Goal: Task Accomplishment & Management: Use online tool/utility

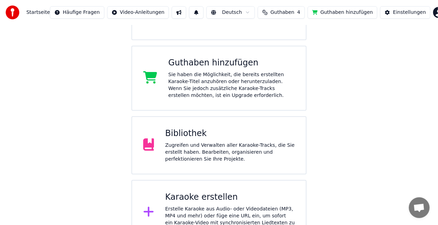
scroll to position [117, 0]
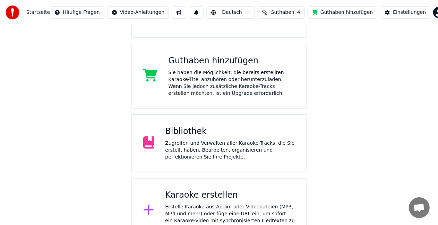
click at [268, 140] on div "Zugreifen und Verwalten aller Karaoke-Tracks, die Sie erstellt haben. Bearbeite…" at bounding box center [230, 150] width 130 height 21
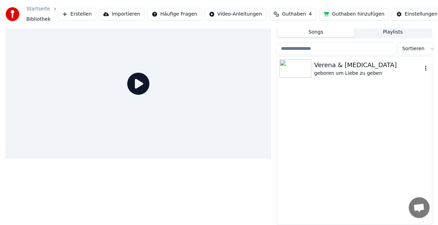
click at [362, 67] on div "Verena & [MEDICAL_DATA]" at bounding box center [368, 65] width 108 height 10
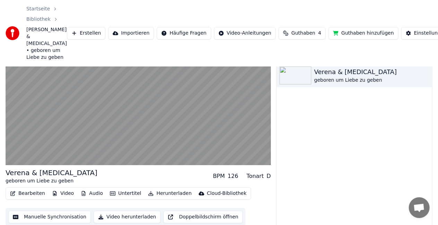
click at [57, 211] on button "Manuelle Synchronisation" at bounding box center [49, 217] width 83 height 12
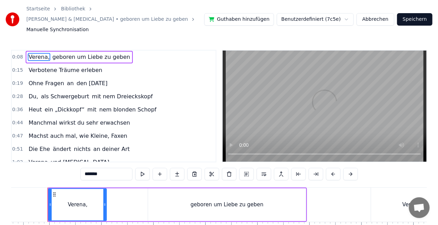
scroll to position [0, 432]
click at [31, 93] on span "Du," at bounding box center [33, 97] width 11 height 8
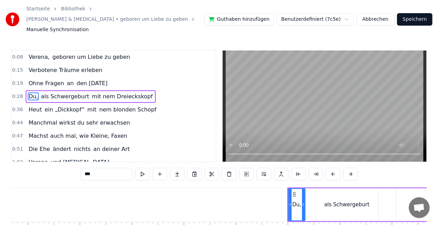
scroll to position [0, 1473]
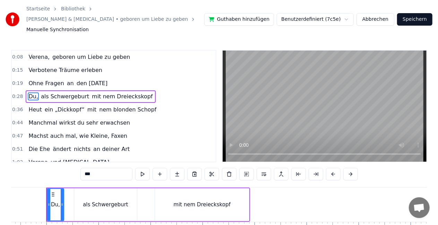
click at [104, 168] on input "***" at bounding box center [106, 174] width 52 height 12
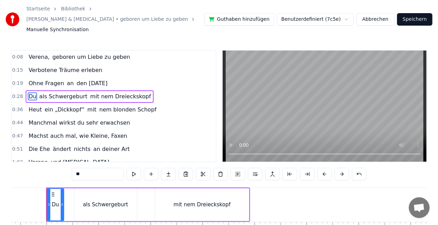
type input "*"
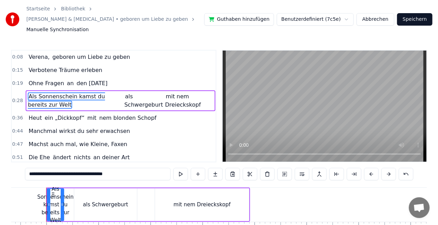
type input "**********"
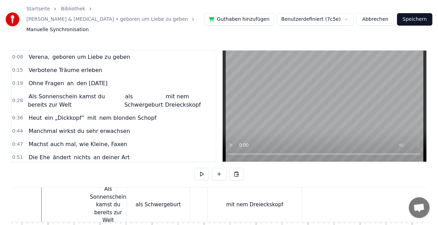
scroll to position [0, 1415]
click at [255, 117] on video at bounding box center [325, 106] width 204 height 111
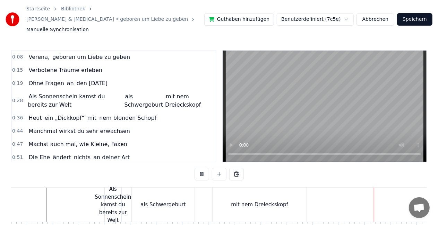
click at [281, 104] on video at bounding box center [325, 106] width 204 height 111
click at [119, 206] on div "Als Sonnenschein kamst du bereits zur Welt" at bounding box center [113, 205] width 36 height 39
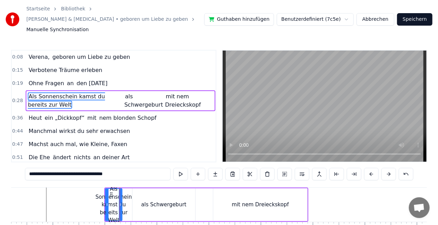
click at [126, 168] on input "**********" at bounding box center [98, 174] width 146 height 12
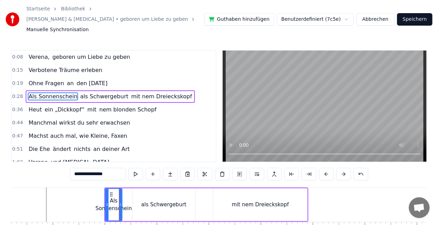
click at [170, 201] on div "als Schwergeburt" at bounding box center [163, 205] width 45 height 8
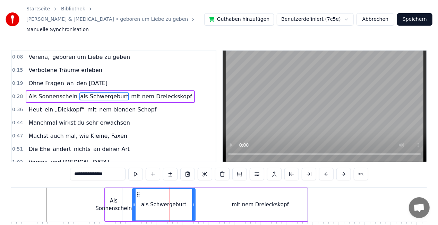
click at [119, 168] on input "**********" at bounding box center [97, 174] width 55 height 12
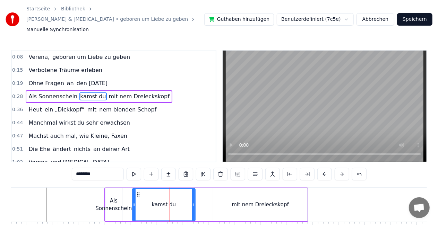
click at [258, 201] on div "mit nem Dreieckskopf" at bounding box center [260, 205] width 57 height 8
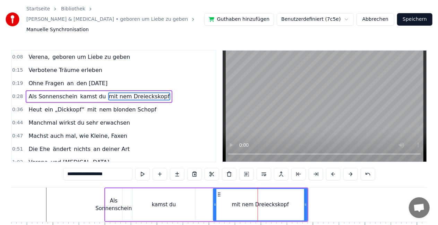
drag, startPoint x: 123, startPoint y: 164, endPoint x: 53, endPoint y: 165, distance: 69.4
click at [53, 165] on div "0:08 Verena, geboren um Liebe zu geben 0:15 Verbotene Träume erleben 0:19 Ohne …" at bounding box center [219, 154] width 416 height 208
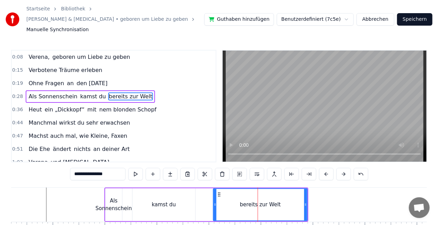
type input "**********"
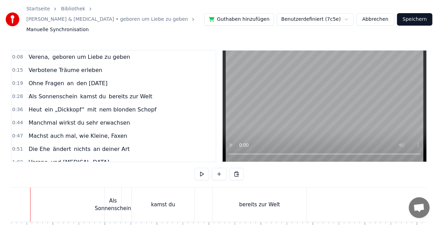
scroll to position [0, 1399]
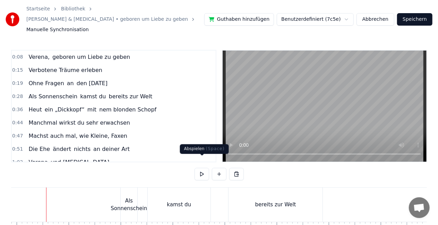
click at [203, 168] on button at bounding box center [202, 174] width 15 height 12
click at [194, 197] on div "kamst du" at bounding box center [179, 205] width 62 height 34
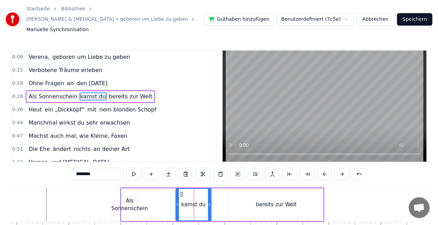
drag, startPoint x: 151, startPoint y: 194, endPoint x: 178, endPoint y: 199, distance: 27.9
click at [178, 199] on div at bounding box center [177, 205] width 3 height 32
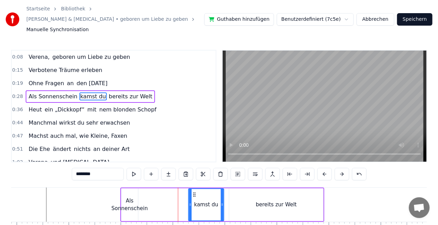
drag, startPoint x: 180, startPoint y: 182, endPoint x: 193, endPoint y: 182, distance: 12.8
click at [193, 192] on icon at bounding box center [195, 195] width 6 height 6
click at [136, 197] on div "Als Sonnenschein" at bounding box center [129, 205] width 36 height 16
type input "**********"
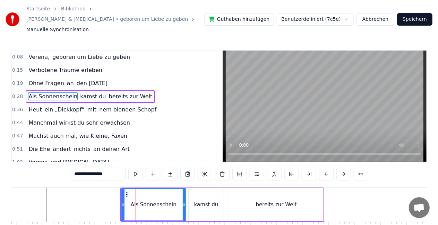
drag, startPoint x: 137, startPoint y: 195, endPoint x: 185, endPoint y: 194, distance: 47.9
click at [185, 202] on icon at bounding box center [184, 205] width 3 height 6
click at [139, 168] on button at bounding box center [135, 174] width 15 height 12
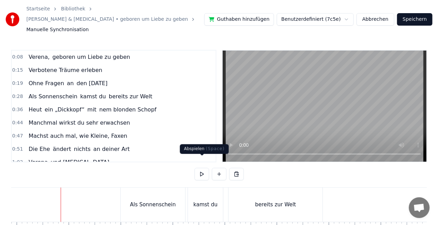
click at [200, 168] on button at bounding box center [202, 174] width 15 height 12
click at [203, 168] on button at bounding box center [202, 174] width 15 height 12
click at [239, 193] on div "bereits zur Welt" at bounding box center [276, 205] width 94 height 34
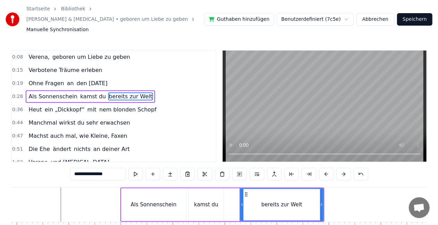
drag, startPoint x: 232, startPoint y: 189, endPoint x: 243, endPoint y: 189, distance: 11.1
click at [243, 189] on div at bounding box center [242, 205] width 3 height 32
click at [133, 168] on button at bounding box center [135, 174] width 15 height 12
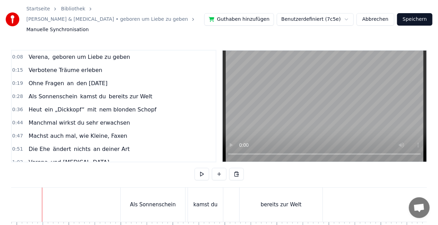
scroll to position [0, 1395]
click at [204, 168] on button at bounding box center [202, 174] width 15 height 12
click at [203, 168] on button at bounding box center [202, 174] width 15 height 12
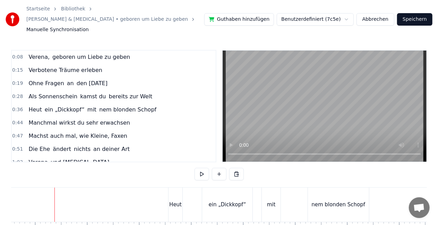
scroll to position [0, 1753]
click at [38, 93] on span "Als Sonnenschein" at bounding box center [53, 97] width 50 height 8
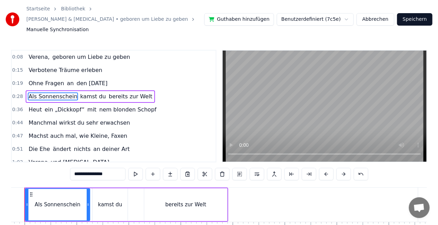
scroll to position [0, 1473]
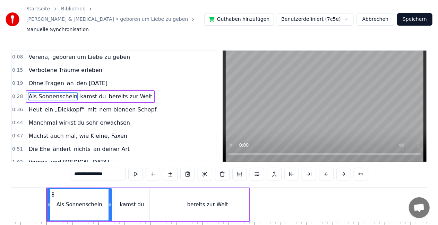
click at [36, 106] on span "Heut" at bounding box center [35, 110] width 15 height 8
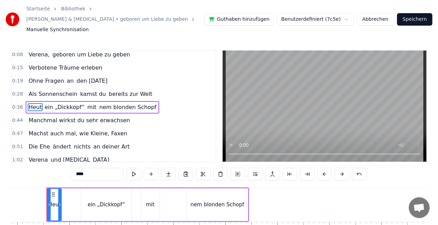
scroll to position [0, 1867]
click at [89, 169] on input "****" at bounding box center [98, 174] width 52 height 12
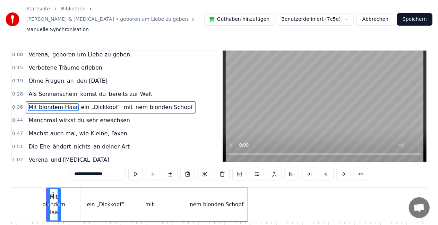
click at [109, 201] on div "ein „Dickkopf“" at bounding box center [105, 205] width 37 height 8
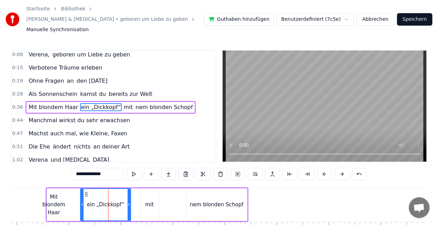
drag, startPoint x: 113, startPoint y: 162, endPoint x: 45, endPoint y: 155, distance: 68.0
click at [45, 155] on div "0:08 Verena, geboren um Liebe zu geben 0:15 Verbotene Träume erleben 0:19 Ohne …" at bounding box center [219, 154] width 416 height 208
click at [68, 117] on span "Manchmal wirkst du sehr erwachsen" at bounding box center [79, 121] width 103 height 8
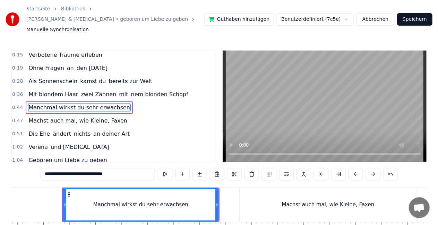
scroll to position [0, 2273]
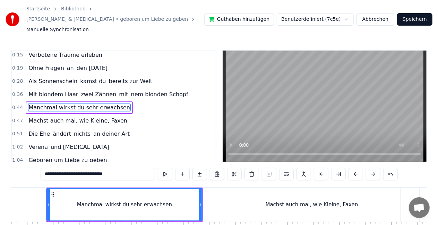
click at [81, 168] on input "**********" at bounding box center [98, 174] width 114 height 12
click at [118, 91] on span "mit" at bounding box center [123, 95] width 10 height 8
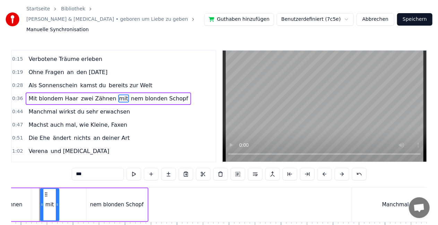
scroll to position [0, 1961]
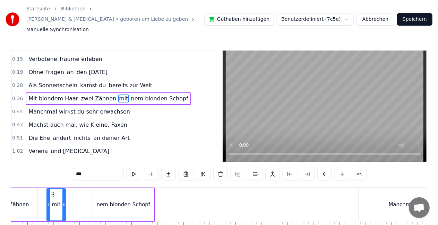
click at [118, 95] on span "mit" at bounding box center [123, 99] width 10 height 8
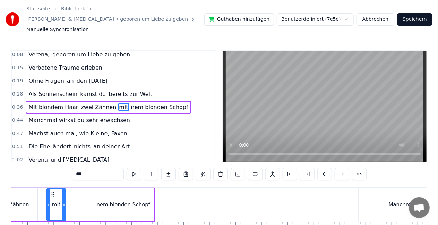
click at [118, 103] on span "mit" at bounding box center [123, 107] width 10 height 8
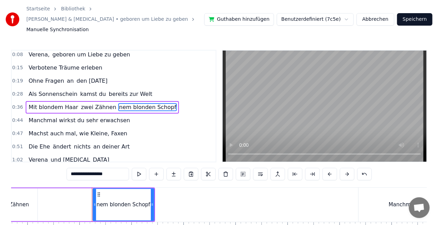
click at [118, 103] on span "nem blonden Schopf" at bounding box center [147, 107] width 59 height 8
drag, startPoint x: 74, startPoint y: 166, endPoint x: 124, endPoint y: 165, distance: 50.3
click at [124, 168] on input "**********" at bounding box center [98, 174] width 62 height 12
type input "*"
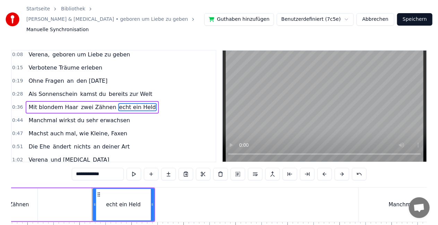
click at [61, 117] on span "Manchmal wirkst du sehr erwachsen" at bounding box center [79, 121] width 103 height 8
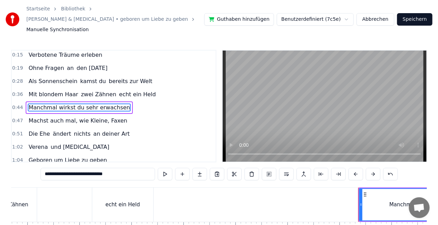
drag, startPoint x: 80, startPoint y: 164, endPoint x: 70, endPoint y: 163, distance: 10.5
click at [70, 168] on input "**********" at bounding box center [98, 174] width 114 height 12
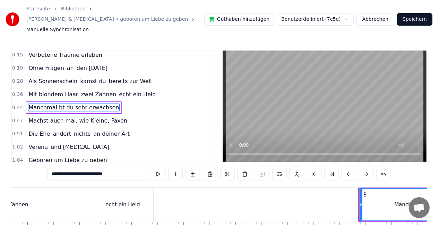
click at [80, 168] on input "**********" at bounding box center [98, 174] width 101 height 12
click at [80, 168] on input "**********" at bounding box center [98, 174] width 104 height 12
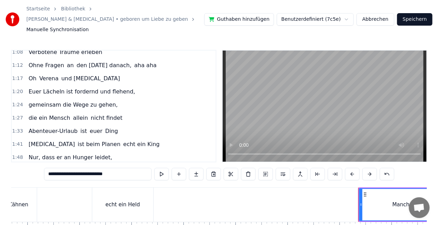
scroll to position [136, 0]
click at [47, 128] on span "Abenteuer-Urlaub" at bounding box center [53, 132] width 50 height 8
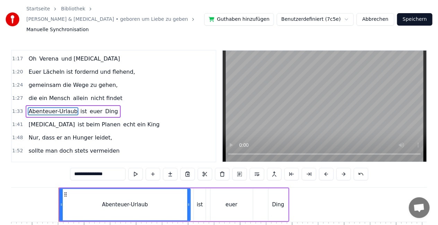
scroll to position [0, 4830]
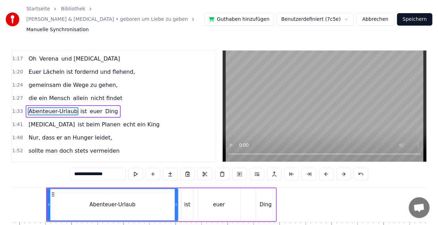
drag, startPoint x: 116, startPoint y: 165, endPoint x: 76, endPoint y: 166, distance: 40.2
click at [76, 168] on input "**********" at bounding box center [97, 174] width 55 height 12
click at [77, 108] on span "euer" at bounding box center [84, 112] width 14 height 8
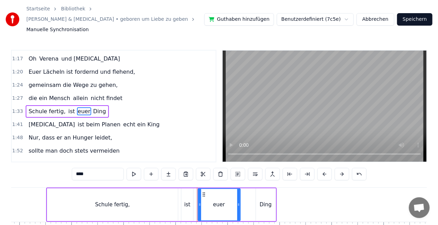
scroll to position [158, 0]
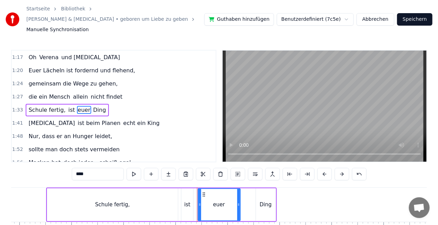
click at [68, 106] on span "ist" at bounding box center [72, 110] width 8 height 8
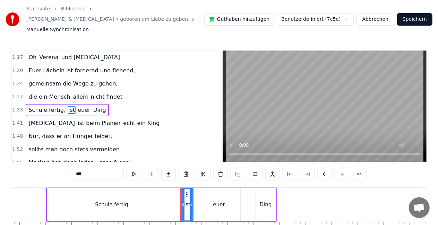
drag, startPoint x: 91, startPoint y: 163, endPoint x: 63, endPoint y: 165, distance: 28.1
click at [63, 165] on div "0:08 [PERSON_NAME], geboren um Liebe zu geben 0:15 Verbotene Träume erleben 0:1…" at bounding box center [219, 154] width 416 height 208
click at [79, 106] on span "euer" at bounding box center [86, 110] width 14 height 8
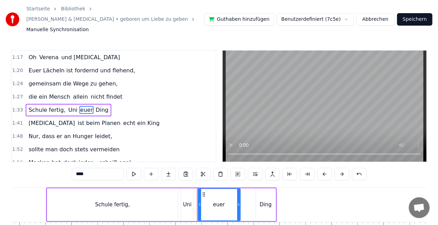
drag, startPoint x: 89, startPoint y: 164, endPoint x: 72, endPoint y: 167, distance: 17.3
click at [72, 167] on div "0:08 [PERSON_NAME], geboren um Liebe zu geben 0:15 Verbotene Träume erleben 0:1…" at bounding box center [219, 154] width 416 height 208
click at [94, 106] on span "Ding" at bounding box center [100, 110] width 14 height 8
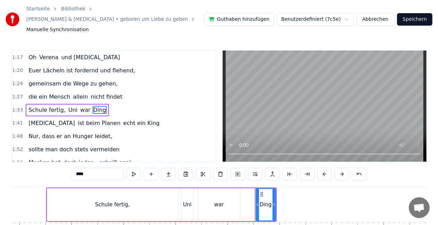
drag, startPoint x: 91, startPoint y: 167, endPoint x: 67, endPoint y: 164, distance: 24.8
click at [67, 164] on div "0:08 [PERSON_NAME], geboren um Liebe zu geben 0:15 Verbotene Träume erleben 0:1…" at bounding box center [219, 154] width 416 height 208
type input "*"
click at [33, 119] on span "[MEDICAL_DATA]" at bounding box center [52, 123] width 48 height 8
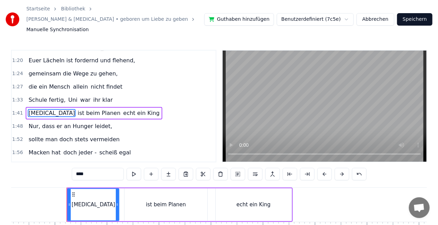
scroll to position [0, 5231]
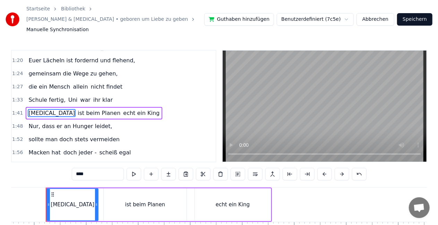
drag, startPoint x: 93, startPoint y: 168, endPoint x: 67, endPoint y: 164, distance: 25.9
click at [67, 164] on div "0:08 [PERSON_NAME], geboren um Liebe zu geben 0:15 Verbotene Träume erleben 0:1…" at bounding box center [219, 154] width 416 height 208
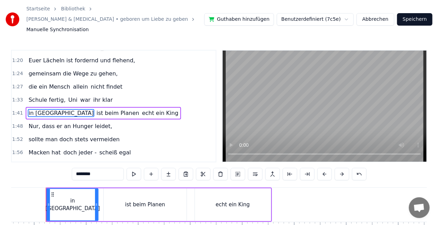
click at [96, 109] on span "ist beim Planen" at bounding box center [118, 113] width 44 height 8
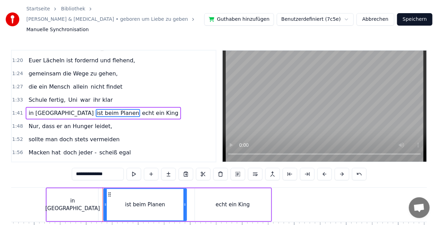
scroll to position [171, 0]
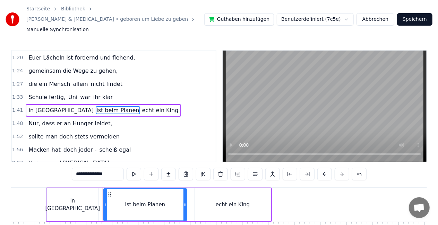
drag, startPoint x: 110, startPoint y: 165, endPoint x: 72, endPoint y: 164, distance: 38.2
click at [72, 164] on div "0:08 [PERSON_NAME], geboren um Liebe zu geben 0:15 Verbotene Träume erleben 0:1…" at bounding box center [219, 154] width 416 height 208
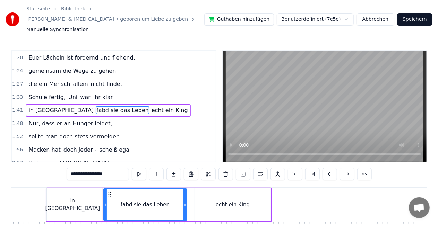
click at [78, 168] on input "**********" at bounding box center [98, 174] width 62 height 12
click at [77, 168] on input "**********" at bounding box center [97, 174] width 59 height 12
click at [151, 106] on span "echt ein King" at bounding box center [170, 110] width 38 height 8
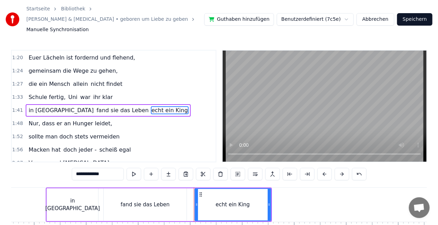
drag, startPoint x: 115, startPoint y: 166, endPoint x: 70, endPoint y: 165, distance: 45.4
click at [70, 165] on div "0:08 [PERSON_NAME], geboren um Liebe zu geben 0:15 Verbotene Träume erleben 0:1…" at bounding box center [219, 154] width 416 height 208
click at [35, 120] on span "Nur, dass er an Hunger leidet," at bounding box center [70, 124] width 85 height 8
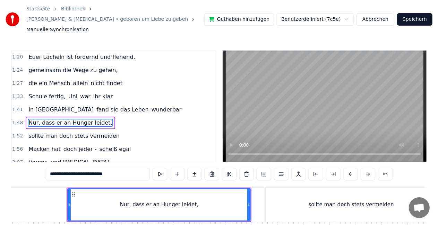
scroll to position [0, 5633]
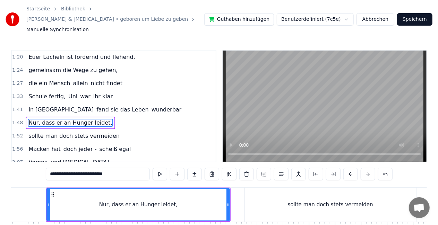
drag, startPoint x: 119, startPoint y: 169, endPoint x: 35, endPoint y: 165, distance: 83.3
click at [35, 165] on div "0:08 [PERSON_NAME], geboren um Liebe zu geben 0:15 Verbotene Träume erleben 0:1…" at bounding box center [219, 154] width 416 height 208
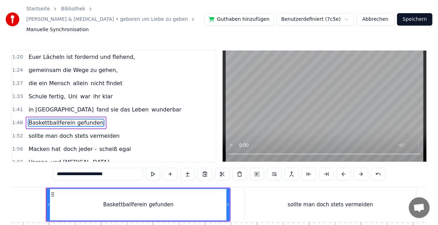
click at [82, 168] on input "**********" at bounding box center [98, 174] width 90 height 12
click at [84, 168] on input "**********" at bounding box center [97, 174] width 87 height 12
click at [45, 132] on span "sollte man doch stets vermeiden" at bounding box center [74, 136] width 93 height 8
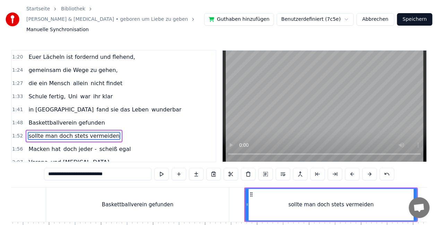
scroll to position [197, 0]
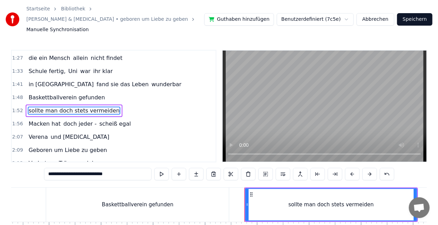
drag, startPoint x: 122, startPoint y: 166, endPoint x: 42, endPoint y: 162, distance: 80.6
click at [42, 162] on div "0:08 [PERSON_NAME], geboren um Liebe zu geben 0:15 Verbotene Träume erleben 0:1…" at bounding box center [219, 154] width 416 height 208
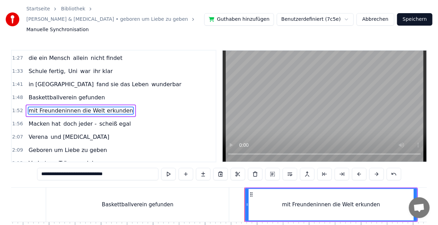
click at [35, 120] on span "Macken hat" at bounding box center [44, 124] width 33 height 8
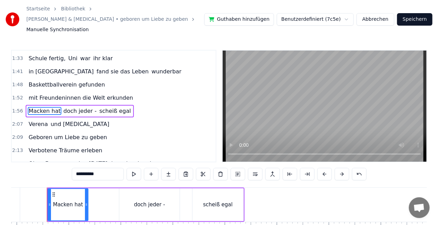
scroll to position [0, 6030]
drag, startPoint x: 110, startPoint y: 168, endPoint x: 72, endPoint y: 167, distance: 38.2
click at [72, 167] on div "0:08 [PERSON_NAME], geboren um Liebe zu geben 0:15 Verbotene Träume erleben 0:1…" at bounding box center [219, 154] width 416 height 208
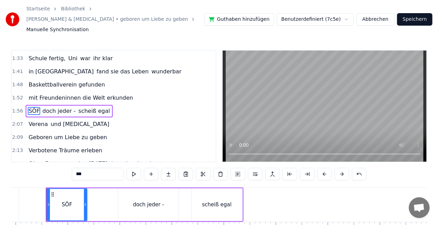
click at [48, 107] on span "doch jeder -" at bounding box center [59, 111] width 35 height 8
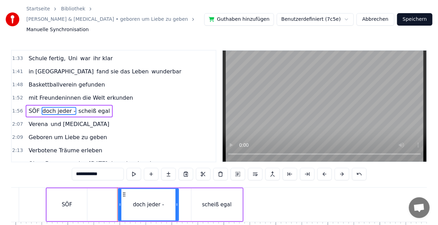
drag, startPoint x: 107, startPoint y: 162, endPoint x: 58, endPoint y: 164, distance: 49.6
click at [58, 164] on div "0:08 [PERSON_NAME], geboren um Liebe zu geben 0:15 Verbotene Träume erleben 0:1…" at bounding box center [219, 154] width 416 height 208
click at [85, 107] on span "scheiß egal" at bounding box center [96, 111] width 33 height 8
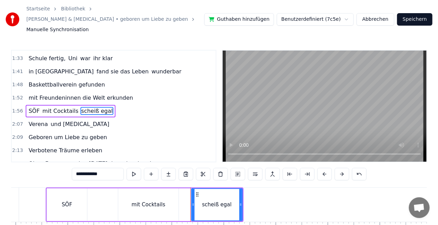
click at [109, 168] on input "**********" at bounding box center [98, 174] width 52 height 12
drag, startPoint x: 109, startPoint y: 161, endPoint x: 67, endPoint y: 163, distance: 41.6
click at [67, 163] on div "0:08 [PERSON_NAME], geboren um Liebe zu geben 0:15 Verbotene Träume erleben 0:1…" at bounding box center [219, 154] width 416 height 208
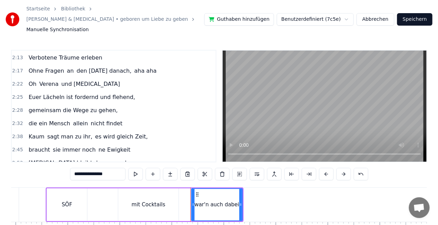
scroll to position [308, 0]
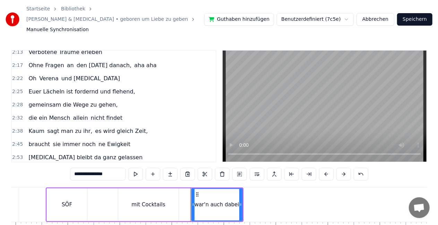
click at [67, 127] on span "sagt man zu ihr," at bounding box center [69, 131] width 46 height 8
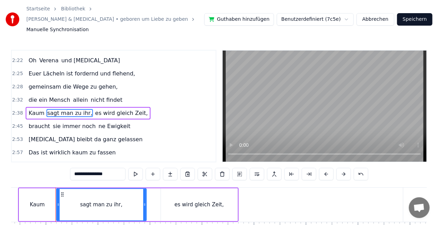
scroll to position [0, 8246]
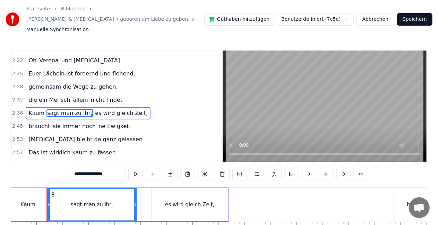
click at [36, 109] on span "Kaum" at bounding box center [36, 113] width 17 height 8
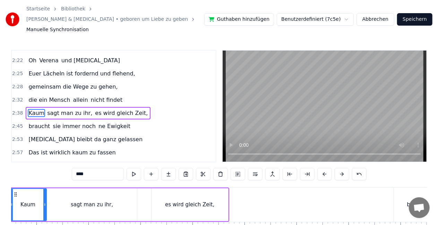
scroll to position [0, 8209]
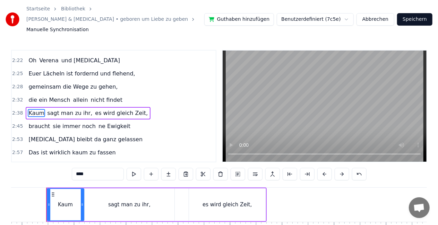
drag, startPoint x: 101, startPoint y: 164, endPoint x: 50, endPoint y: 164, distance: 51.0
click at [50, 164] on div "0:08 [PERSON_NAME], geboren um Liebe zu geben 0:15 Verbotene Träume erleben 0:1…" at bounding box center [219, 154] width 416 height 208
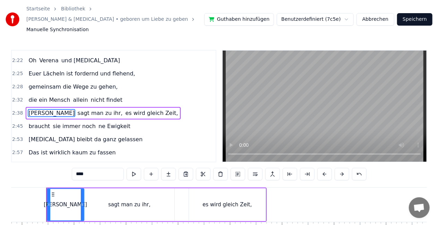
click at [77, 109] on span "sagt man zu ihr," at bounding box center [100, 113] width 46 height 8
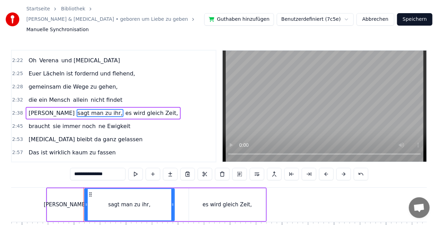
drag, startPoint x: 114, startPoint y: 165, endPoint x: 60, endPoint y: 164, distance: 54.5
click at [60, 164] on div "0:08 [PERSON_NAME], geboren um Liebe zu geben 0:15 Verbotene Träume erleben 0:1…" at bounding box center [219, 154] width 416 height 208
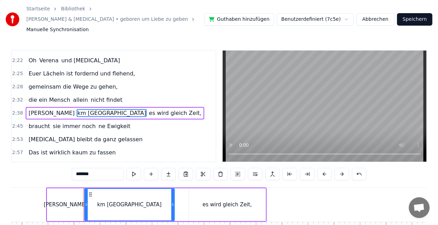
click at [80, 168] on input "*******" at bounding box center [98, 174] width 52 height 12
click at [139, 109] on span "es wird gleich Zeit," at bounding box center [166, 113] width 54 height 8
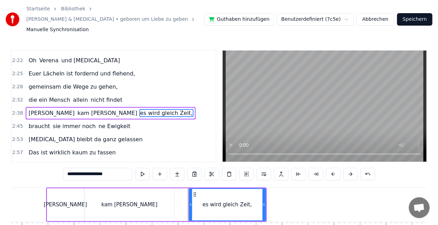
click at [114, 168] on input "**********" at bounding box center [97, 174] width 69 height 12
drag, startPoint x: 109, startPoint y: 166, endPoint x: 62, endPoint y: 168, distance: 46.9
click at [62, 168] on div "0:08 [PERSON_NAME], geboren um Liebe zu geben 0:15 Verbotene Träume erleben 0:1…" at bounding box center [219, 154] width 416 height 208
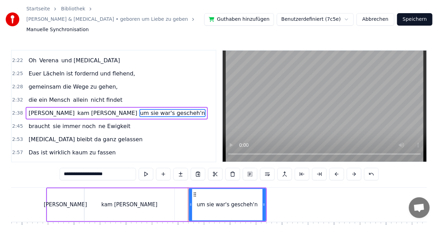
click at [43, 122] on span "braucht" at bounding box center [39, 126] width 23 height 8
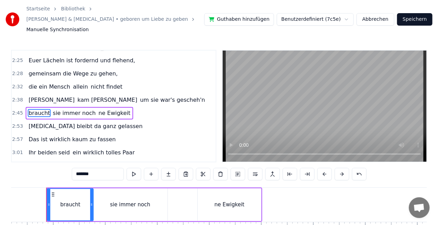
scroll to position [0, 8594]
drag, startPoint x: 98, startPoint y: 165, endPoint x: 62, endPoint y: 166, distance: 36.1
click at [62, 166] on div "0:08 [PERSON_NAME], geboren um Liebe zu geben 0:15 Verbotene Träume erleben 0:1…" at bounding box center [219, 154] width 416 height 208
click at [72, 109] on span "sie immer noch" at bounding box center [80, 113] width 44 height 8
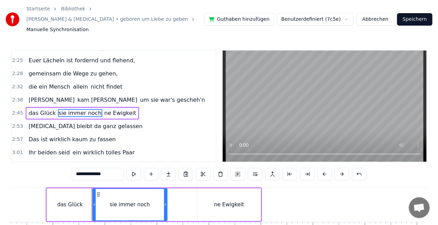
drag, startPoint x: 116, startPoint y: 166, endPoint x: 68, endPoint y: 166, distance: 47.9
click at [68, 166] on div "0:08 [PERSON_NAME], geboren um Liebe zu geben 0:15 Verbotene Träume erleben 0:1…" at bounding box center [219, 154] width 416 height 208
type input "*"
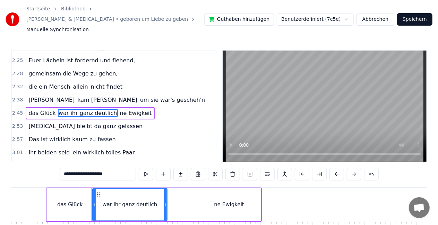
click at [119, 109] on span "ne Ewigkeit" at bounding box center [135, 113] width 33 height 8
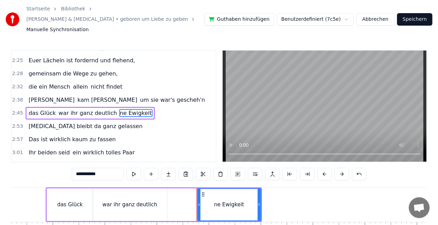
drag, startPoint x: 109, startPoint y: 164, endPoint x: 63, endPoint y: 171, distance: 46.2
click at [63, 171] on div "0:08 [PERSON_NAME], geboren um Liebe zu geben 0:15 Verbotene Träume erleben 0:1…" at bounding box center [219, 154] width 416 height 208
click at [52, 122] on span "[MEDICAL_DATA] bleibt da ganz gelassen" at bounding box center [85, 126] width 115 height 8
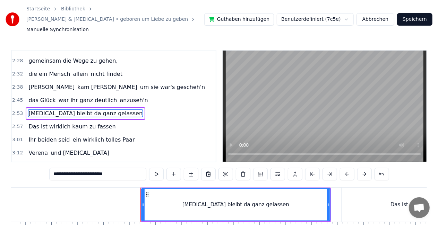
scroll to position [0, 9002]
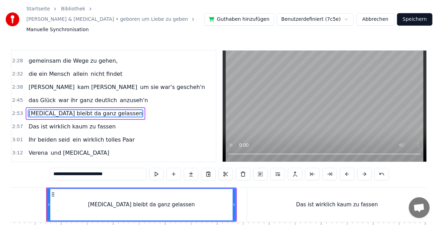
click at [32, 110] on span "[MEDICAL_DATA] bleibt da ganz gelassen" at bounding box center [85, 114] width 115 height 8
drag, startPoint x: 121, startPoint y: 163, endPoint x: 31, endPoint y: 157, distance: 90.0
click at [31, 157] on div "0:08 [PERSON_NAME], geboren um Liebe zu geben 0:15 Verbotene Träume erleben 0:1…" at bounding box center [219, 154] width 416 height 208
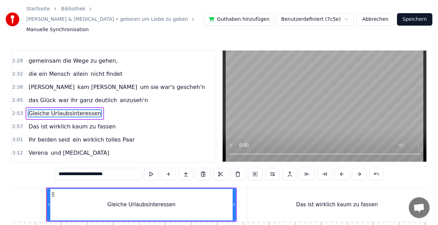
click at [28, 123] on span "Das ist wirklich kaum zu fassen" at bounding box center [72, 127] width 88 height 8
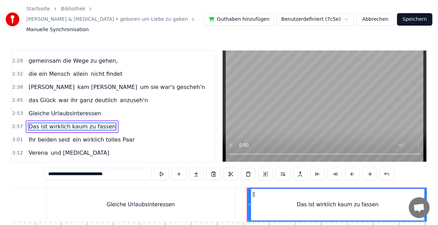
scroll to position [365, 0]
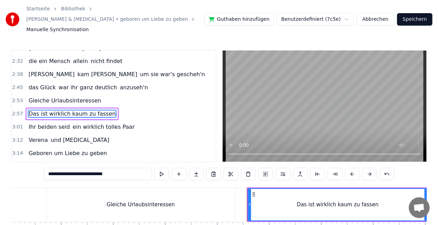
drag, startPoint x: 127, startPoint y: 164, endPoint x: 40, endPoint y: 160, distance: 87.2
click at [40, 160] on div "0:08 [PERSON_NAME], geboren um Liebe zu geben 0:15 Verbotene Träume erleben 0:1…" at bounding box center [219, 154] width 416 height 208
click at [38, 123] on span "Ihr beiden seid" at bounding box center [49, 127] width 43 height 8
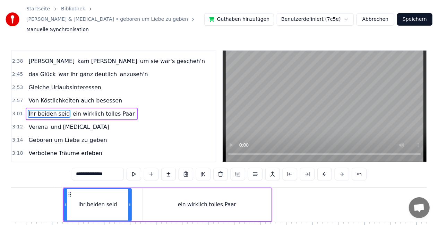
scroll to position [0, 9392]
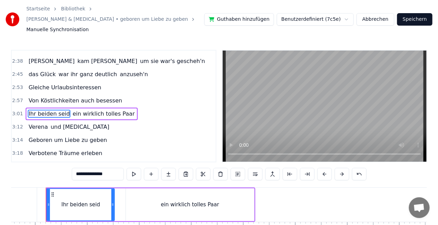
drag, startPoint x: 114, startPoint y: 162, endPoint x: 61, endPoint y: 164, distance: 53.1
click at [61, 164] on div "0:08 [PERSON_NAME], geboren um Liebe zu geben 0:15 Verbotene Träume erleben 0:1…" at bounding box center [219, 154] width 416 height 208
click at [83, 110] on span "ein wirklich tolles Paar" at bounding box center [106, 114] width 63 height 8
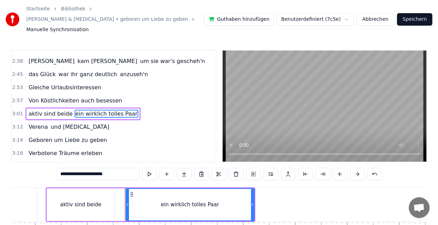
drag, startPoint x: 112, startPoint y: 167, endPoint x: 55, endPoint y: 164, distance: 57.3
click at [55, 164] on div "0:08 [PERSON_NAME], geboren um Liebe zu geben 0:15 Verbotene Träume erleben 0:1…" at bounding box center [219, 154] width 416 height 208
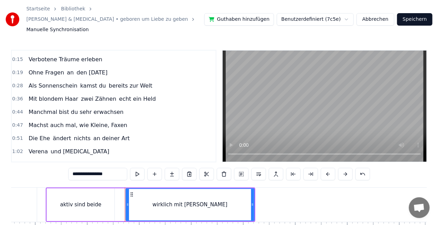
scroll to position [0, 0]
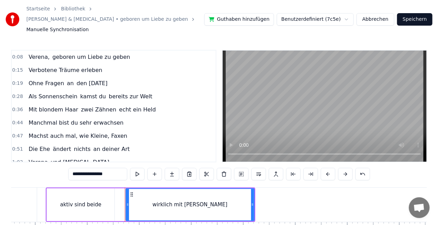
type input "**********"
click at [413, 13] on button "Speichern" at bounding box center [414, 19] width 35 height 12
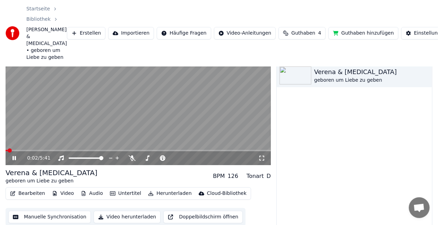
scroll to position [50, 0]
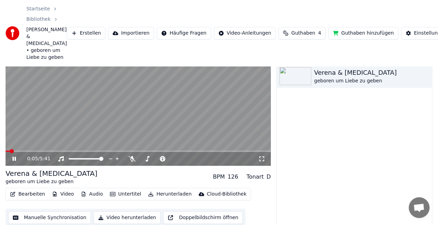
click at [11, 156] on icon at bounding box center [19, 159] width 16 height 6
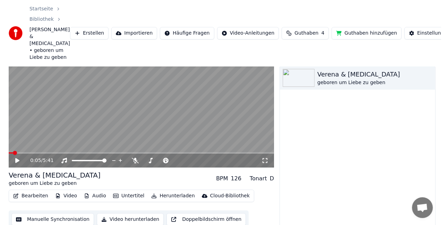
scroll to position [50, 0]
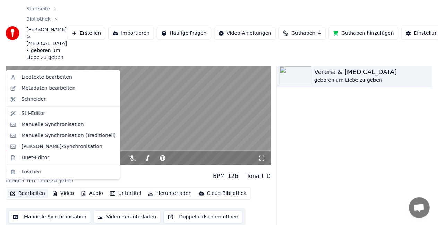
click at [27, 189] on button "Bearbeiten" at bounding box center [27, 194] width 41 height 10
click at [40, 87] on div "Metadaten bearbeiten" at bounding box center [49, 88] width 54 height 7
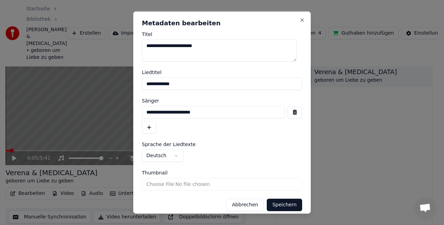
click at [222, 114] on input "**********" at bounding box center [213, 112] width 143 height 12
click at [267, 199] on button "Speichern" at bounding box center [284, 205] width 35 height 12
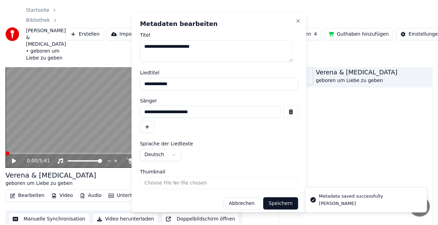
scroll to position [43, 0]
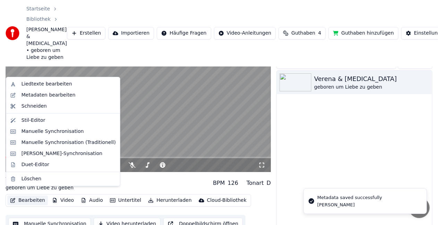
click at [31, 197] on button "Bearbeiten" at bounding box center [27, 201] width 41 height 10
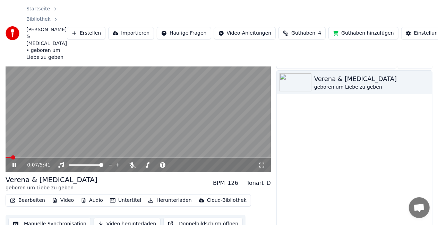
click at [139, 128] on video at bounding box center [138, 97] width 265 height 149
click at [27, 197] on button "Bearbeiten" at bounding box center [27, 201] width 41 height 10
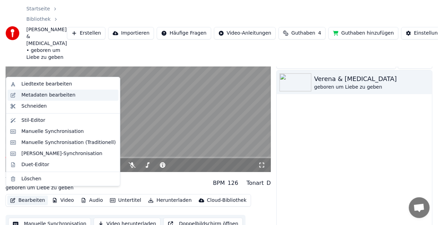
click at [43, 99] on div "Metadaten bearbeiten" at bounding box center [63, 95] width 111 height 11
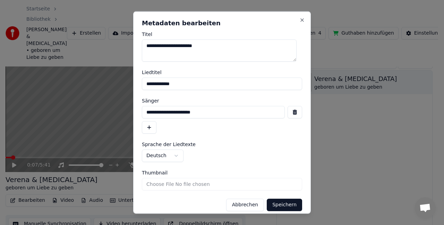
click at [218, 112] on input "**********" at bounding box center [213, 112] width 143 height 12
type input "**********"
click at [283, 209] on button "Speichern" at bounding box center [284, 205] width 35 height 12
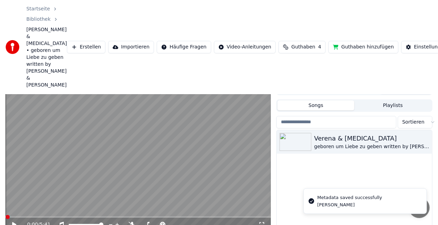
scroll to position [11, 0]
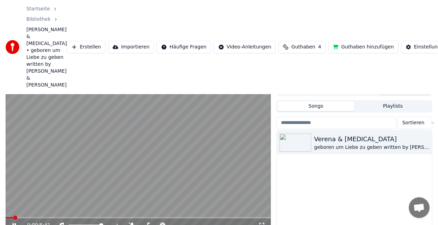
click at [14, 224] on icon at bounding box center [13, 226] width 3 height 4
click at [16, 217] on div "0:09 / 5:41" at bounding box center [138, 224] width 265 height 15
click at [6, 216] on span at bounding box center [8, 218] width 4 height 4
click at [14, 223] on icon at bounding box center [14, 225] width 4 height 5
click at [14, 223] on icon at bounding box center [19, 226] width 16 height 6
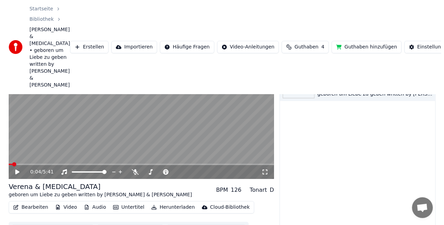
scroll to position [64, 0]
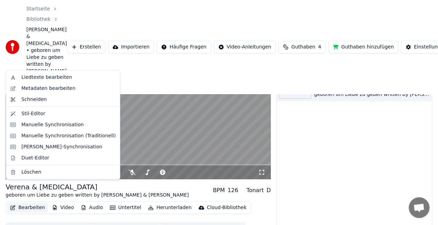
click at [31, 203] on button "Bearbeiten" at bounding box center [27, 208] width 41 height 10
click at [40, 87] on div "Metadaten bearbeiten" at bounding box center [49, 88] width 54 height 7
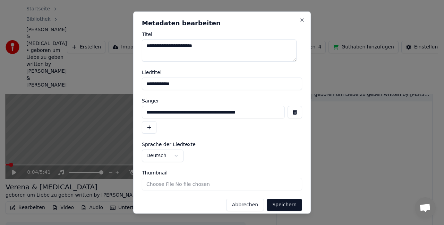
click at [211, 112] on input "**********" at bounding box center [213, 112] width 143 height 12
type input "**********"
click at [281, 208] on button "Speichern" at bounding box center [284, 205] width 35 height 12
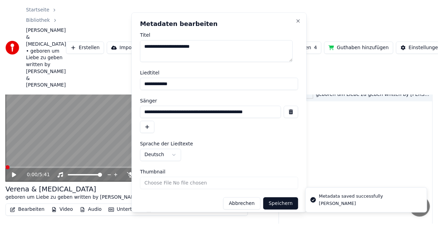
scroll to position [57, 0]
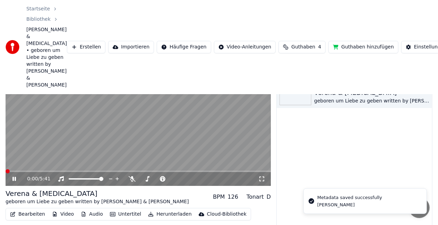
click at [6, 170] on span at bounding box center [8, 172] width 4 height 4
click at [12, 177] on icon at bounding box center [19, 180] width 16 height 6
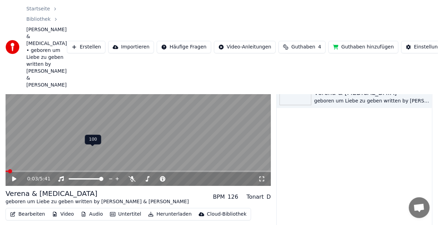
scroll to position [64, 0]
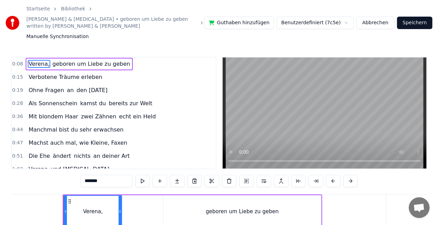
scroll to position [0, 432]
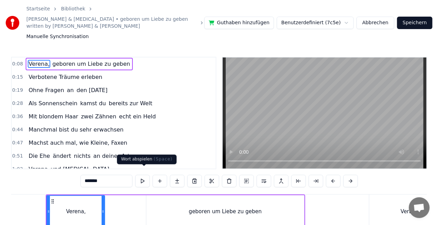
click at [143, 175] on button at bounding box center [142, 181] width 15 height 12
click at [157, 150] on div "0:51 Die Ehe ändert nichts an deiner Art" at bounding box center [114, 156] width 204 height 13
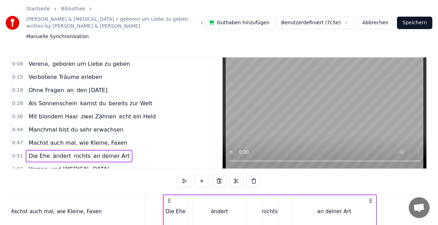
scroll to position [0, 2646]
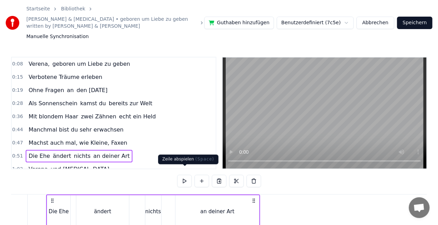
click at [186, 175] on button at bounding box center [184, 181] width 15 height 12
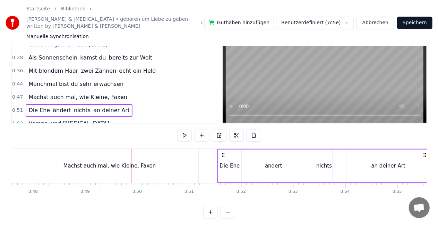
scroll to position [49, 0]
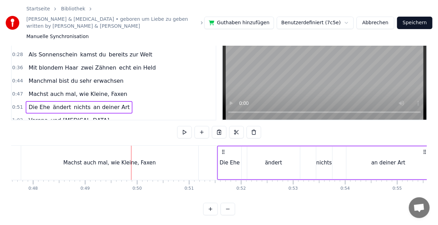
click at [52, 51] on span "Als Sonnenschein" at bounding box center [53, 55] width 50 height 8
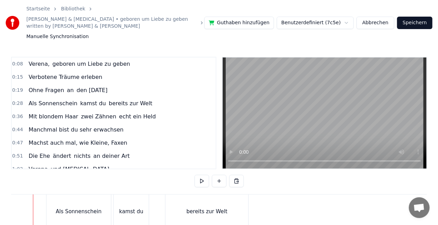
scroll to position [0, 1460]
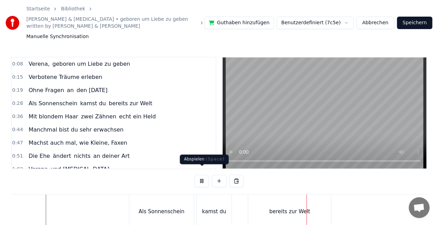
click at [200, 178] on button at bounding box center [202, 181] width 15 height 12
drag, startPoint x: 134, startPoint y: 196, endPoint x: 135, endPoint y: 192, distance: 3.5
click at [135, 195] on div "Als Sonnenschein" at bounding box center [161, 212] width 65 height 34
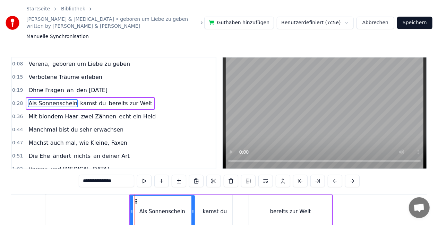
click at [135, 195] on div at bounding box center [135, 212] width 0 height 34
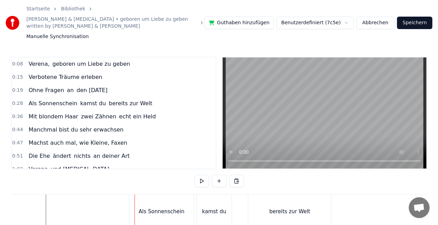
click at [135, 195] on div at bounding box center [135, 212] width 0 height 34
click at [144, 195] on div "Als Sonnenschein" at bounding box center [161, 212] width 65 height 34
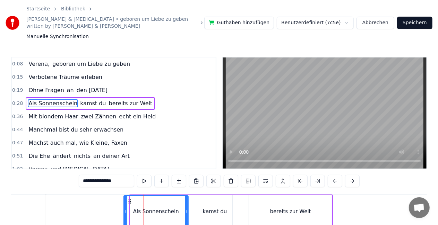
drag, startPoint x: 134, startPoint y: 195, endPoint x: 129, endPoint y: 195, distance: 4.9
click at [129, 199] on icon at bounding box center [130, 202] width 6 height 6
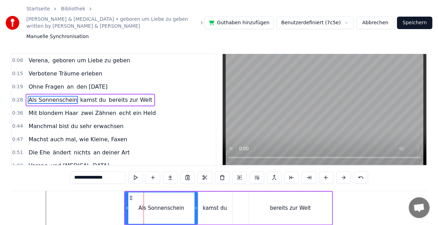
drag, startPoint x: 188, startPoint y: 202, endPoint x: 196, endPoint y: 202, distance: 8.3
click at [196, 206] on icon at bounding box center [196, 209] width 3 height 6
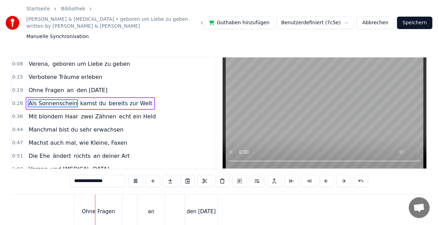
scroll to position [0, 942]
click at [137, 176] on button at bounding box center [135, 181] width 15 height 12
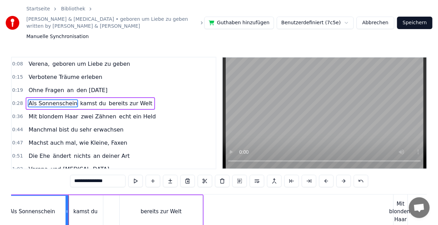
scroll to position [0, 1528]
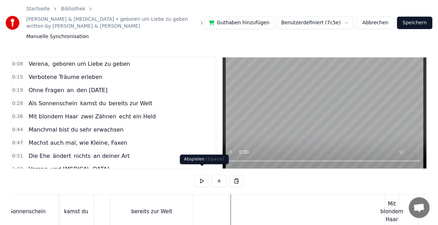
click at [201, 175] on button at bounding box center [202, 181] width 15 height 12
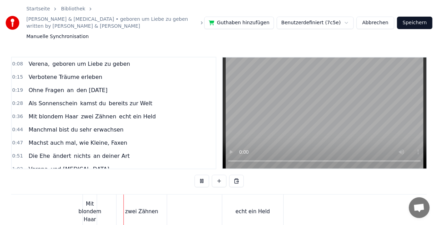
scroll to position [0, 1876]
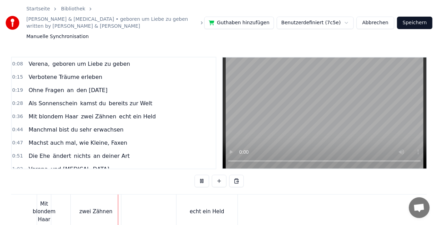
click at [201, 175] on button at bounding box center [202, 181] width 15 height 12
click at [44, 206] on div "Mit blondem Haar" at bounding box center [44, 212] width 23 height 24
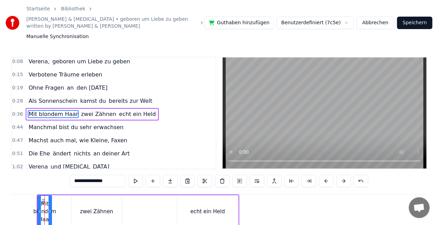
scroll to position [0, 1875]
click at [92, 208] on div "zwei Zähnen" at bounding box center [98, 212] width 33 height 8
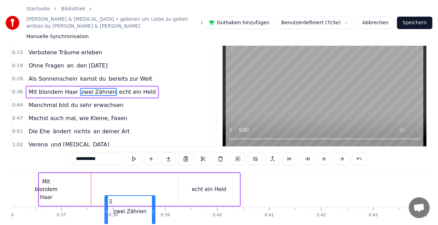
scroll to position [30, 0]
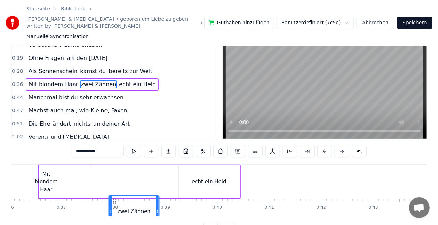
drag, startPoint x: 79, startPoint y: 194, endPoint x: 113, endPoint y: 170, distance: 42.3
click at [113, 170] on div "zwei Zähnen" at bounding box center [97, 182] width 51 height 33
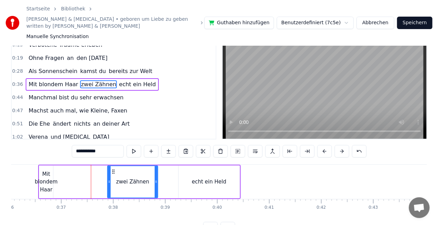
click at [45, 175] on div "Mit blondem Haar" at bounding box center [46, 183] width 23 height 24
type input "**********"
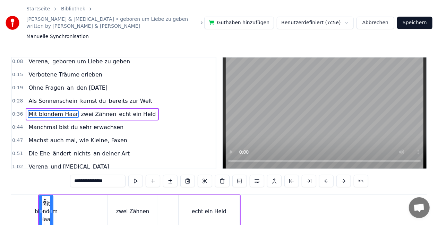
scroll to position [0, 1874]
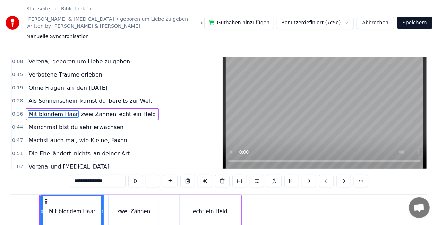
drag, startPoint x: 53, startPoint y: 205, endPoint x: 103, endPoint y: 200, distance: 50.2
click at [103, 200] on div at bounding box center [102, 212] width 3 height 32
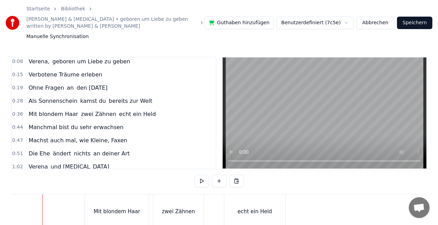
scroll to position [0, 1825]
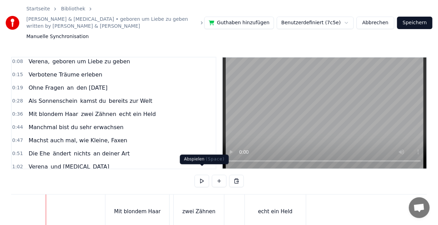
click at [202, 177] on button at bounding box center [202, 181] width 15 height 12
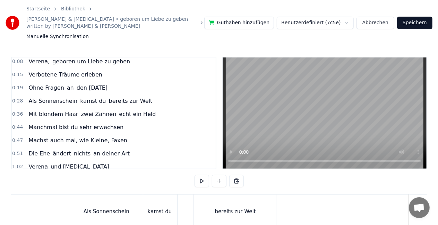
scroll to position [0, 1445]
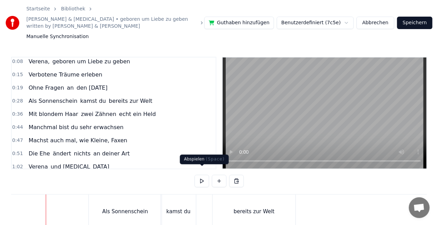
click at [206, 175] on button at bounding box center [202, 181] width 15 height 12
click at [228, 199] on div "bereits zur Welt" at bounding box center [254, 212] width 83 height 34
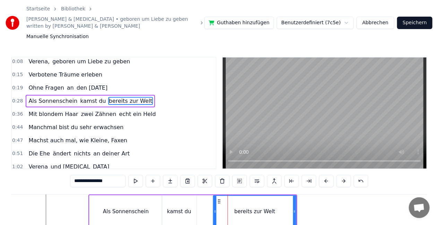
scroll to position [0, 0]
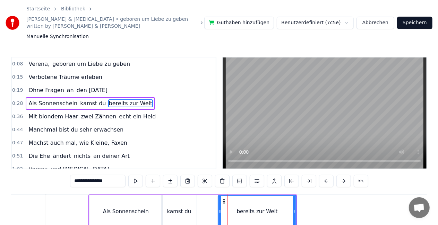
drag, startPoint x: 215, startPoint y: 200, endPoint x: 221, endPoint y: 201, distance: 5.6
click at [221, 201] on div at bounding box center [219, 212] width 3 height 32
click at [136, 175] on button at bounding box center [135, 181] width 15 height 12
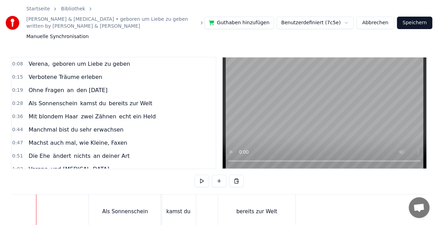
scroll to position [0, 1416]
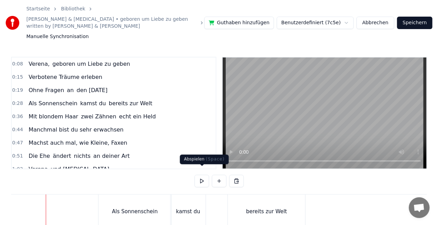
click at [199, 177] on button at bounding box center [202, 181] width 15 height 12
click at [194, 195] on div "kamst du" at bounding box center [188, 212] width 35 height 34
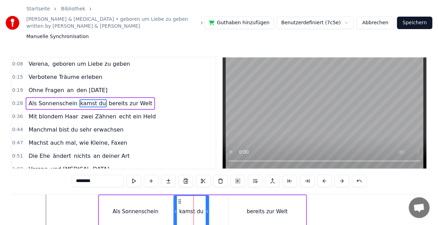
click at [179, 201] on circle at bounding box center [179, 201] width 0 height 0
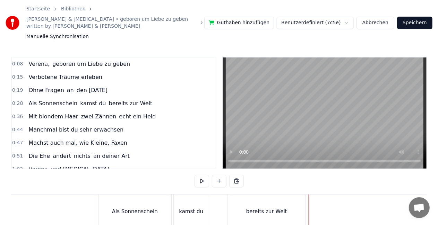
click at [205, 176] on button at bounding box center [202, 181] width 15 height 12
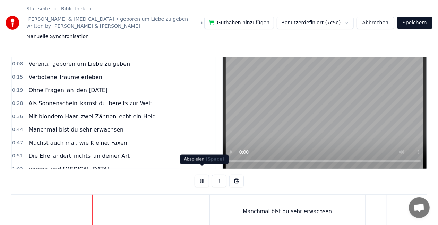
scroll to position [0, 2120]
click at [204, 175] on button at bounding box center [202, 181] width 15 height 12
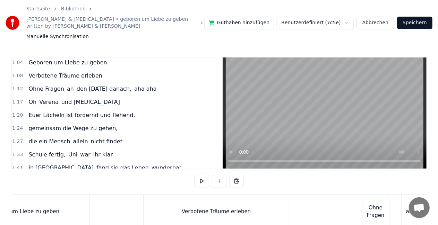
scroll to position [120, 0]
click at [17, 139] on span "1:27" at bounding box center [17, 142] width 11 height 7
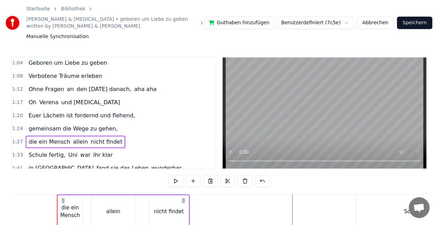
scroll to position [0, 4531]
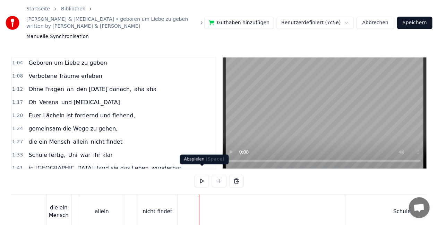
click at [203, 176] on button at bounding box center [202, 181] width 15 height 12
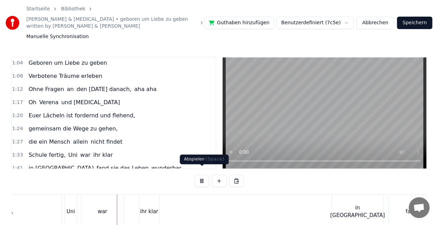
scroll to position [0, 4984]
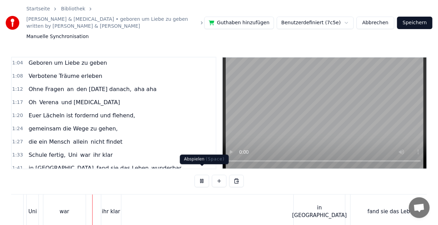
click at [204, 175] on button at bounding box center [202, 181] width 15 height 12
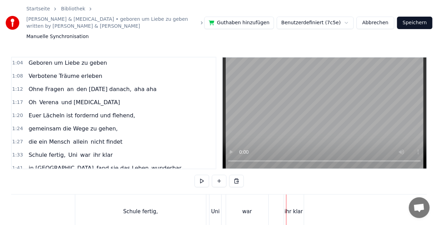
scroll to position [0, 4798]
click at [258, 205] on div "war" at bounding box center [250, 212] width 42 height 34
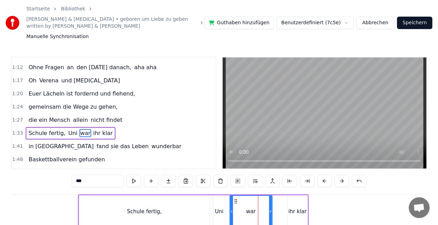
scroll to position [158, 0]
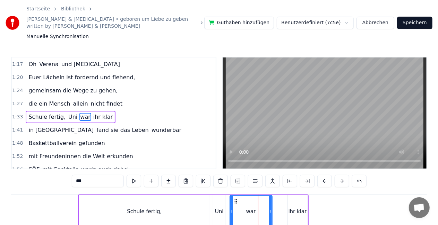
click at [105, 175] on input "***" at bounding box center [98, 181] width 52 height 12
click at [114, 113] on span "ihr klar" at bounding box center [124, 117] width 21 height 8
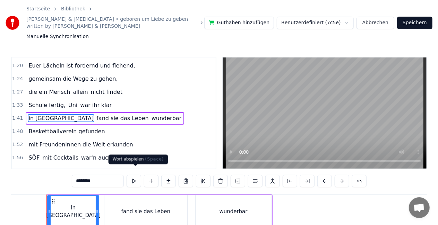
scroll to position [0, 5231]
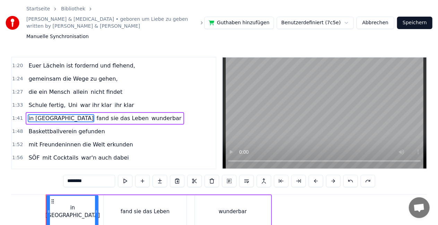
click at [114, 101] on span "ihr klar" at bounding box center [124, 105] width 21 height 8
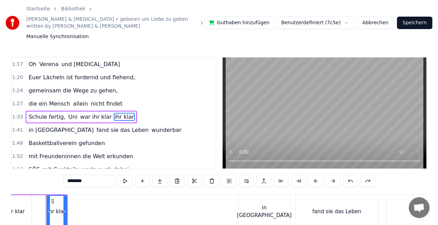
scroll to position [0, 5039]
click at [67, 176] on input "********" at bounding box center [89, 181] width 52 height 12
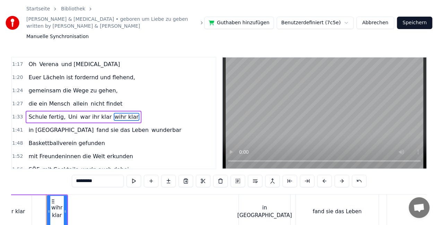
click at [81, 176] on input "*********" at bounding box center [98, 181] width 52 height 12
click at [83, 175] on input "**********" at bounding box center [98, 181] width 52 height 12
click at [86, 177] on input "**********" at bounding box center [98, 181] width 52 height 12
type input "**********"
click at [119, 187] on div "0:08 [PERSON_NAME], geboren um Liebe zu geben 0:15 Verbotene Träume erleben 0:1…" at bounding box center [219, 161] width 416 height 208
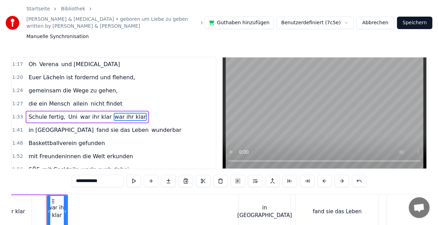
scroll to position [0, 4966]
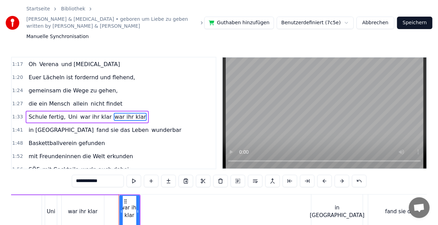
click at [86, 208] on div "war ihr klar" at bounding box center [82, 212] width 29 height 8
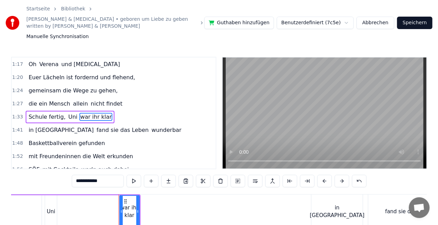
click at [95, 204] on div "Schule fertig, Uni war ihr klar" at bounding box center [25, 212] width 231 height 34
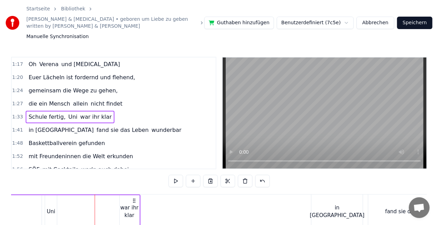
click at [50, 208] on div "Uni" at bounding box center [51, 212] width 9 height 8
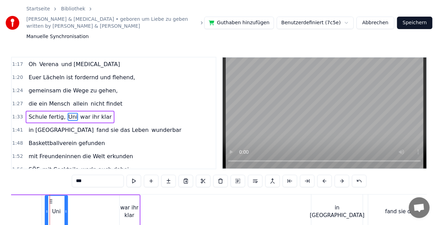
drag, startPoint x: 55, startPoint y: 207, endPoint x: 68, endPoint y: 207, distance: 12.2
click at [67, 209] on icon at bounding box center [66, 212] width 3 height 6
click at [130, 204] on div "war ihr klar" at bounding box center [130, 212] width 20 height 16
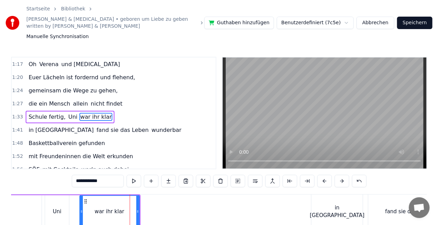
drag, startPoint x: 122, startPoint y: 205, endPoint x: 82, endPoint y: 203, distance: 39.9
click at [82, 209] on icon at bounding box center [81, 212] width 3 height 6
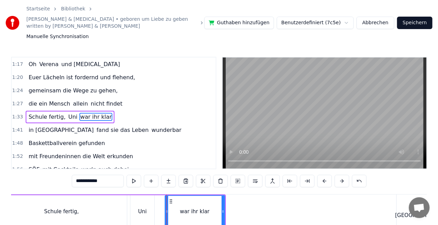
scroll to position [0, 4871]
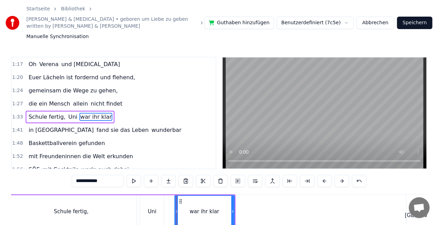
click at [119, 198] on div "Schule fertig," at bounding box center [71, 212] width 131 height 33
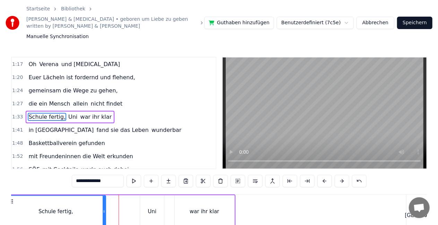
drag, startPoint x: 134, startPoint y: 206, endPoint x: 103, endPoint y: 205, distance: 30.9
click at [103, 209] on icon at bounding box center [104, 212] width 3 height 6
click at [162, 207] on div "Uni" at bounding box center [152, 212] width 24 height 33
type input "***"
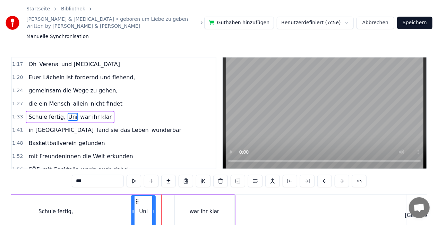
drag, startPoint x: 145, startPoint y: 195, endPoint x: 137, endPoint y: 194, distance: 8.7
click at [137, 201] on circle at bounding box center [136, 201] width 0 height 0
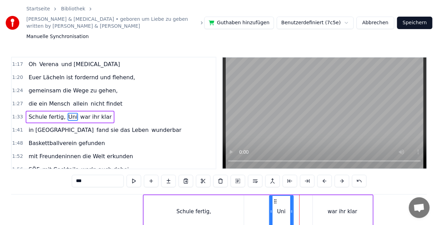
scroll to position [0, 4733]
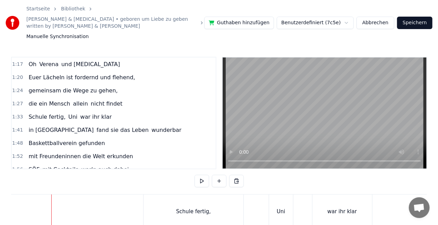
click at [201, 175] on button at bounding box center [202, 181] width 15 height 12
click at [286, 206] on div "Uni" at bounding box center [281, 212] width 24 height 34
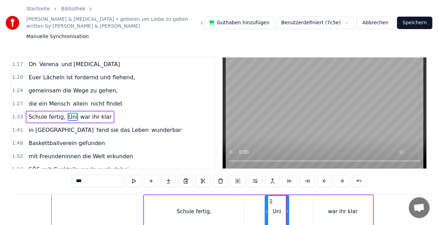
drag, startPoint x: 275, startPoint y: 194, endPoint x: 270, endPoint y: 194, distance: 4.9
click at [270, 199] on icon at bounding box center [271, 202] width 6 height 6
click at [319, 200] on div "war ihr klar" at bounding box center [343, 212] width 60 height 33
type input "**********"
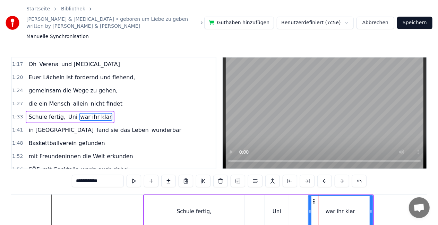
drag, startPoint x: 314, startPoint y: 203, endPoint x: 309, endPoint y: 203, distance: 4.9
click at [309, 209] on icon at bounding box center [310, 212] width 3 height 6
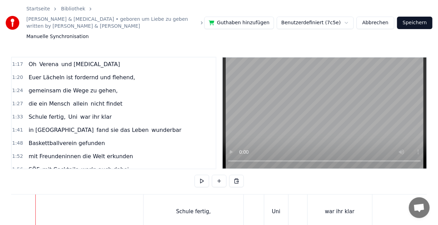
scroll to position [0, 4722]
click at [204, 175] on button at bounding box center [202, 181] width 15 height 12
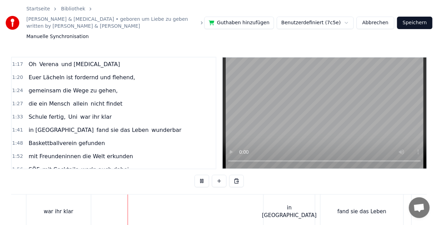
scroll to position [0, 5069]
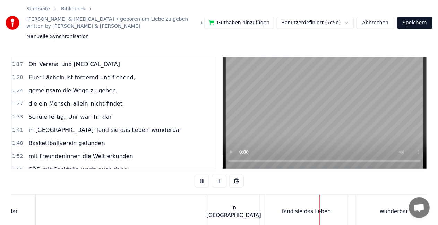
click at [204, 175] on button at bounding box center [202, 181] width 15 height 12
click at [238, 196] on div "in [GEOGRAPHIC_DATA]" at bounding box center [233, 212] width 51 height 34
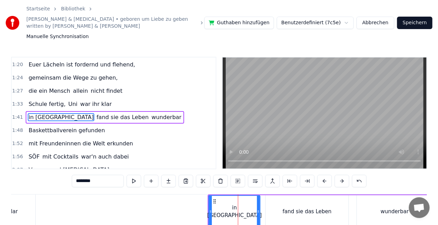
click at [119, 175] on input "********" at bounding box center [98, 181] width 52 height 12
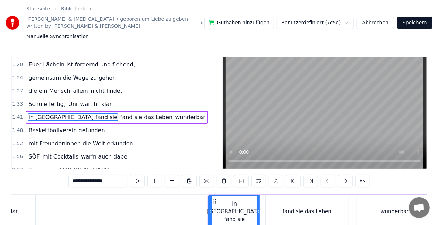
click at [295, 209] on div "fand sie das Leben" at bounding box center [307, 212] width 83 height 33
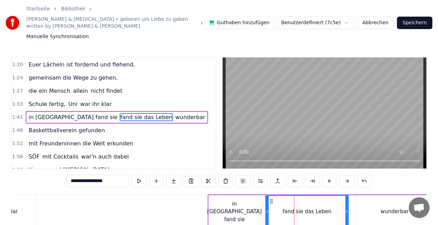
drag, startPoint x: 91, startPoint y: 176, endPoint x: 58, endPoint y: 171, distance: 34.1
click at [58, 171] on div "0:08 [PERSON_NAME], geboren um Liebe zu geben 0:15 Verbotene Träume erleben 0:1…" at bounding box center [219, 161] width 416 height 208
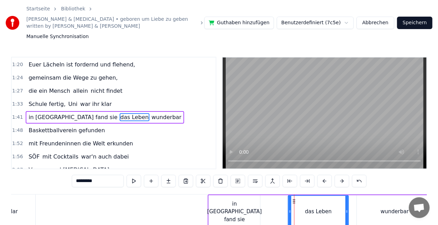
drag, startPoint x: 267, startPoint y: 205, endPoint x: 290, endPoint y: 201, distance: 23.2
click at [290, 201] on div at bounding box center [290, 212] width 3 height 32
drag, startPoint x: 346, startPoint y: 209, endPoint x: 334, endPoint y: 209, distance: 12.2
click at [334, 209] on div at bounding box center [334, 212] width 3 height 32
click at [250, 200] on div "in [GEOGRAPHIC_DATA] fand sie" at bounding box center [234, 212] width 51 height 33
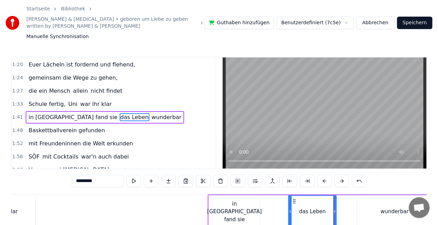
type input "**********"
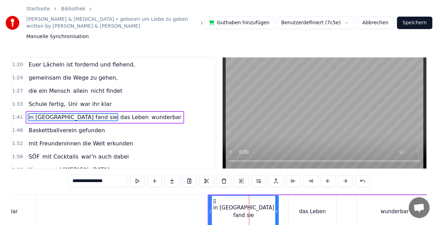
drag, startPoint x: 258, startPoint y: 205, endPoint x: 275, endPoint y: 205, distance: 17.0
click at [275, 209] on icon at bounding box center [276, 212] width 3 height 6
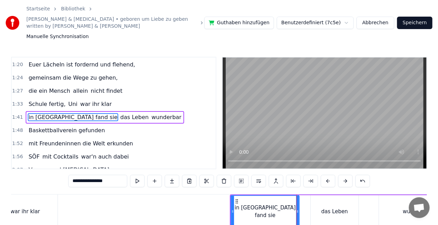
scroll to position [0, 5045]
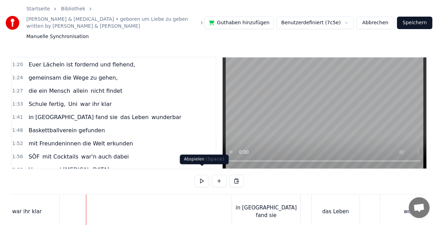
click at [198, 176] on button at bounding box center [202, 181] width 15 height 12
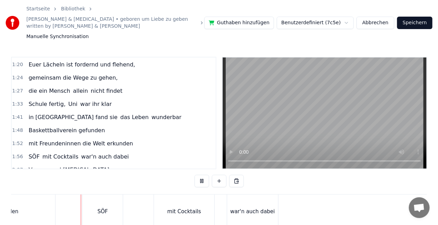
scroll to position [0, 5994]
click at [201, 175] on button at bounding box center [202, 181] width 15 height 12
click at [178, 209] on div "mit Cocktails" at bounding box center [184, 212] width 60 height 34
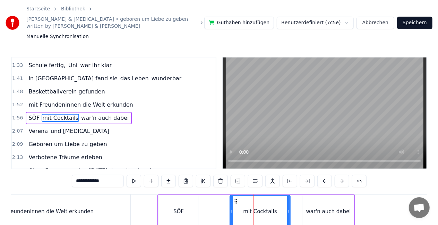
scroll to position [0, 5918]
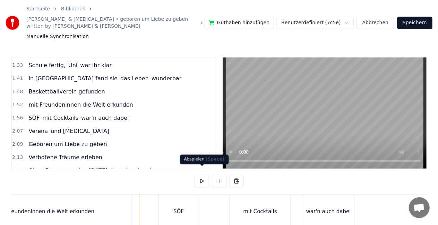
click at [200, 175] on button at bounding box center [202, 181] width 15 height 12
click at [201, 175] on button at bounding box center [202, 181] width 15 height 12
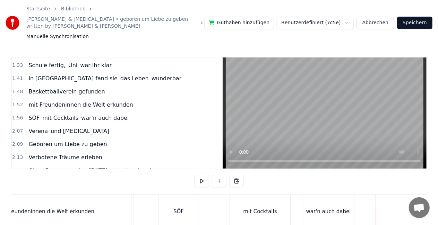
click at [319, 208] on div "war'n auch dabei" at bounding box center [328, 212] width 45 height 8
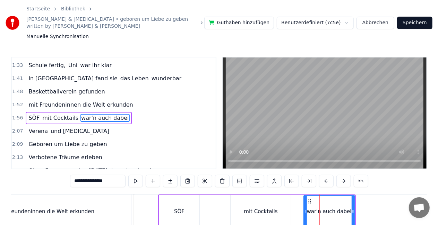
click at [85, 175] on input "**********" at bounding box center [97, 181] width 55 height 12
click at [85, 175] on input "**********" at bounding box center [98, 181] width 52 height 12
click at [251, 196] on div "mit Cocktails" at bounding box center [261, 212] width 60 height 33
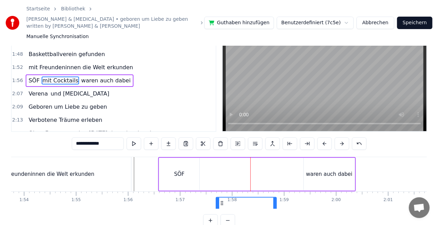
scroll to position [41, 0]
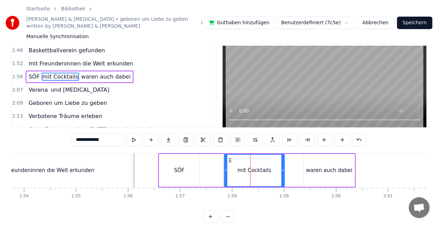
drag, startPoint x: 236, startPoint y: 196, endPoint x: 252, endPoint y: 163, distance: 36.6
click at [252, 163] on div "mit Cocktails" at bounding box center [255, 171] width 60 height 32
click at [318, 156] on div "waren auch dabei" at bounding box center [329, 170] width 51 height 33
type input "**********"
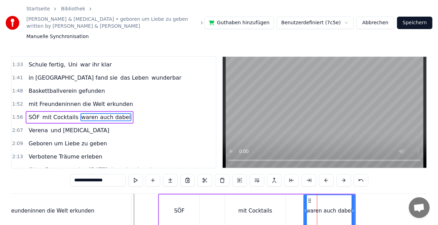
scroll to position [0, 0]
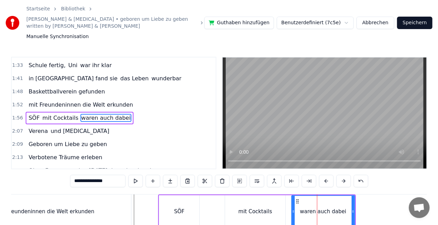
drag, startPoint x: 306, startPoint y: 205, endPoint x: 294, endPoint y: 203, distance: 12.4
click at [294, 209] on icon at bounding box center [293, 212] width 3 height 6
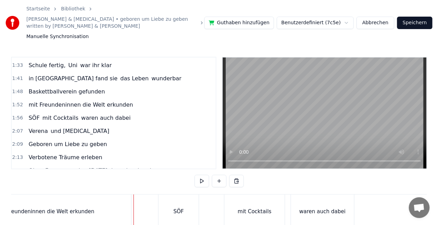
click at [200, 175] on button at bounding box center [202, 181] width 15 height 12
click at [232, 195] on div "mit Cocktails" at bounding box center [254, 212] width 60 height 34
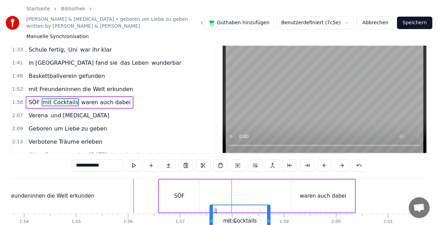
drag, startPoint x: 230, startPoint y: 195, endPoint x: 215, endPoint y: 194, distance: 14.9
click at [215, 208] on icon at bounding box center [216, 211] width 6 height 6
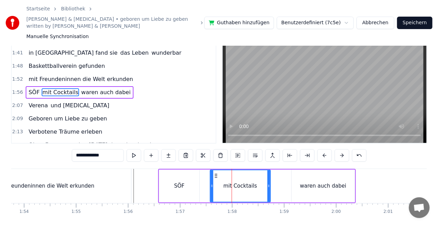
click at [132, 181] on div "mit Freundeninnen die Welt erkunden" at bounding box center [45, 186] width 173 height 34
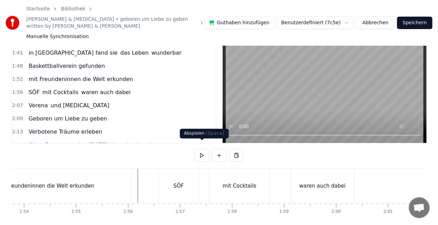
click at [200, 149] on button at bounding box center [202, 155] width 15 height 12
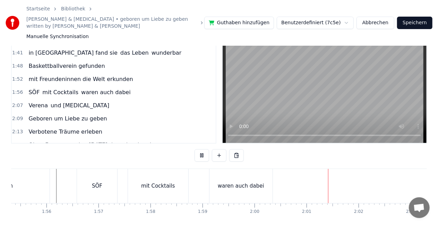
click at [200, 149] on button at bounding box center [202, 155] width 15 height 12
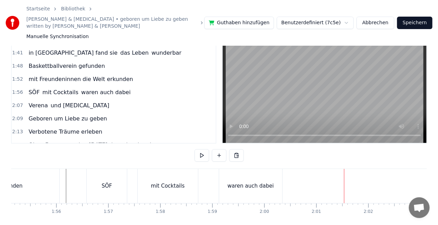
click at [233, 182] on div "waren auch dabei" at bounding box center [251, 186] width 46 height 8
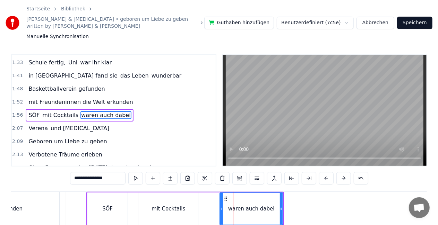
scroll to position [0, 0]
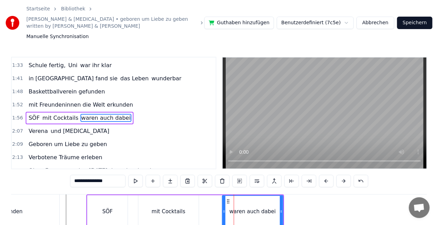
drag, startPoint x: 221, startPoint y: 204, endPoint x: 225, endPoint y: 202, distance: 4.7
click at [225, 209] on icon at bounding box center [224, 212] width 3 height 6
click at [186, 201] on div "mit Cocktails" at bounding box center [168, 212] width 60 height 33
type input "**********"
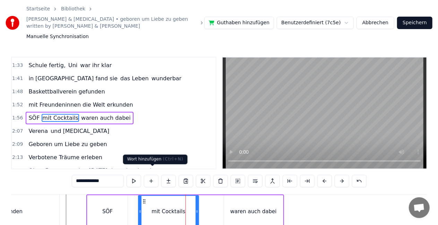
click at [151, 178] on button at bounding box center [151, 181] width 15 height 12
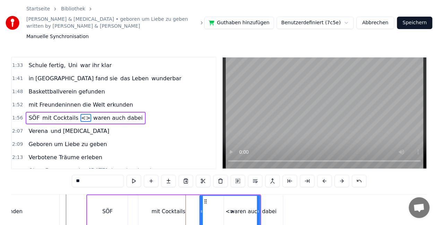
click at [112, 175] on input "**" at bounding box center [98, 181] width 52 height 12
type input "*"
click at [271, 208] on div "waren auch dabei" at bounding box center [253, 212] width 46 height 8
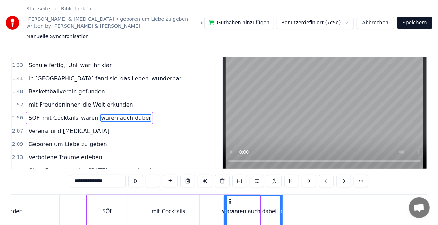
drag, startPoint x: 90, startPoint y: 177, endPoint x: 51, endPoint y: 177, distance: 39.5
click at [51, 177] on div "0:08 [PERSON_NAME], geboren um Liebe zu geben 0:15 Verbotene Träume erleben 0:1…" at bounding box center [219, 161] width 416 height 208
click at [222, 207] on div "waren" at bounding box center [230, 212] width 60 height 33
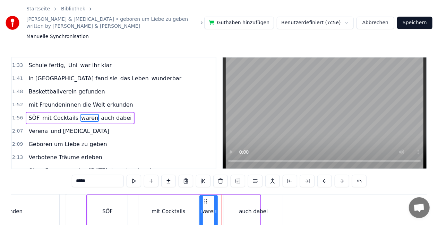
drag, startPoint x: 257, startPoint y: 206, endPoint x: 215, endPoint y: 206, distance: 42.7
click at [215, 209] on icon at bounding box center [215, 212] width 3 height 6
click at [239, 206] on div "auch dabei" at bounding box center [253, 212] width 59 height 33
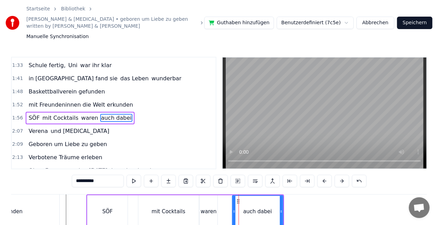
drag, startPoint x: 224, startPoint y: 203, endPoint x: 232, endPoint y: 203, distance: 8.3
click at [233, 209] on icon at bounding box center [234, 212] width 3 height 6
click at [205, 209] on div "waren" at bounding box center [209, 212] width 18 height 33
type input "*****"
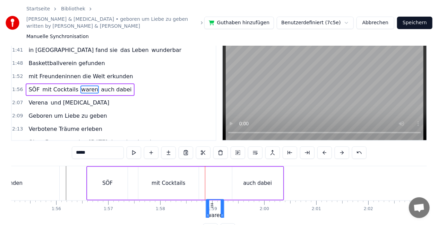
scroll to position [33, 0]
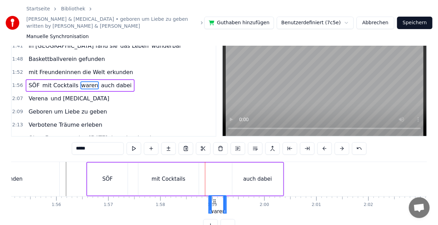
drag, startPoint x: 205, startPoint y: 194, endPoint x: 214, endPoint y: 172, distance: 24.0
click at [214, 172] on div "waren" at bounding box center [208, 179] width 18 height 33
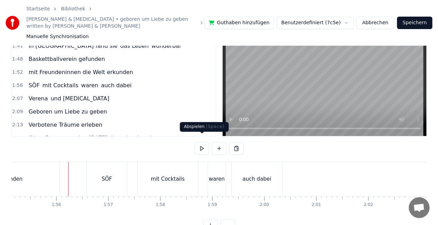
click at [200, 143] on button at bounding box center [202, 149] width 15 height 12
click at [206, 144] on button at bounding box center [202, 149] width 15 height 12
click at [236, 171] on div "auch dabei" at bounding box center [257, 179] width 51 height 34
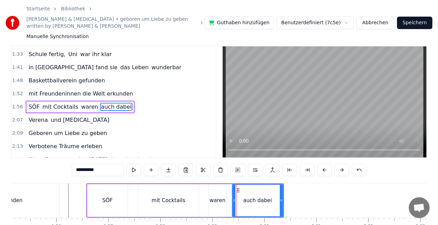
scroll to position [0, 0]
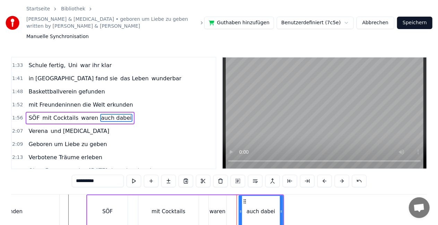
drag, startPoint x: 234, startPoint y: 207, endPoint x: 240, endPoint y: 207, distance: 6.6
click at [240, 209] on icon at bounding box center [240, 212] width 3 height 6
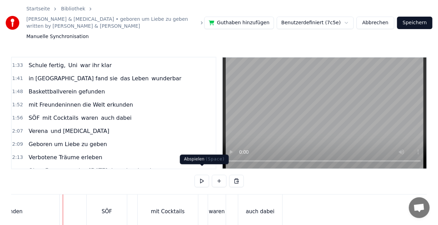
click at [202, 175] on button at bounding box center [202, 181] width 15 height 12
click at [193, 195] on div "mit Cocktails" at bounding box center [168, 212] width 60 height 34
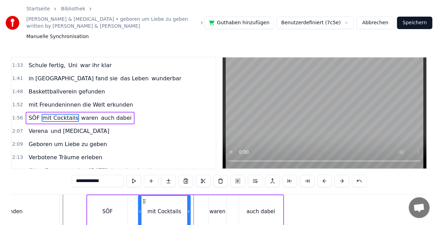
drag, startPoint x: 198, startPoint y: 206, endPoint x: 189, endPoint y: 207, distance: 8.3
click at [189, 209] on icon at bounding box center [188, 212] width 3 height 6
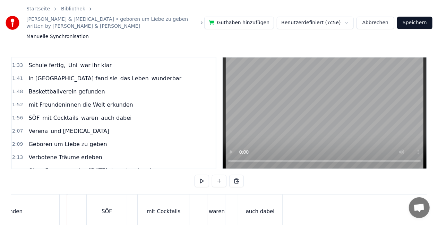
click at [207, 175] on button at bounding box center [202, 181] width 15 height 12
click at [171, 195] on div "mit Cocktails" at bounding box center [164, 212] width 52 height 34
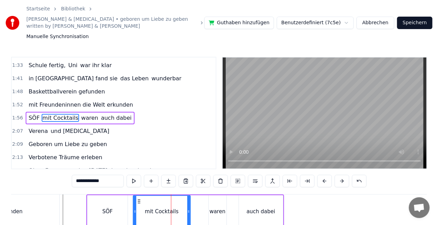
drag, startPoint x: 140, startPoint y: 204, endPoint x: 135, endPoint y: 204, distance: 5.2
click at [135, 209] on icon at bounding box center [135, 212] width 3 height 6
click at [186, 208] on div "mit Cocktails" at bounding box center [162, 212] width 57 height 32
drag, startPoint x: 188, startPoint y: 209, endPoint x: 180, endPoint y: 211, distance: 8.1
click at [180, 211] on div at bounding box center [180, 212] width 3 height 32
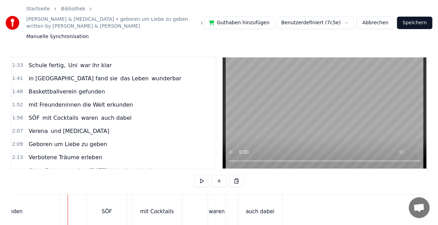
click at [196, 175] on button at bounding box center [202, 181] width 15 height 12
click at [220, 200] on div "waren" at bounding box center [217, 212] width 18 height 34
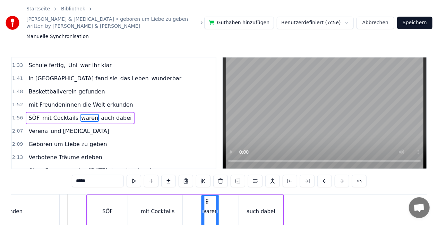
drag, startPoint x: 213, startPoint y: 194, endPoint x: 205, endPoint y: 192, distance: 7.7
click at [205, 199] on icon at bounding box center [207, 202] width 6 height 6
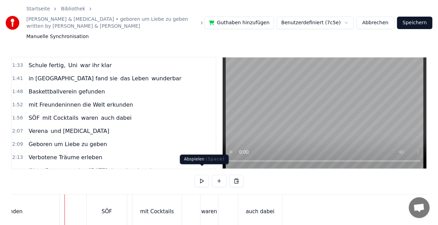
click at [201, 179] on button at bounding box center [202, 181] width 15 height 12
click at [202, 175] on button at bounding box center [202, 181] width 15 height 12
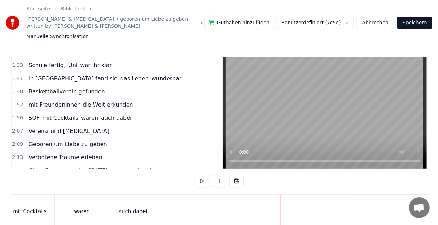
scroll to position [0, 6100]
click at [103, 195] on div "waren" at bounding box center [98, 212] width 18 height 34
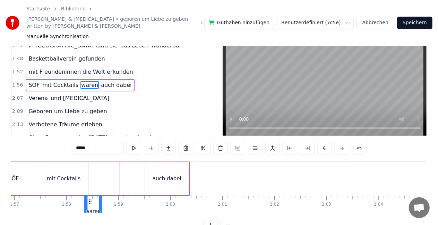
scroll to position [0, 6083]
drag, startPoint x: 95, startPoint y: 193, endPoint x: 103, endPoint y: 173, distance: 21.3
click at [103, 173] on div "SÖF mit Cocktails waren auch dabei" at bounding box center [92, 179] width 198 height 34
click at [163, 175] on div "auch dabei" at bounding box center [167, 179] width 29 height 8
type input "**********"
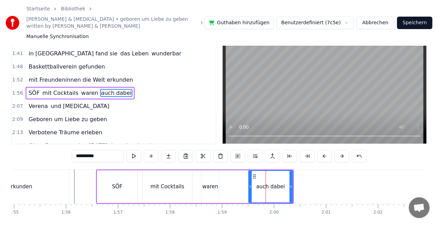
scroll to position [0, 5977]
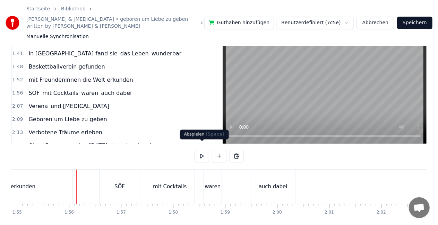
click at [204, 151] on button at bounding box center [202, 156] width 15 height 12
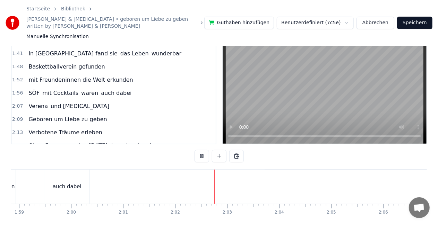
click at [204, 151] on button at bounding box center [202, 156] width 15 height 12
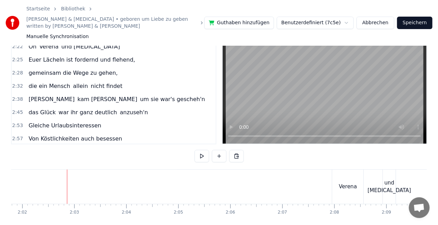
scroll to position [321, 0]
click at [17, 96] on span "2:38" at bounding box center [17, 99] width 11 height 7
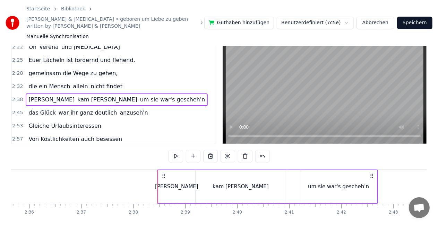
scroll to position [0, 8094]
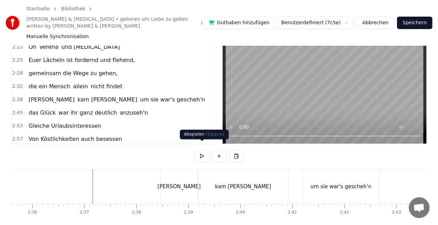
click at [205, 152] on button at bounding box center [202, 156] width 15 height 12
click at [200, 151] on button at bounding box center [202, 156] width 15 height 12
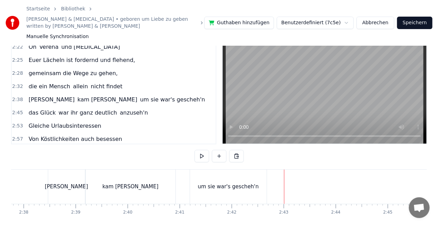
scroll to position [0, 8092]
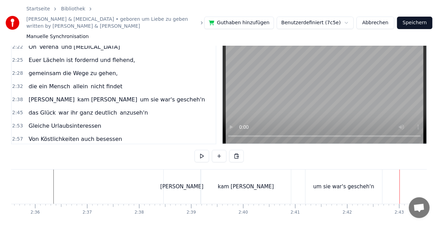
click at [226, 187] on div "kam [PERSON_NAME]" at bounding box center [246, 187] width 90 height 34
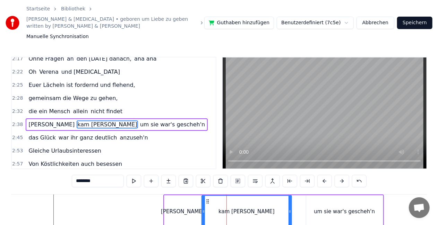
scroll to position [326, 0]
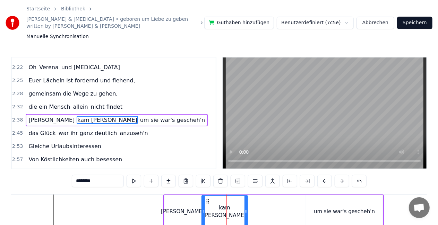
drag, startPoint x: 290, startPoint y: 202, endPoint x: 249, endPoint y: 198, distance: 40.8
click at [247, 198] on div at bounding box center [246, 212] width 3 height 32
click at [131, 178] on button at bounding box center [134, 181] width 15 height 12
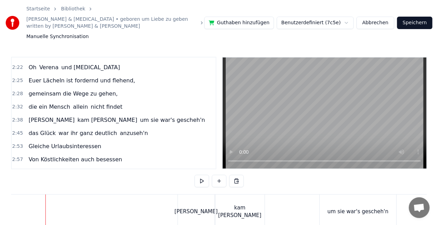
scroll to position [0, 8077]
click at [207, 175] on button at bounding box center [202, 181] width 15 height 12
click at [200, 175] on button at bounding box center [202, 181] width 15 height 12
click at [202, 208] on div "[PERSON_NAME]" at bounding box center [196, 212] width 43 height 8
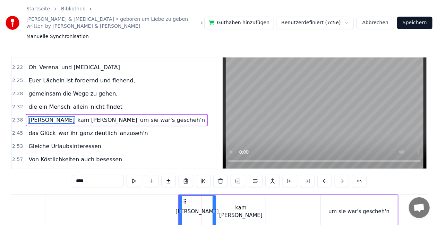
click at [105, 175] on input "****" at bounding box center [98, 181] width 52 height 12
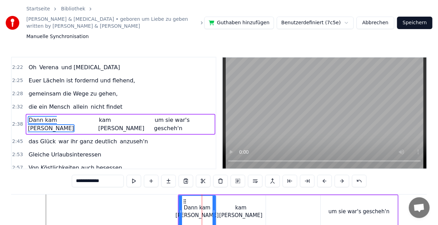
click at [243, 208] on div "kam [PERSON_NAME]" at bounding box center [240, 212] width 49 height 16
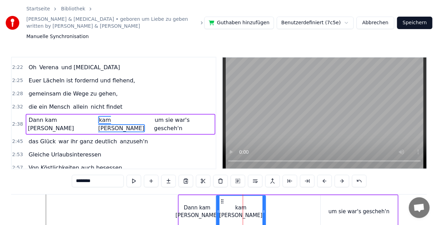
click at [103, 175] on input "********" at bounding box center [98, 181] width 52 height 12
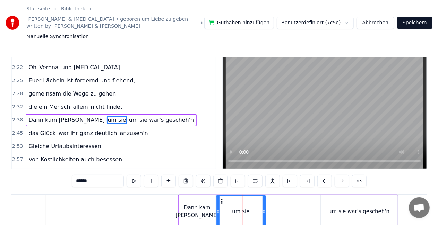
type input "******"
click at [277, 207] on div "Dann kam [PERSON_NAME] um sie um sie war's gescheh'n" at bounding box center [288, 212] width 221 height 34
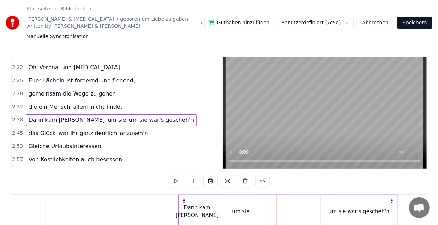
drag, startPoint x: 234, startPoint y: 195, endPoint x: 222, endPoint y: 194, distance: 12.6
click at [222, 196] on div "um sie" at bounding box center [240, 212] width 49 height 33
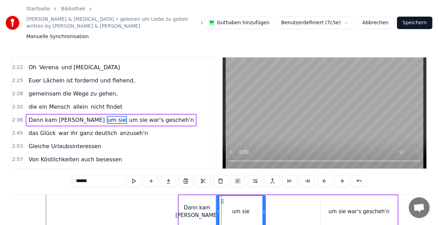
click at [222, 199] on icon at bounding box center [223, 202] width 6 height 6
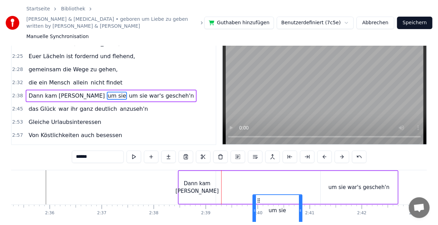
scroll to position [31, 0]
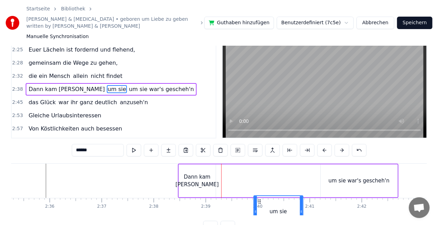
drag, startPoint x: 222, startPoint y: 194, endPoint x: 260, endPoint y: 168, distance: 45.7
click at [260, 168] on div "um sie" at bounding box center [241, 181] width 50 height 33
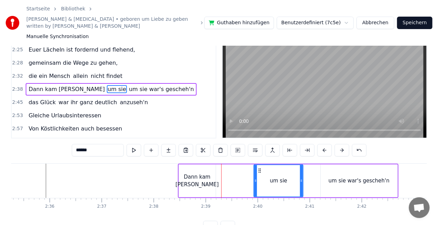
click at [215, 173] on div "Dann kam [PERSON_NAME]" at bounding box center [197, 181] width 37 height 33
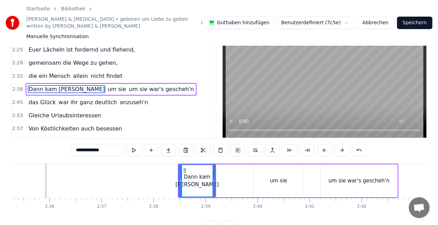
scroll to position [0, 0]
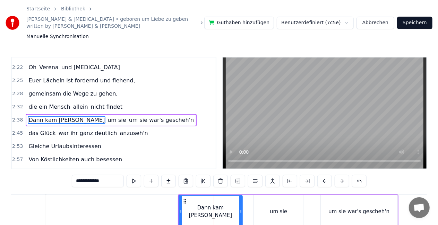
drag, startPoint x: 215, startPoint y: 205, endPoint x: 242, endPoint y: 200, distance: 27.7
click at [242, 200] on div at bounding box center [240, 212] width 3 height 32
click at [364, 208] on div "um sie war's gescheh'n" at bounding box center [358, 212] width 61 height 8
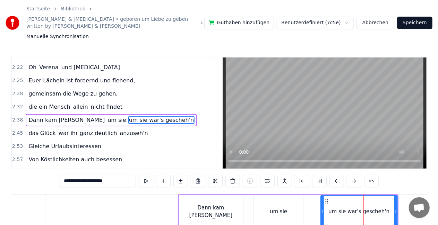
drag, startPoint x: 82, startPoint y: 175, endPoint x: 51, endPoint y: 176, distance: 30.9
click at [51, 176] on div "0:08 [PERSON_NAME], geboren um Liebe zu geben 0:15 Verbotene Träume erleben 0:1…" at bounding box center [219, 161] width 416 height 208
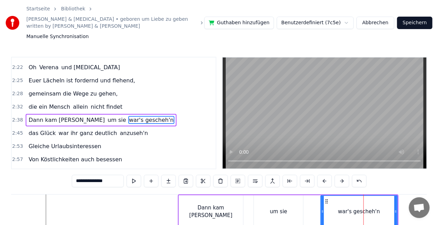
type input "**********"
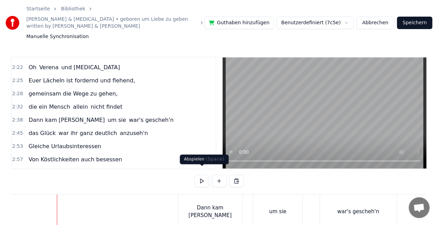
click at [200, 175] on button at bounding box center [202, 181] width 15 height 12
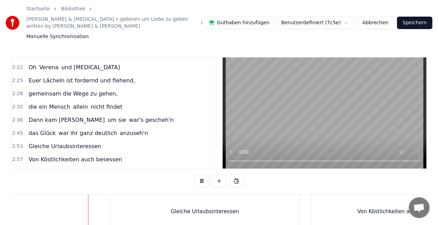
scroll to position [0, 8943]
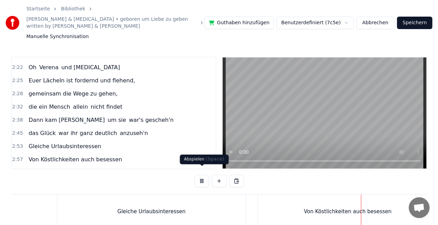
click at [207, 178] on button at bounding box center [202, 181] width 15 height 12
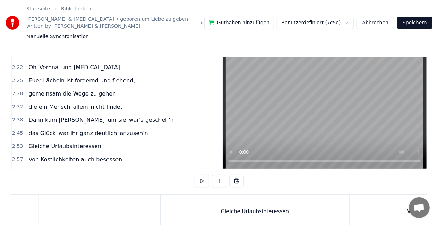
scroll to position [0, 8881]
click at [208, 177] on button at bounding box center [202, 181] width 15 height 12
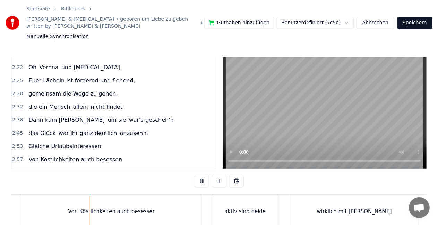
scroll to position [0, 9235]
click at [205, 176] on button at bounding box center [202, 181] width 15 height 12
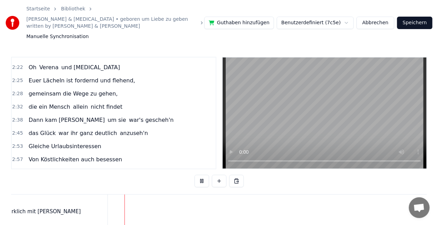
scroll to position [0, 9585]
click at [205, 176] on button at bounding box center [202, 181] width 15 height 12
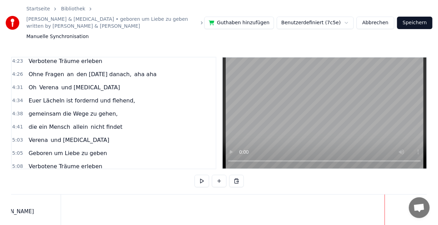
scroll to position [649, 0]
click at [420, 17] on button "Speichern" at bounding box center [414, 23] width 35 height 12
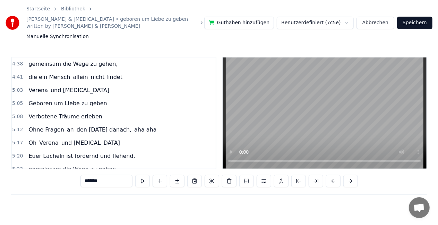
scroll to position [704, 0]
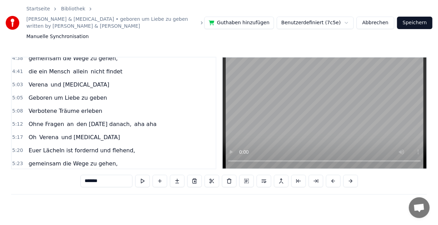
click at [18, 174] on span "5:27" at bounding box center [17, 177] width 11 height 7
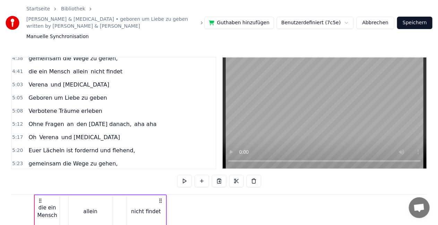
scroll to position [0, 17018]
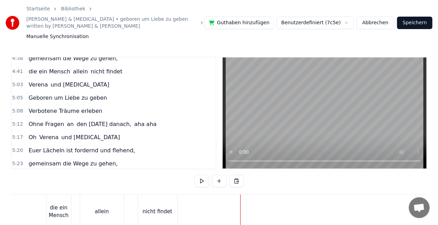
click at [425, 23] on button "Speichern" at bounding box center [414, 23] width 35 height 12
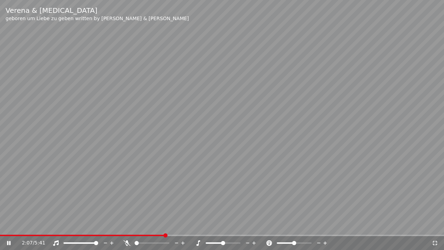
click at [165, 225] on span at bounding box center [82, 234] width 165 height 1
click at [151, 225] on span at bounding box center [75, 234] width 151 height 1
click at [190, 105] on video at bounding box center [222, 125] width 444 height 250
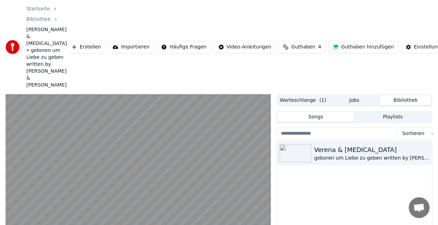
click at [183, 199] on video at bounding box center [138, 168] width 265 height 149
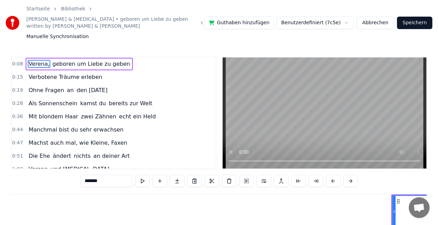
scroll to position [0, 432]
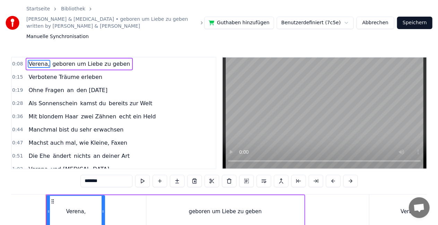
click at [161, 73] on div "0:15 Verbotene Träume erleben" at bounding box center [114, 77] width 204 height 13
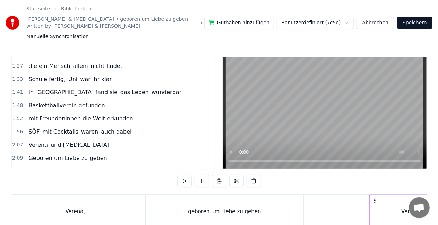
scroll to position [196, 0]
click at [29, 128] on span "SÖF" at bounding box center [34, 132] width 12 height 8
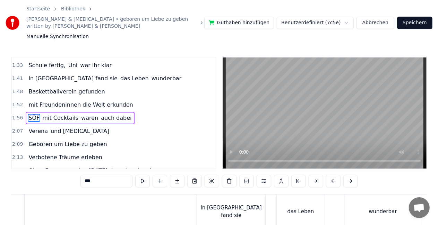
scroll to position [0, 6030]
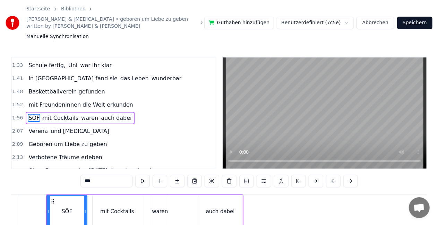
click at [117, 200] on div "mit Cocktails" at bounding box center [117, 212] width 49 height 33
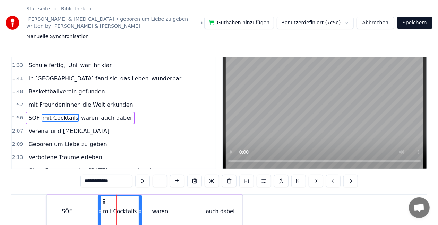
drag, startPoint x: 94, startPoint y: 206, endPoint x: 99, endPoint y: 205, distance: 5.6
click at [99, 209] on icon at bounding box center [99, 212] width 3 height 6
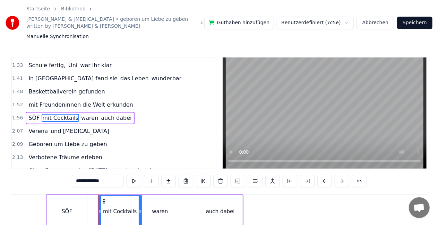
click at [80, 204] on div "SÖF" at bounding box center [67, 212] width 40 height 33
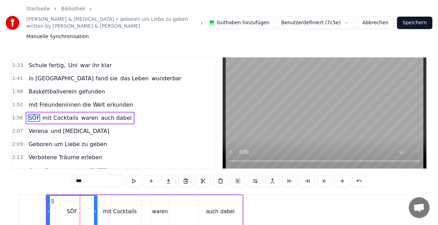
drag, startPoint x: 85, startPoint y: 206, endPoint x: 95, endPoint y: 206, distance: 10.1
click at [95, 209] on icon at bounding box center [95, 212] width 3 height 6
click at [111, 208] on div "mit Cocktails" at bounding box center [120, 212] width 34 height 8
type input "**********"
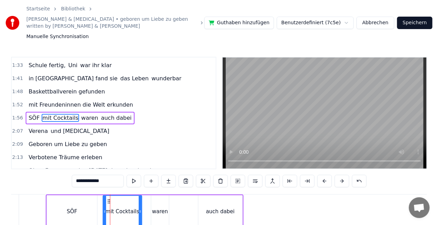
drag, startPoint x: 99, startPoint y: 204, endPoint x: 104, endPoint y: 204, distance: 4.9
click at [104, 209] on icon at bounding box center [104, 212] width 3 height 6
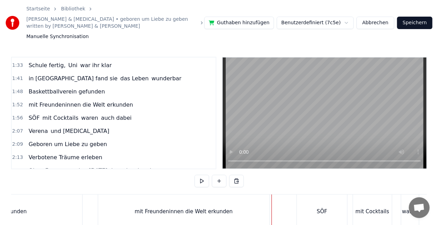
scroll to position [0, 5775]
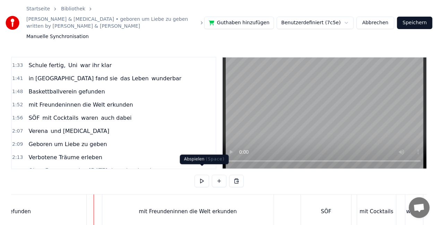
click at [203, 175] on button at bounding box center [202, 181] width 15 height 12
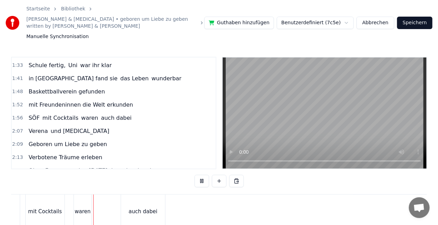
scroll to position [0, 6122]
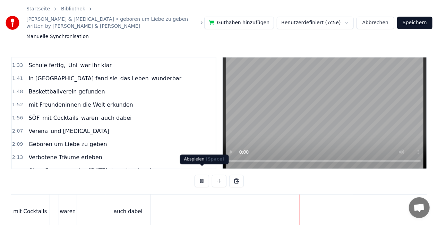
click at [204, 176] on button at bounding box center [202, 181] width 15 height 12
click at [67, 210] on div "waren" at bounding box center [68, 212] width 18 height 34
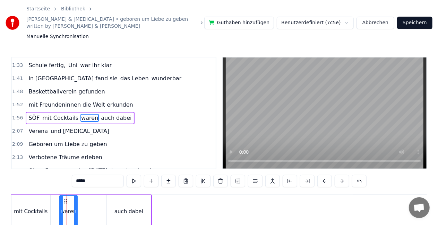
click at [87, 177] on input "*****" at bounding box center [98, 181] width 52 height 12
click at [86, 175] on input "*****" at bounding box center [98, 181] width 52 height 12
click at [93, 175] on input "******" at bounding box center [98, 181] width 52 height 12
type input "*****"
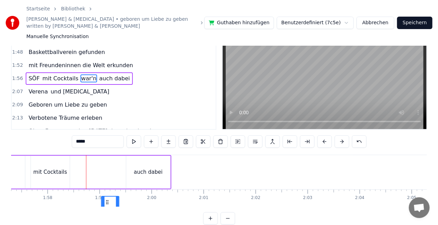
scroll to position [40, 0]
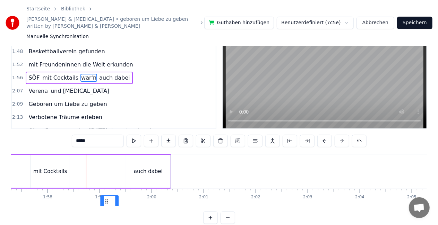
drag, startPoint x: 65, startPoint y: 196, endPoint x: 106, endPoint y: 166, distance: 50.5
click at [106, 166] on div "SÖF mit Cocktails war'n auch dabei" at bounding box center [73, 172] width 198 height 34
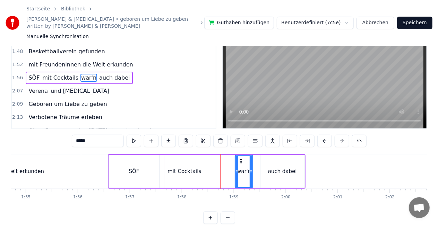
scroll to position [0, 5968]
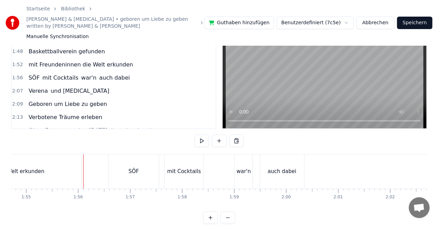
click at [188, 168] on div "mit Cocktails" at bounding box center [184, 172] width 34 height 8
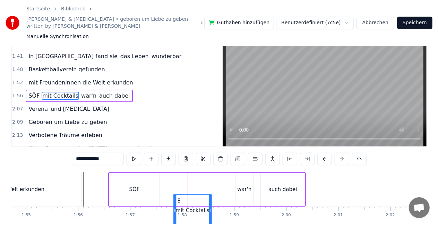
scroll to position [29, 0]
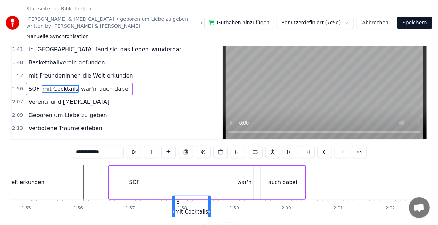
drag, startPoint x: 171, startPoint y: 195, endPoint x: 177, endPoint y: 172, distance: 23.7
click at [177, 172] on div "mit Cocktails" at bounding box center [185, 182] width 40 height 33
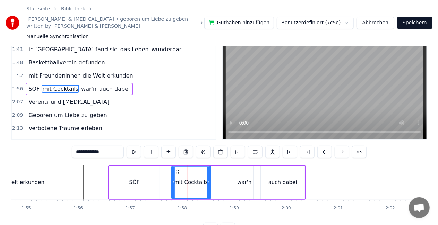
click at [155, 173] on div "SÖF" at bounding box center [134, 182] width 50 height 33
type input "***"
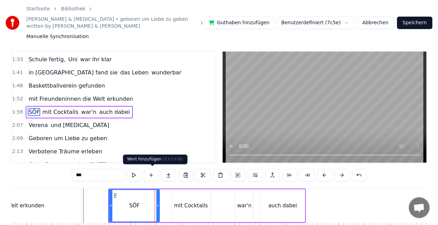
scroll to position [0, 0]
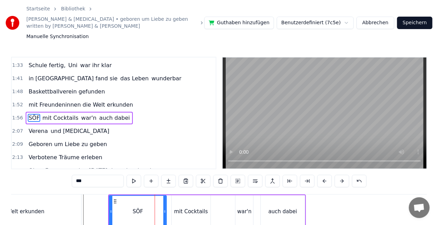
drag, startPoint x: 158, startPoint y: 207, endPoint x: 165, endPoint y: 205, distance: 7.1
click at [165, 209] on icon at bounding box center [164, 212] width 3 height 6
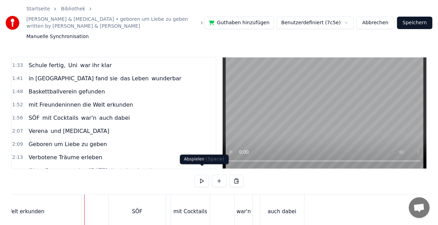
click at [204, 175] on button at bounding box center [202, 181] width 15 height 12
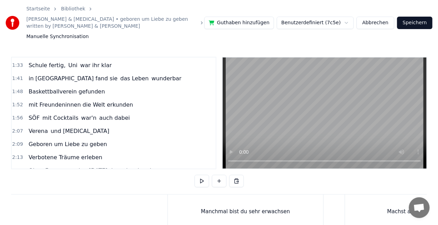
scroll to position [0, 2151]
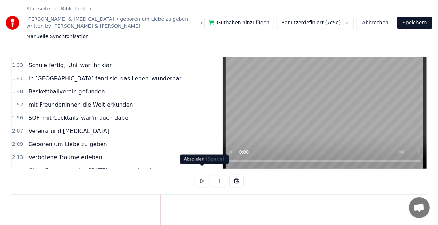
click at [207, 175] on button at bounding box center [202, 181] width 15 height 12
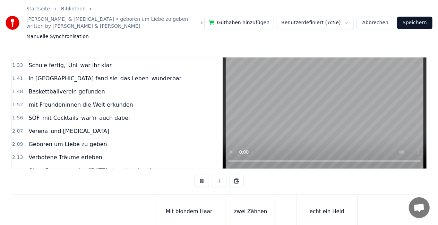
scroll to position [0, 1769]
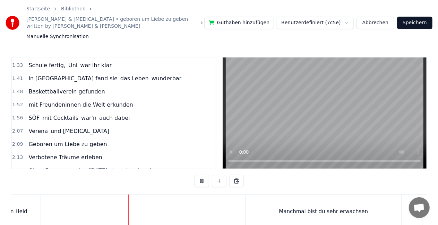
click at [284, 109] on video at bounding box center [325, 113] width 204 height 111
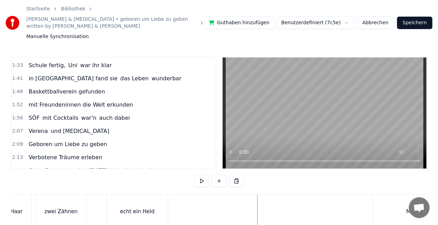
scroll to position [0, 1865]
click at [128, 199] on div "zwei Zähnen" at bounding box center [142, 212] width 50 height 34
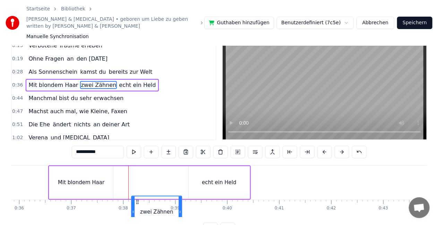
scroll to position [29, 0]
drag, startPoint x: 123, startPoint y: 195, endPoint x: 130, endPoint y: 176, distance: 20.0
click at [130, 176] on div "zwei Zähnen" at bounding box center [142, 182] width 51 height 33
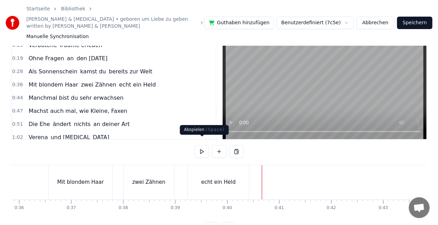
click at [202, 146] on button at bounding box center [202, 152] width 15 height 12
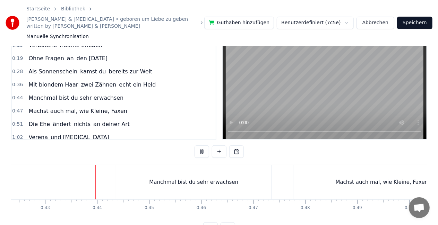
scroll to position [0, 2221]
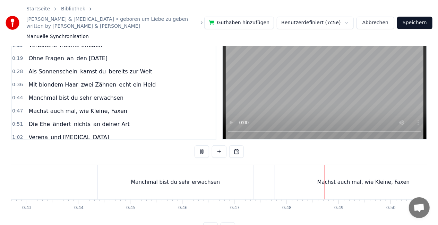
click at [202, 146] on button at bounding box center [202, 152] width 15 height 12
click at [315, 173] on div "Machst auch mal, wie Kleine, Faxen" at bounding box center [363, 182] width 177 height 34
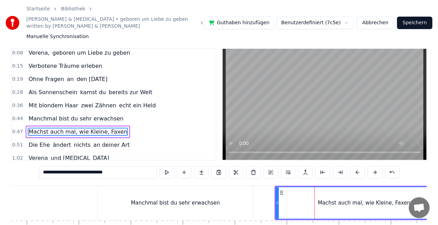
scroll to position [0, 0]
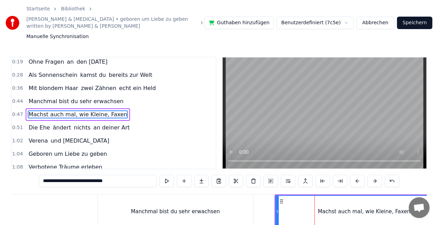
click at [161, 208] on div "Manchmal bist du sehr erwachsen" at bounding box center [175, 212] width 89 height 8
type input "**********"
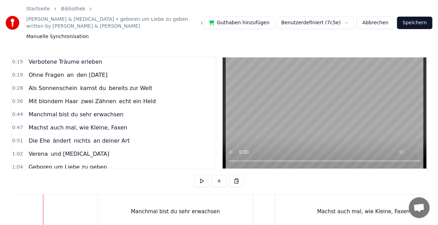
scroll to position [0, 2219]
click at [205, 175] on button at bounding box center [202, 181] width 15 height 12
click at [352, 208] on div "Machst auch mal, wie Kleine, Faxen" at bounding box center [366, 212] width 93 height 8
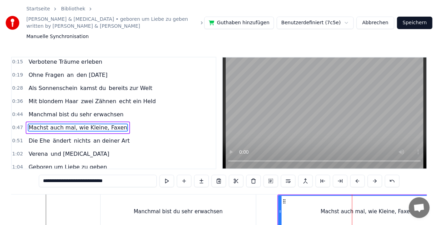
scroll to position [28, 0]
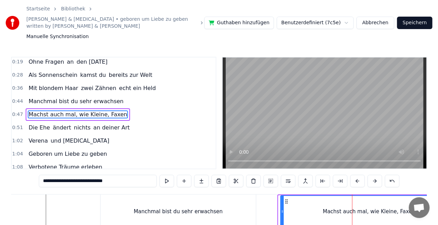
click at [285, 201] on circle at bounding box center [285, 201] width 0 height 0
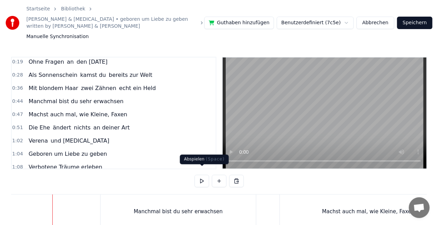
click at [206, 175] on button at bounding box center [202, 181] width 15 height 12
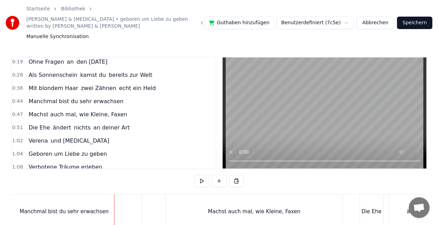
scroll to position [0, 2332]
click at [233, 195] on div "Machst auch mal, wie Kleine, Faxen" at bounding box center [254, 212] width 177 height 34
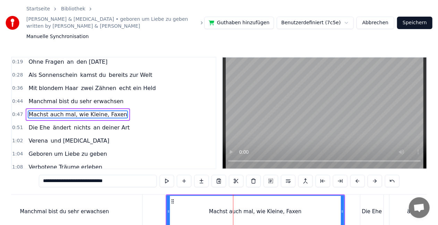
click at [170, 176] on button at bounding box center [167, 181] width 15 height 12
click at [170, 175] on button at bounding box center [167, 181] width 15 height 12
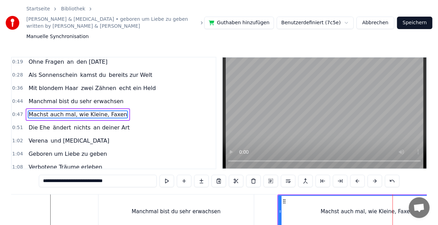
scroll to position [0, 2220]
click at [108, 197] on div "Manchmal bist du sehr erwachsen" at bounding box center [176, 212] width 155 height 34
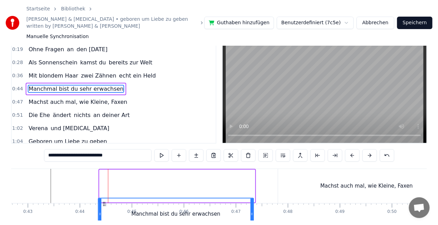
scroll to position [29, 0]
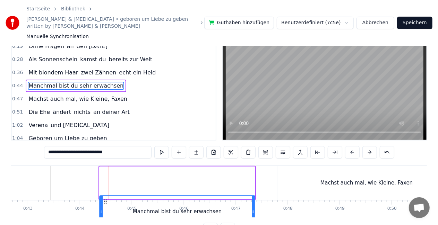
drag, startPoint x: 106, startPoint y: 194, endPoint x: 106, endPoint y: 166, distance: 27.4
click at [106, 167] on div "Manchmal bist du sehr erwachsen" at bounding box center [177, 183] width 156 height 33
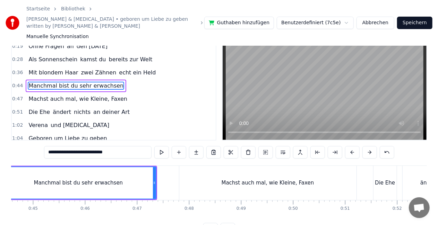
scroll to position [0, 2318]
click at [382, 168] on div "Die Ehe" at bounding box center [386, 183] width 23 height 34
type input "*******"
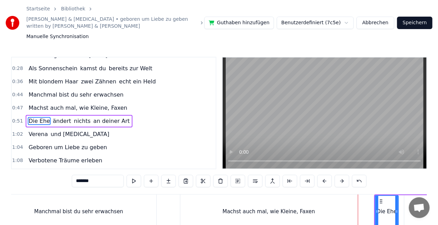
scroll to position [41, 0]
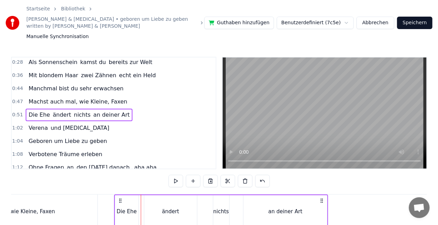
scroll to position [0, 2577]
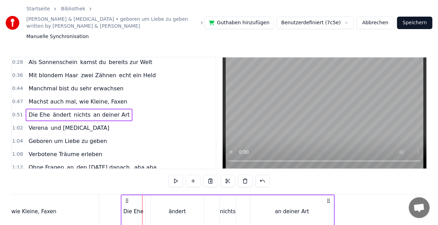
drag, startPoint x: 121, startPoint y: 195, endPoint x: 127, endPoint y: 194, distance: 5.6
click at [127, 198] on icon at bounding box center [127, 201] width 6 height 6
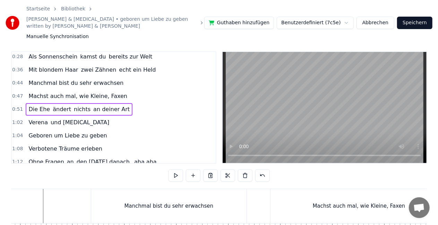
scroll to position [0, 2227]
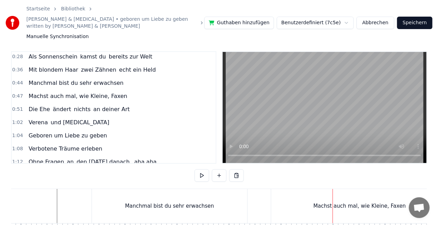
click at [296, 189] on div "Machst auch mal, wie Kleine, Faxen" at bounding box center [359, 206] width 177 height 34
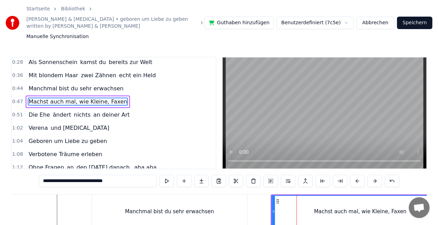
scroll to position [28, 0]
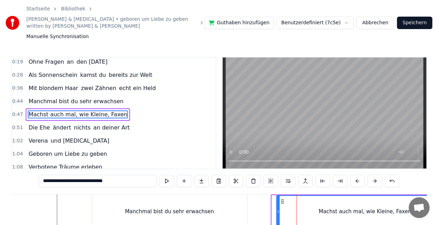
drag, startPoint x: 277, startPoint y: 195, endPoint x: 282, endPoint y: 194, distance: 4.6
click at [282, 199] on icon at bounding box center [283, 202] width 6 height 6
click at [119, 196] on div "Manchmal bist du sehr erwachsen" at bounding box center [169, 212] width 155 height 34
type input "**********"
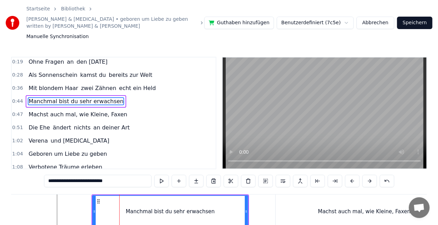
scroll to position [15, 0]
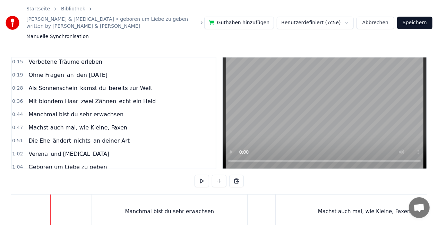
click at [207, 175] on button at bounding box center [202, 181] width 15 height 12
click at [131, 208] on div "Manchmal bist du sehr erwachsen" at bounding box center [169, 212] width 89 height 8
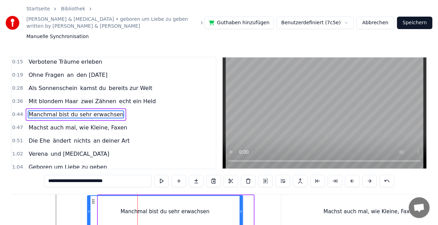
drag, startPoint x: 98, startPoint y: 195, endPoint x: 94, endPoint y: 193, distance: 5.0
click at [94, 199] on icon at bounding box center [94, 202] width 6 height 6
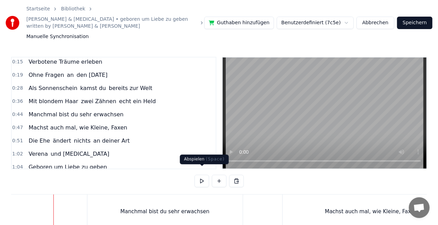
click at [201, 177] on button at bounding box center [202, 181] width 15 height 12
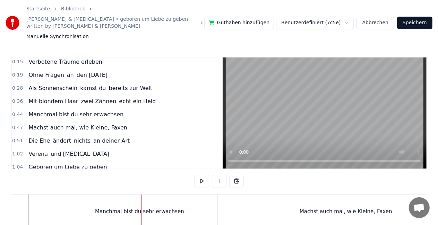
scroll to position [0, 2245]
click at [107, 199] on div "Manchmal bist du sehr erwachsen" at bounding box center [139, 212] width 155 height 34
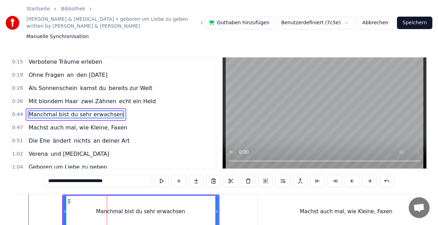
click at [287, 198] on div "Machst auch mal, wie Kleine, Faxen" at bounding box center [346, 212] width 177 height 34
type input "**********"
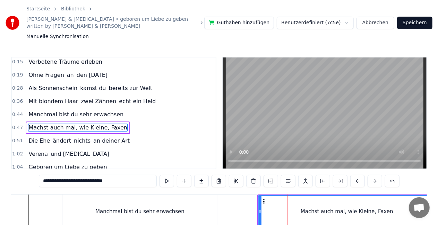
scroll to position [28, 0]
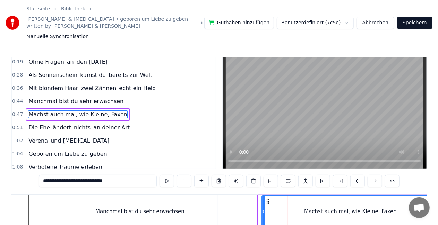
click at [267, 199] on icon at bounding box center [268, 202] width 6 height 6
click at [168, 175] on button at bounding box center [167, 181] width 15 height 12
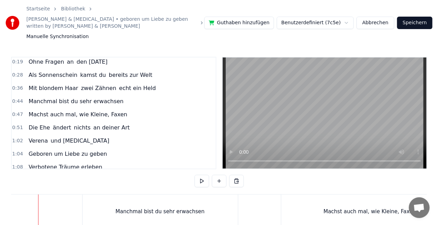
scroll to position [0, 2218]
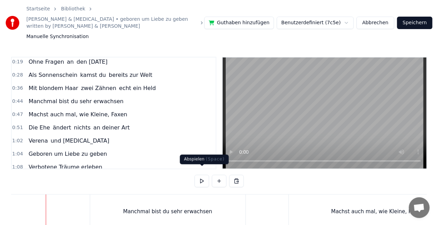
click at [208, 175] on button at bounding box center [202, 181] width 15 height 12
click at [203, 178] on button at bounding box center [202, 181] width 15 height 12
click at [215, 203] on div "Manchmal bist du sehr erwachsen" at bounding box center [167, 212] width 155 height 34
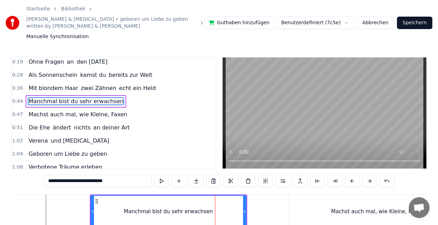
scroll to position [15, 0]
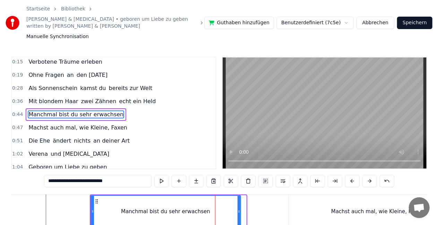
drag, startPoint x: 245, startPoint y: 206, endPoint x: 239, endPoint y: 207, distance: 5.6
click at [239, 209] on icon at bounding box center [239, 212] width 3 height 6
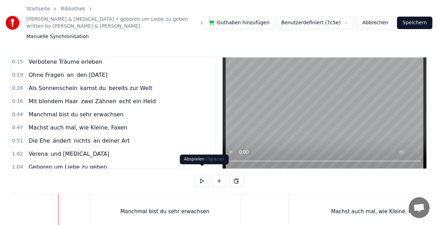
click at [202, 175] on button at bounding box center [202, 181] width 15 height 12
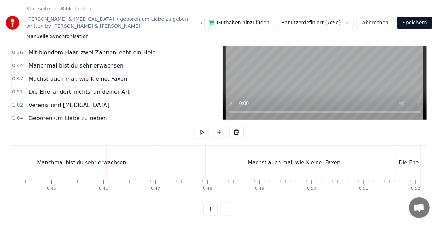
scroll to position [0, 2300]
click at [266, 150] on div "Machst auch mal, wie Kleine, Faxen" at bounding box center [294, 163] width 177 height 34
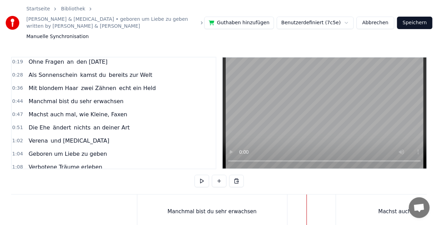
scroll to position [0, 2171]
click at [207, 175] on button at bounding box center [202, 181] width 15 height 12
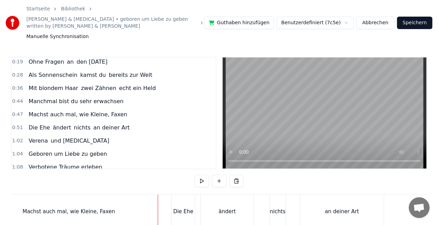
scroll to position [0, 2380]
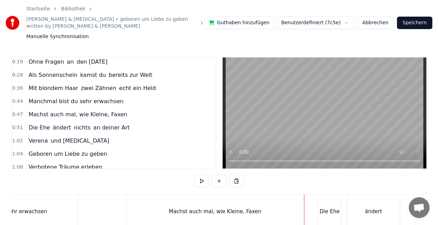
click at [191, 196] on div "Machst auch mal, wie Kleine, Faxen" at bounding box center [215, 212] width 177 height 34
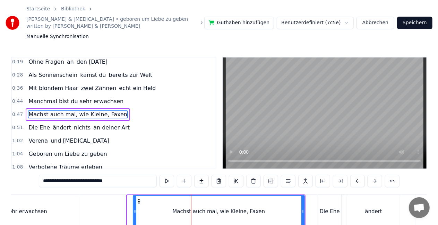
drag, startPoint x: 130, startPoint y: 207, endPoint x: 137, endPoint y: 208, distance: 7.0
click at [136, 208] on div at bounding box center [135, 212] width 3 height 32
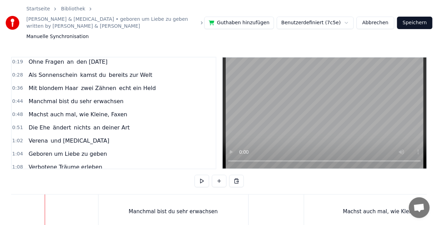
scroll to position [0, 2208]
click at [231, 200] on div "Manchmal bist du sehr erwachsen" at bounding box center [175, 212] width 150 height 34
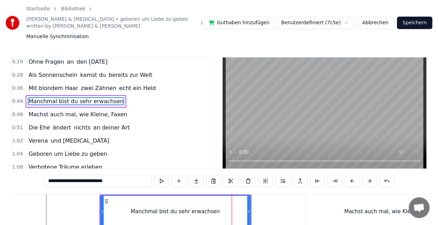
scroll to position [15, 0]
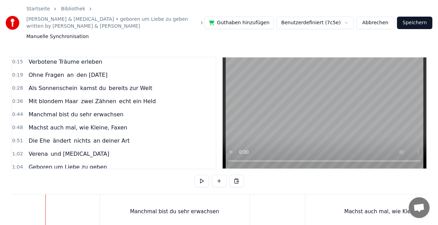
scroll to position [0, 2207]
click at [200, 175] on button at bounding box center [202, 181] width 15 height 12
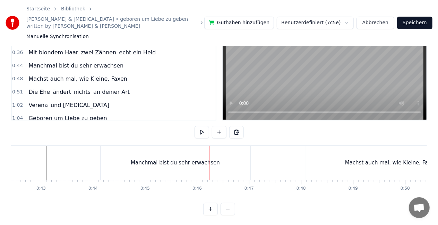
click at [330, 163] on div "Machst auch mal, wie Kleine, Faxen" at bounding box center [391, 163] width 170 height 34
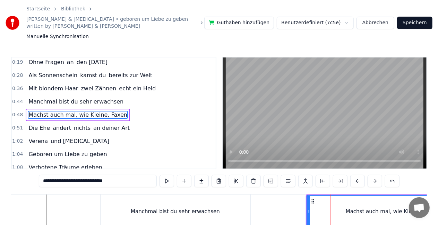
scroll to position [28, 0]
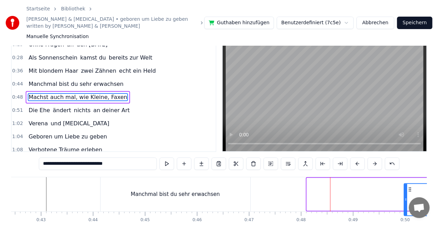
drag, startPoint x: 312, startPoint y: 194, endPoint x: 413, endPoint y: 193, distance: 100.6
click at [413, 192] on icon at bounding box center [410, 190] width 6 height 6
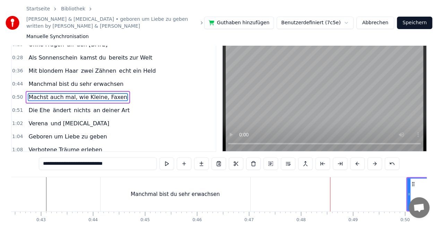
scroll to position [20, 0]
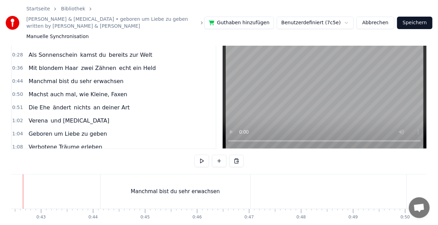
scroll to position [0, 2184]
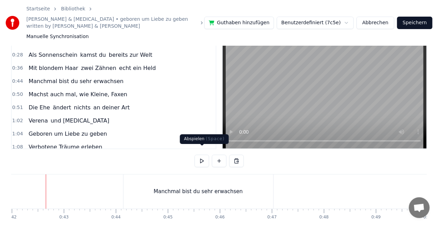
click at [205, 155] on button at bounding box center [202, 161] width 15 height 12
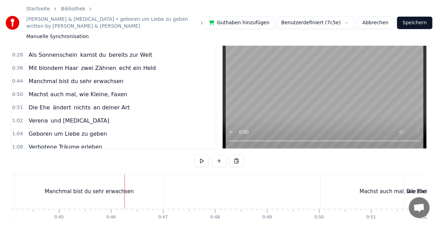
scroll to position [0, 2295]
click at [338, 176] on div "Machst auch mal, wie Kleine, Faxen" at bounding box center [404, 192] width 170 height 34
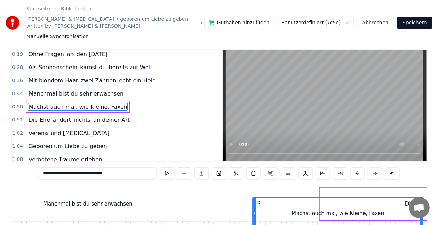
scroll to position [9, 0]
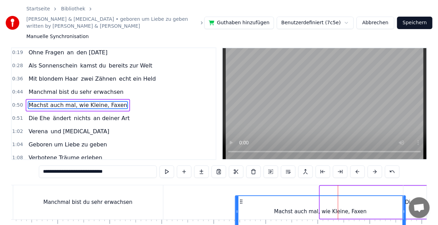
drag, startPoint x: 326, startPoint y: 194, endPoint x: 241, endPoint y: 178, distance: 86.6
click at [241, 178] on div "0:08 [PERSON_NAME], geboren um Liebe zu geben 0:15 Verbotene Träume erleben 0:1…" at bounding box center [219, 152] width 416 height 208
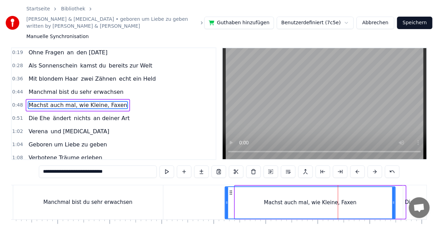
scroll to position [10, 0]
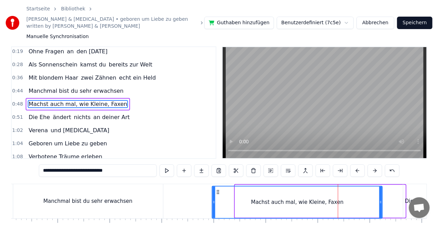
drag, startPoint x: 240, startPoint y: 185, endPoint x: 217, endPoint y: 182, distance: 23.4
click at [217, 187] on div "Machst auch mal, wie Kleine, Faxen" at bounding box center [298, 203] width 170 height 32
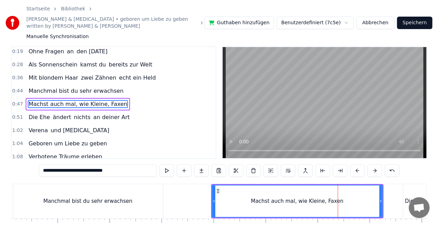
click at [17, 101] on span "0:47" at bounding box center [17, 104] width 11 height 7
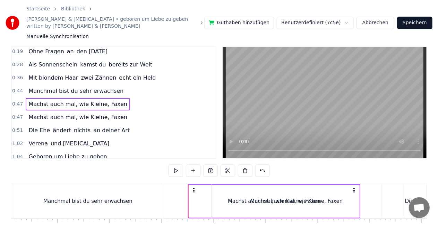
click at [58, 113] on span "Machst auch mal, wie Kleine, Faxen" at bounding box center [78, 117] width 100 height 8
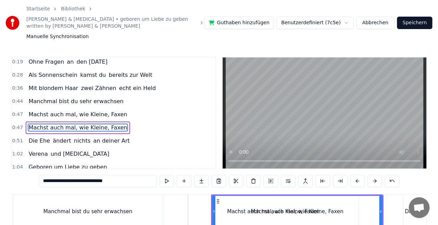
scroll to position [41, 0]
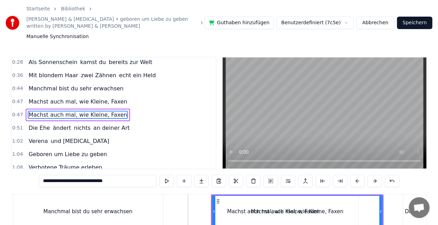
click at [15, 112] on span "0:47" at bounding box center [17, 115] width 11 height 7
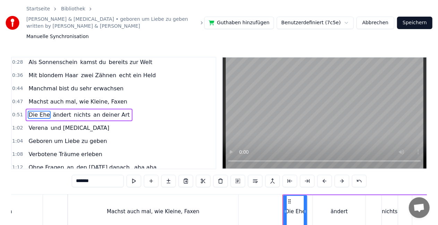
scroll to position [0, 2402]
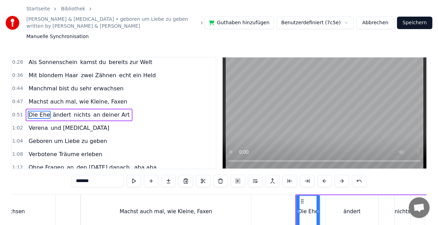
click at [86, 196] on div "Machst auch mal, wie Kleine, Faxen" at bounding box center [166, 212] width 170 height 34
type input "**********"
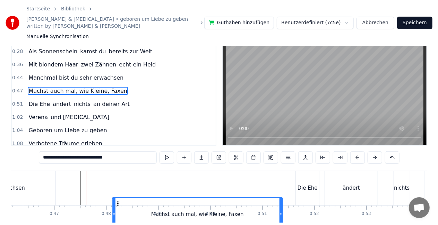
scroll to position [26, 0]
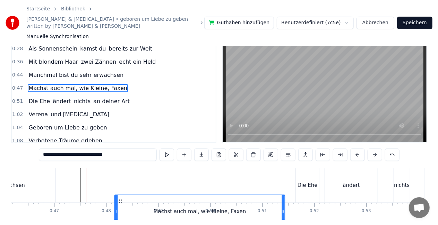
drag, startPoint x: 87, startPoint y: 194, endPoint x: 121, endPoint y: 172, distance: 39.7
click at [121, 172] on div "Machst auch mal, wie Kleine, Faxen" at bounding box center [165, 186] width 171 height 34
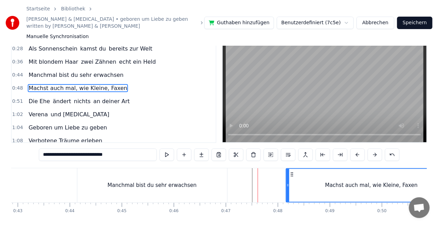
scroll to position [0, 2230]
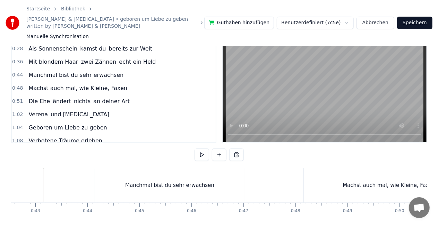
scroll to position [0, 2211]
click at [205, 149] on button at bounding box center [202, 155] width 15 height 12
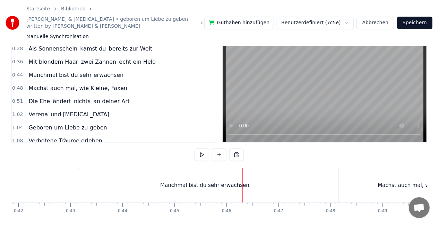
scroll to position [0, 2173]
click at [170, 174] on div "Manchmal bist du sehr erwachsen" at bounding box center [209, 186] width 150 height 34
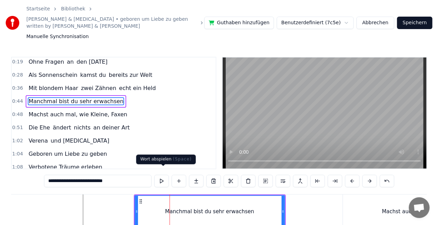
scroll to position [15, 0]
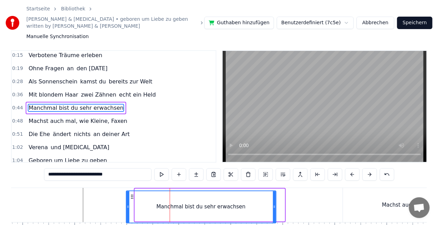
drag, startPoint x: 141, startPoint y: 194, endPoint x: 58, endPoint y: 176, distance: 84.8
click at [58, 176] on div "0:08 [PERSON_NAME], geboren um Liebe zu geben 0:15 Verbotene Träume erleben 0:1…" at bounding box center [219, 154] width 416 height 208
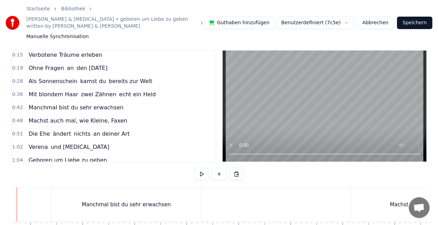
scroll to position [0, 2136]
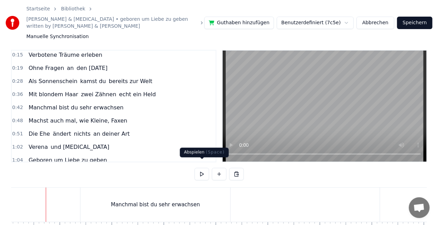
click at [199, 168] on button at bounding box center [202, 174] width 15 height 12
click at [114, 188] on div "Manchmal bist du sehr erwachsen" at bounding box center [155, 205] width 150 height 34
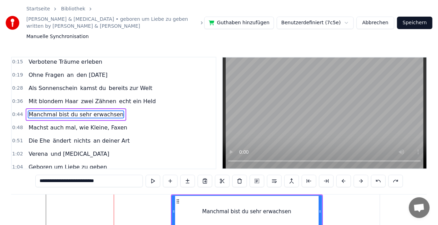
click at [16, 111] on span "0:44" at bounding box center [17, 114] width 11 height 7
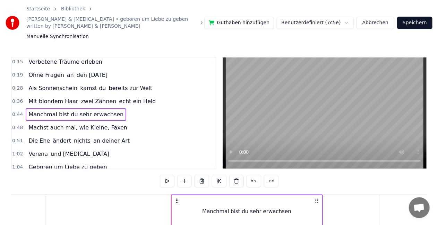
click at [18, 98] on span "0:36" at bounding box center [17, 101] width 11 height 7
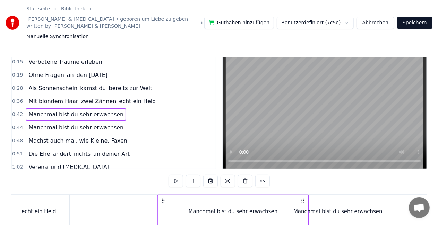
scroll to position [0, 2059]
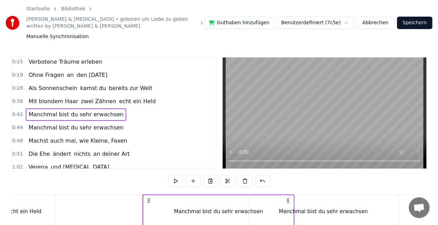
click at [334, 208] on div "Manchmal bist du sehr erwachsen" at bounding box center [323, 212] width 89 height 8
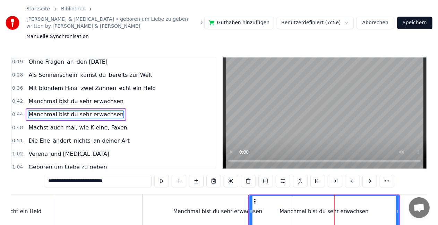
scroll to position [49, 0]
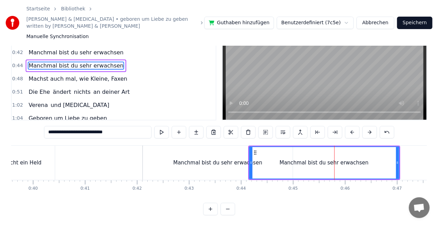
click at [16, 62] on span "0:44" at bounding box center [17, 65] width 11 height 7
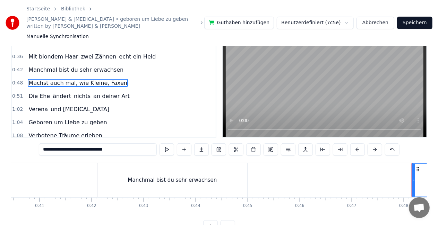
scroll to position [0, 2104]
click at [119, 176] on div "Manchmal bist du sehr erwachsen" at bounding box center [173, 180] width 150 height 34
type input "**********"
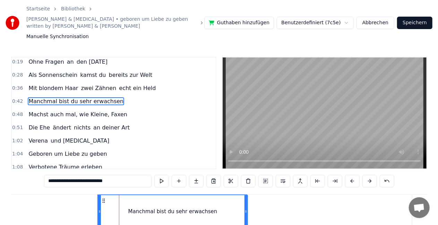
scroll to position [15, 0]
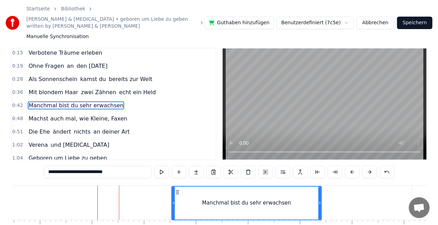
drag, startPoint x: 104, startPoint y: 191, endPoint x: 193, endPoint y: 187, distance: 89.6
click at [193, 187] on div "Manchmal bist du sehr erwachsen" at bounding box center [172, 203] width 151 height 34
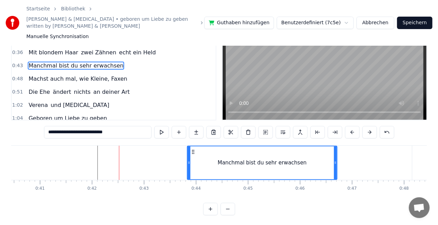
scroll to position [49, 0]
click at [164, 127] on button at bounding box center [161, 133] width 15 height 12
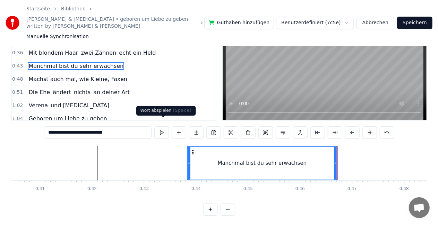
click at [163, 127] on button at bounding box center [161, 133] width 15 height 12
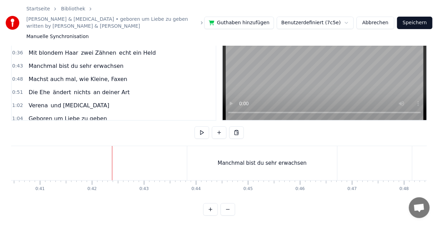
click at [223, 127] on button at bounding box center [219, 133] width 15 height 12
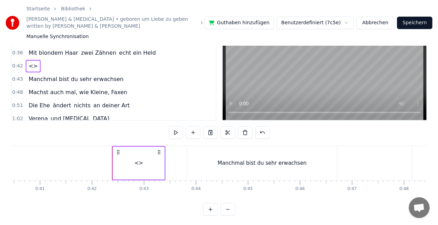
click at [32, 62] on span "<>" at bounding box center [33, 66] width 11 height 8
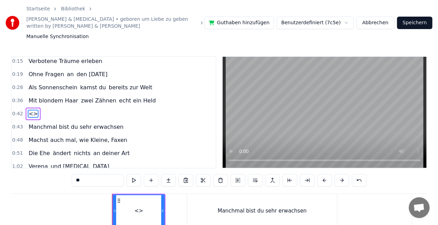
scroll to position [0, 0]
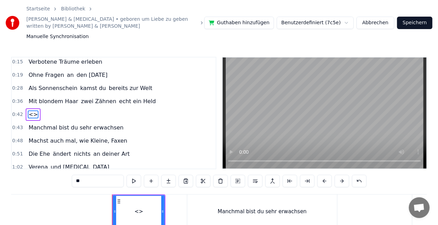
click at [93, 178] on input "**" at bounding box center [98, 181] width 52 height 12
type input "*"
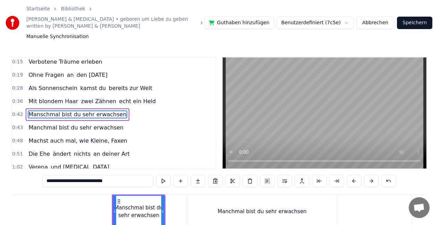
type input "**********"
click at [19, 125] on span "0:43" at bounding box center [17, 128] width 11 height 7
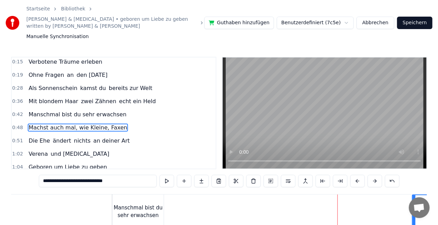
scroll to position [28, 0]
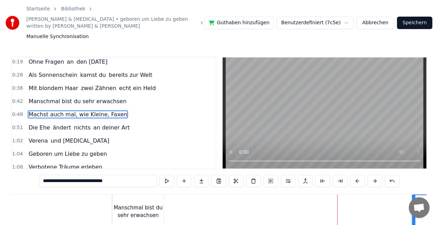
click at [147, 204] on div "Manschmal bist du sehr erwachsen" at bounding box center [137, 212] width 51 height 16
type input "**********"
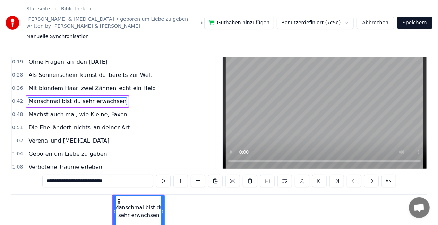
scroll to position [15, 0]
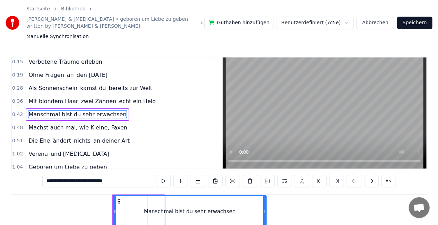
drag, startPoint x: 163, startPoint y: 206, endPoint x: 276, endPoint y: 206, distance: 113.4
click at [266, 209] on icon at bounding box center [264, 212] width 3 height 6
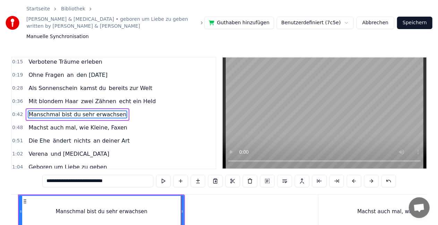
scroll to position [0, 2252]
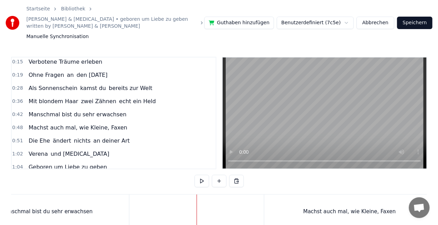
click at [217, 177] on button at bounding box center [219, 181] width 15 height 12
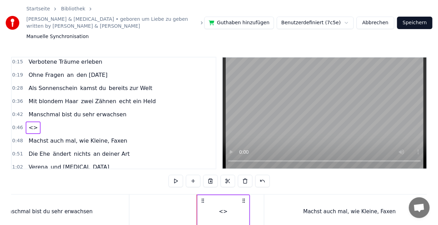
click at [33, 124] on span "<>" at bounding box center [33, 128] width 11 height 8
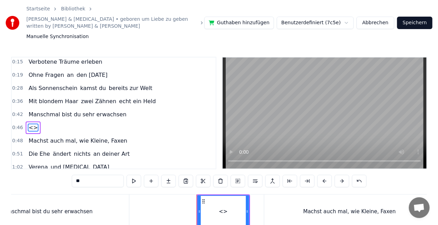
scroll to position [28, 0]
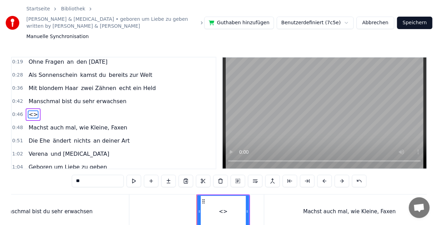
drag, startPoint x: 89, startPoint y: 175, endPoint x: 2, endPoint y: 154, distance: 89.2
click at [2, 154] on div "Startseite Bibliothek Verena & [MEDICAL_DATA] • geboren um Liebe zu geben writt…" at bounding box center [219, 132] width 438 height 265
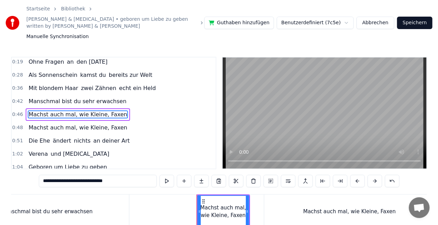
click at [282, 198] on div "Machst auch mal, wie Kleine, Faxen" at bounding box center [349, 212] width 170 height 34
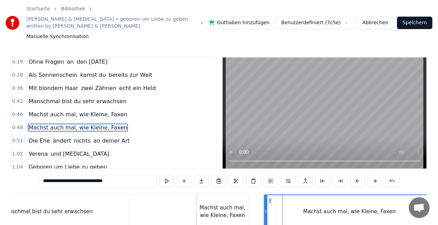
scroll to position [41, 0]
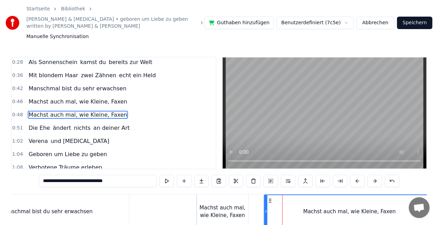
type input "*******"
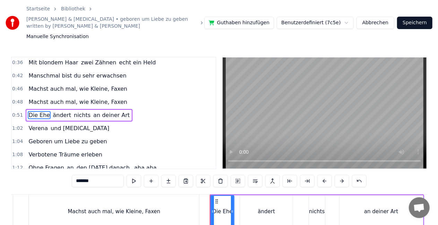
scroll to position [0, 2477]
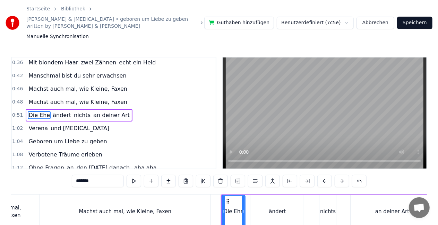
click at [16, 99] on span "0:48" at bounding box center [17, 102] width 11 height 7
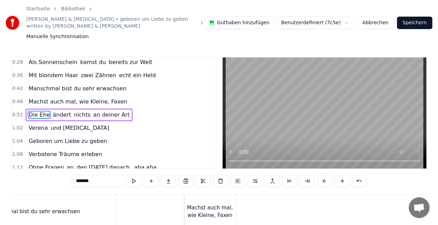
scroll to position [0, 2265]
click at [218, 204] on div "Machst auch mal, wie Kleine, Faxen" at bounding box center [209, 212] width 51 height 16
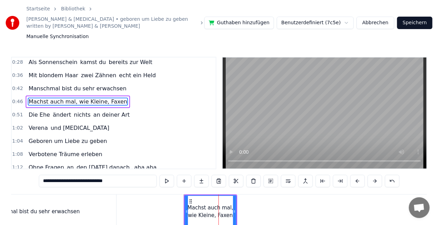
scroll to position [28, 0]
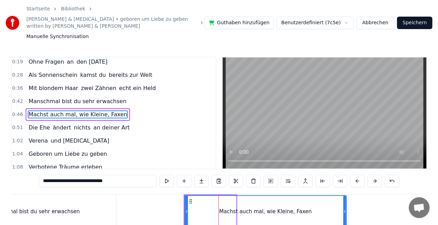
drag, startPoint x: 234, startPoint y: 205, endPoint x: 344, endPoint y: 201, distance: 110.4
click at [344, 201] on div at bounding box center [344, 212] width 3 height 32
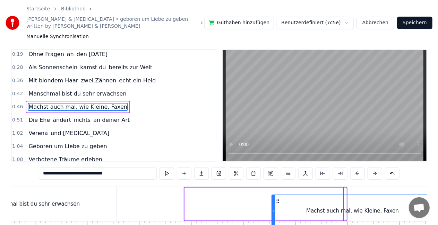
drag, startPoint x: 189, startPoint y: 194, endPoint x: 276, endPoint y: 187, distance: 87.7
click at [276, 188] on div "Machst auch mal, wie Kleine, Faxen" at bounding box center [266, 204] width 162 height 33
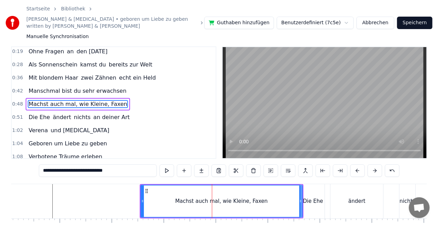
scroll to position [0, 2397]
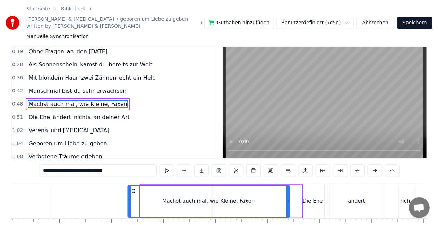
drag, startPoint x: 146, startPoint y: 182, endPoint x: 131, endPoint y: 179, distance: 15.0
click at [131, 186] on div "Machst auch mal, wie Kleine, Faxen" at bounding box center [208, 202] width 161 height 32
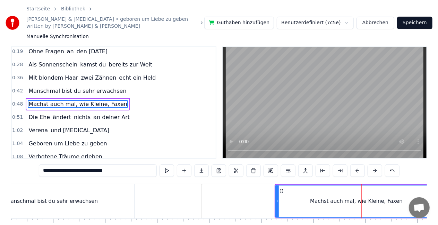
scroll to position [0, 2172]
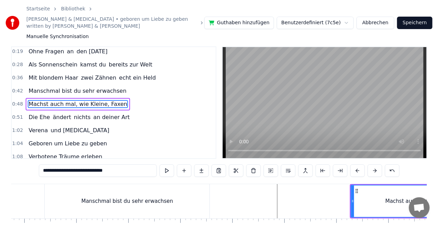
click at [68, 191] on div "Manschmal bist du sehr erwachsen" at bounding box center [127, 202] width 165 height 34
type input "**********"
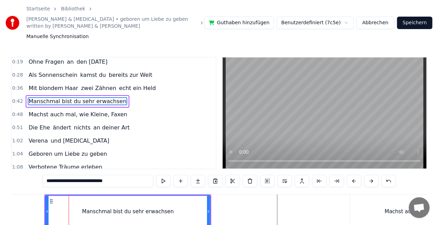
scroll to position [15, 0]
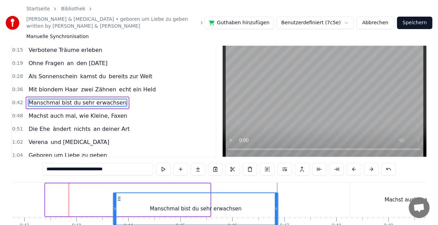
drag, startPoint x: 51, startPoint y: 194, endPoint x: 120, endPoint y: 191, distance: 68.7
click at [120, 194] on div "Manschmal bist du sehr erwachsen" at bounding box center [196, 210] width 164 height 32
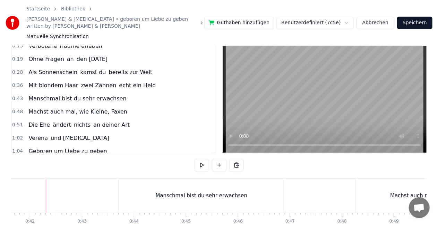
click at [179, 192] on div "Manschmal bist du sehr erwachsen" at bounding box center [202, 196] width 92 height 8
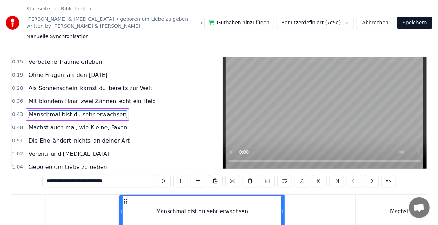
click at [59, 176] on input "**********" at bounding box center [97, 181] width 111 height 12
type input "**********"
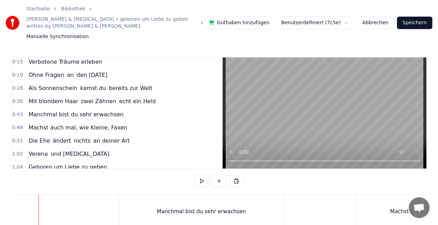
scroll to position [0, 2159]
click at [204, 179] on button at bounding box center [202, 181] width 15 height 12
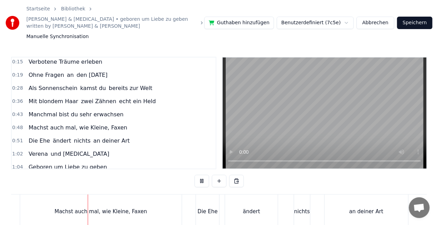
scroll to position [0, 2505]
click at [201, 175] on button at bounding box center [202, 181] width 15 height 12
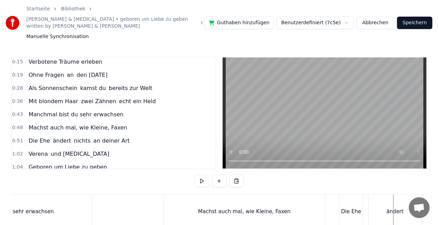
scroll to position [0, 2358]
click at [220, 179] on button at bounding box center [219, 181] width 15 height 12
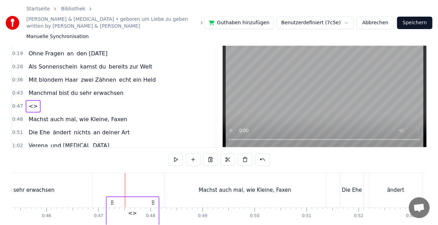
scroll to position [23, 0]
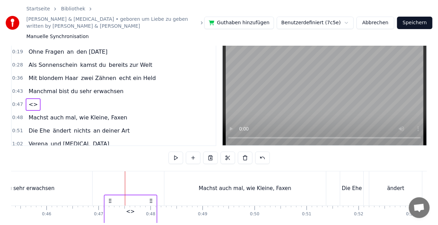
drag, startPoint x: 132, startPoint y: 194, endPoint x: 111, endPoint y: 175, distance: 27.8
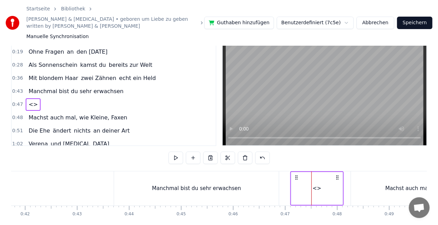
scroll to position [0, 2118]
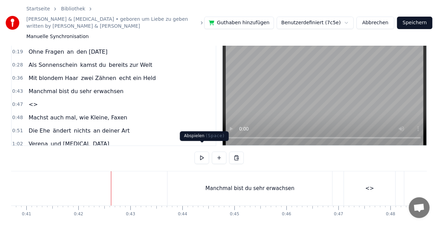
click at [206, 152] on button at bounding box center [202, 158] width 15 height 12
click at [372, 185] on div "<>" at bounding box center [369, 189] width 9 height 8
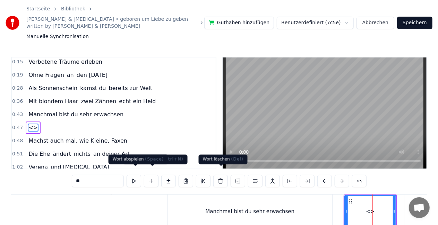
scroll to position [28, 0]
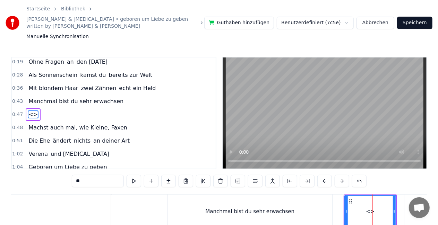
click at [88, 176] on input "**" at bounding box center [98, 181] width 52 height 12
type input "*"
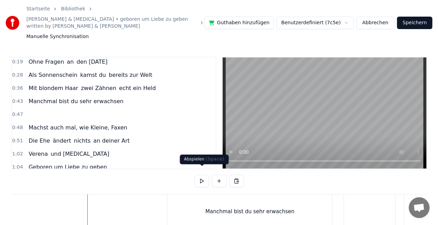
click at [203, 175] on button at bounding box center [202, 181] width 15 height 12
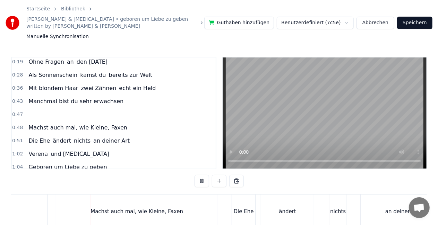
scroll to position [0, 2474]
click at [203, 175] on button at bounding box center [202, 181] width 15 height 12
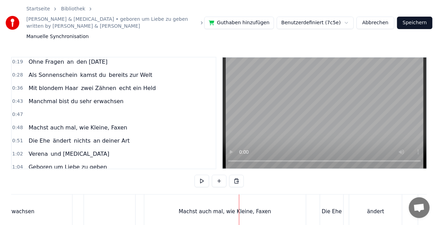
scroll to position [0, 2377]
click at [109, 206] on div at bounding box center [110, 212] width 51 height 34
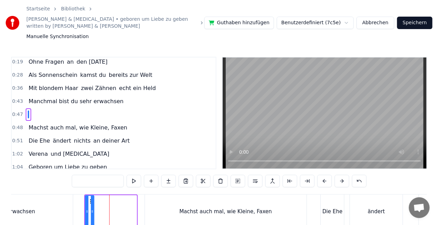
drag, startPoint x: 136, startPoint y: 206, endPoint x: 93, endPoint y: 202, distance: 42.8
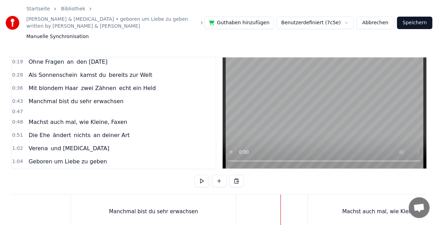
scroll to position [0, 2211]
click at [102, 201] on div "Manchmal bist du sehr erwachsen" at bounding box center [156, 212] width 165 height 34
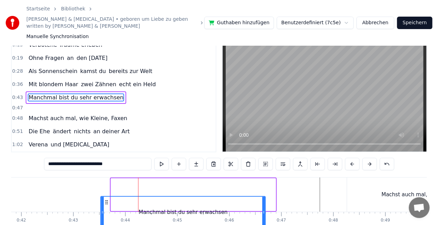
scroll to position [18, 0]
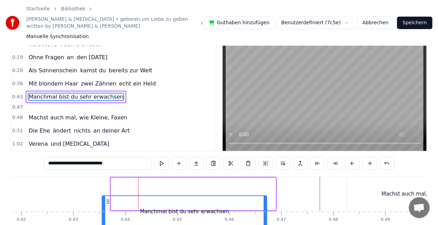
drag, startPoint x: 80, startPoint y: 194, endPoint x: 107, endPoint y: 169, distance: 37.1
click at [107, 169] on div "0:08 [PERSON_NAME], geboren um Liebe zu geben 0:15 Verbotene Träume erleben 0:1…" at bounding box center [219, 143] width 416 height 208
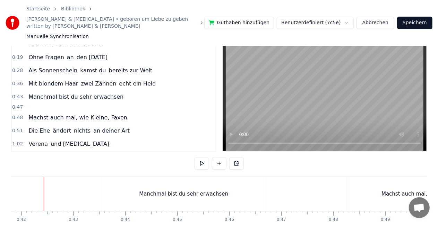
scroll to position [0, 2173]
click at [207, 157] on button at bounding box center [202, 163] width 15 height 12
click at [122, 177] on div "Manchmal bist du sehr erwachsen" at bounding box center [185, 194] width 165 height 34
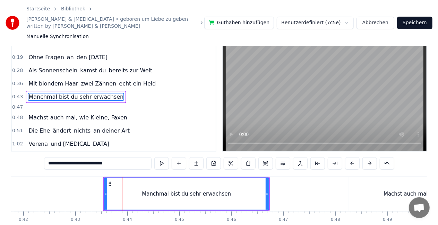
scroll to position [0, 0]
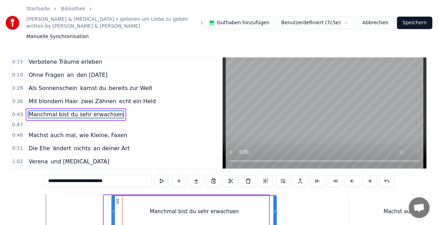
drag, startPoint x: 110, startPoint y: 194, endPoint x: 118, endPoint y: 191, distance: 8.1
click at [118, 196] on div "Manchmal bist du sehr erwachsen" at bounding box center [194, 212] width 164 height 32
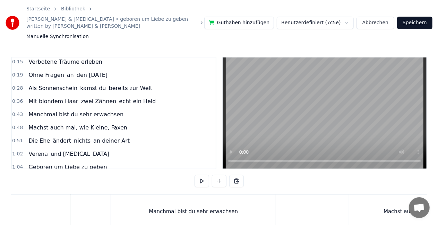
click at [204, 175] on button at bounding box center [202, 181] width 15 height 12
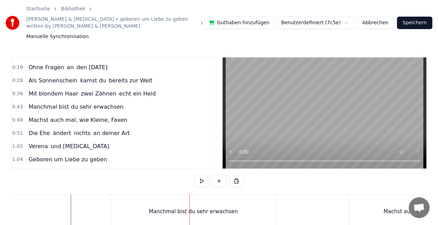
scroll to position [23, 0]
click at [225, 175] on button at bounding box center [219, 181] width 15 height 12
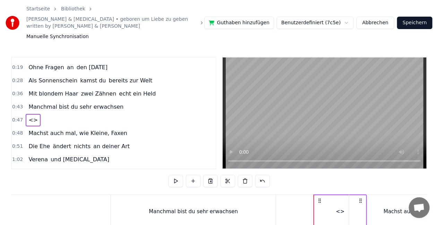
click at [31, 116] on span "<>" at bounding box center [33, 120] width 11 height 8
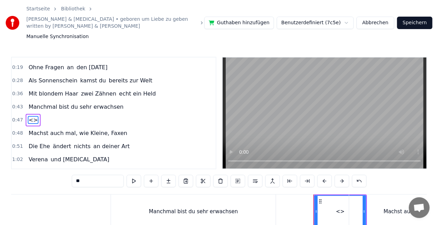
scroll to position [28, 0]
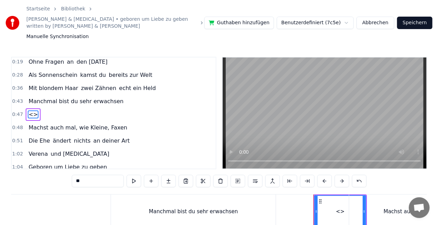
drag, startPoint x: 94, startPoint y: 173, endPoint x: 68, endPoint y: 177, distance: 26.7
click at [68, 177] on div "0:08 [PERSON_NAME], geboren um Liebe zu geben 0:15 Verbotene Träume erleben 0:1…" at bounding box center [219, 161] width 416 height 208
drag, startPoint x: 364, startPoint y: 206, endPoint x: 352, endPoint y: 205, distance: 12.2
click at [352, 205] on div "Machst auch mal, wie Kleine, Faxen" at bounding box center [430, 212] width 162 height 34
type input "**********"
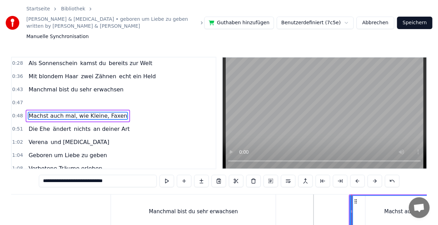
scroll to position [41, 0]
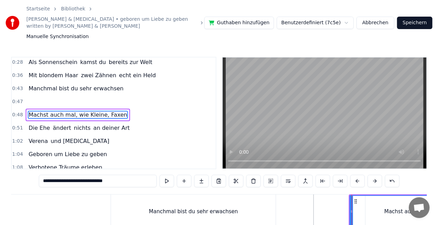
click at [329, 195] on div at bounding box center [339, 212] width 51 height 34
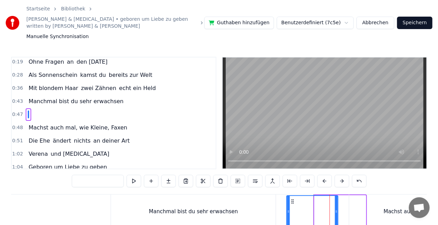
drag, startPoint x: 318, startPoint y: 195, endPoint x: 291, endPoint y: 193, distance: 27.8
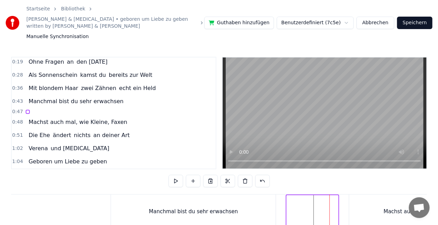
click at [295, 196] on div at bounding box center [312, 212] width 52 height 33
click at [18, 109] on span "0:47" at bounding box center [17, 112] width 11 height 7
click at [332, 201] on circle at bounding box center [332, 201] width 0 height 0
drag, startPoint x: 334, startPoint y: 195, endPoint x: 317, endPoint y: 194, distance: 17.0
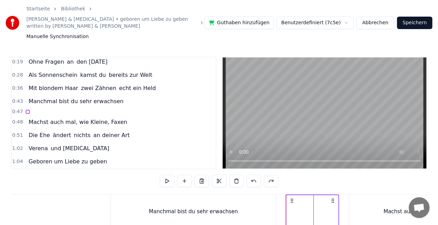
click at [304, 203] on div at bounding box center [312, 212] width 53 height 34
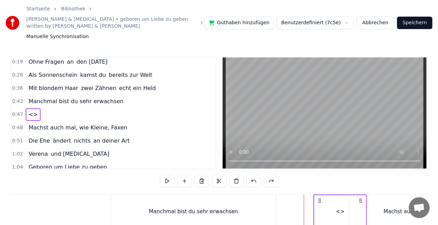
click at [341, 210] on div "<>" at bounding box center [340, 212] width 51 height 33
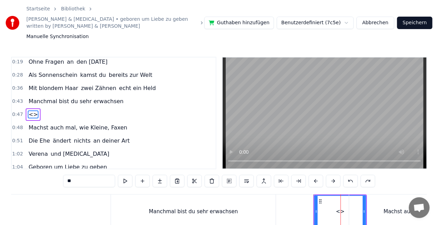
drag, startPoint x: 366, startPoint y: 207, endPoint x: 340, endPoint y: 205, distance: 26.1
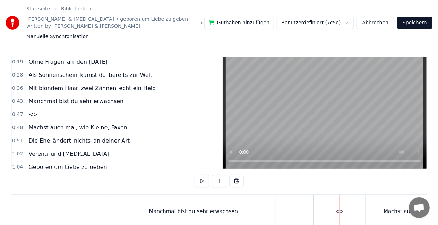
click at [336, 208] on div "<>" at bounding box center [339, 212] width 9 height 8
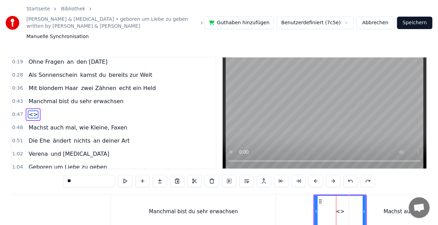
drag, startPoint x: 363, startPoint y: 205, endPoint x: 340, endPoint y: 203, distance: 23.4
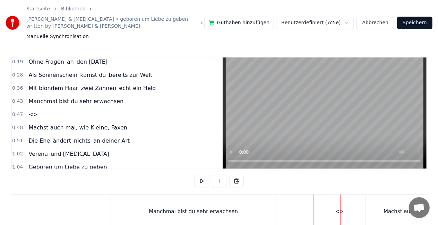
click at [323, 202] on div "<>" at bounding box center [339, 212] width 51 height 34
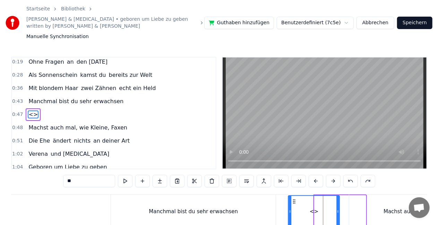
drag, startPoint x: 320, startPoint y: 195, endPoint x: 294, endPoint y: 194, distance: 26.4
click at [294, 199] on icon at bounding box center [294, 202] width 6 height 6
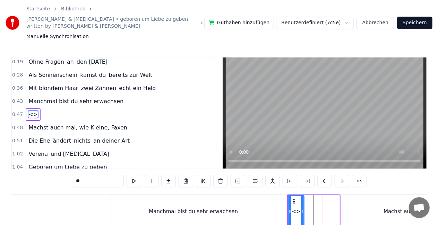
drag, startPoint x: 337, startPoint y: 204, endPoint x: 302, endPoint y: 202, distance: 35.8
click at [302, 209] on icon at bounding box center [302, 212] width 3 height 6
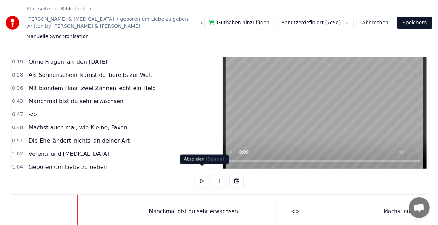
click at [204, 175] on button at bounding box center [202, 181] width 15 height 12
click at [122, 201] on div "Manchmal bist du sehr erwachsen" at bounding box center [193, 212] width 165 height 34
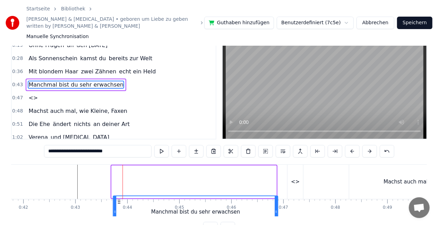
scroll to position [30, 0]
drag, startPoint x: 117, startPoint y: 193, endPoint x: 125, endPoint y: 180, distance: 15.6
click at [125, 180] on div "Manchmal bist du sehr erwachsen" at bounding box center [193, 182] width 165 height 33
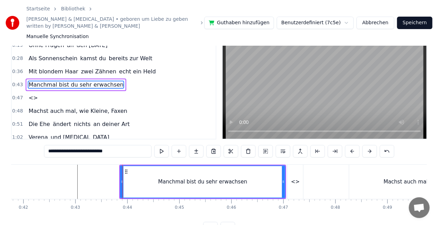
click at [125, 180] on div "Manchmal bist du sehr erwachsen" at bounding box center [203, 182] width 164 height 32
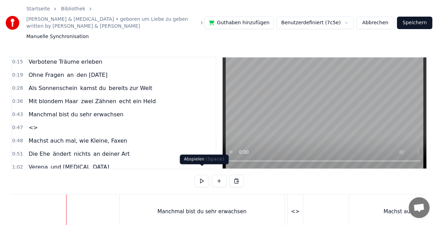
click at [205, 178] on button at bounding box center [202, 181] width 15 height 12
click at [126, 205] on div "Manchmal bist du sehr erwachsen" at bounding box center [202, 212] width 165 height 34
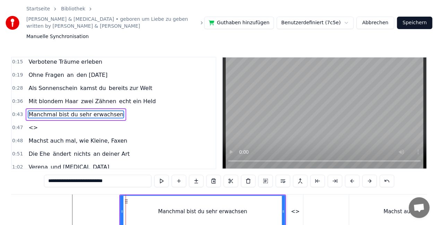
click at [299, 195] on div "<>" at bounding box center [296, 212] width 16 height 34
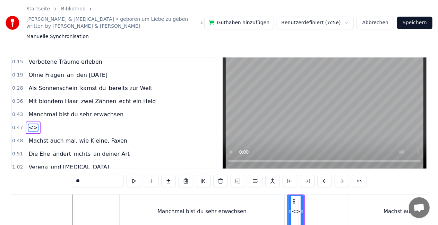
scroll to position [28, 0]
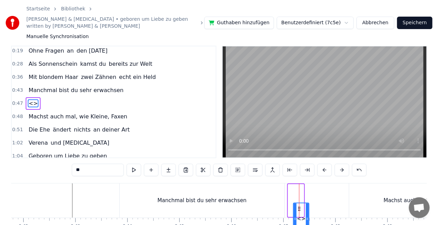
drag, startPoint x: 295, startPoint y: 193, endPoint x: 300, endPoint y: 193, distance: 5.2
click at [300, 207] on circle at bounding box center [300, 207] width 0 height 0
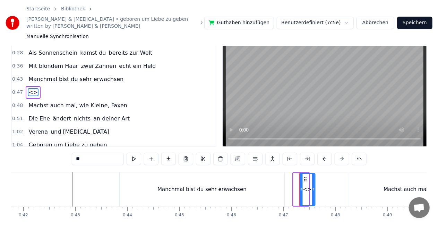
drag, startPoint x: 299, startPoint y: 172, endPoint x: 305, endPoint y: 174, distance: 6.1
click at [305, 177] on icon at bounding box center [305, 180] width 6 height 6
click at [145, 189] on div "Manchmal bist du sehr erwachsen" at bounding box center [202, 190] width 165 height 34
type input "**********"
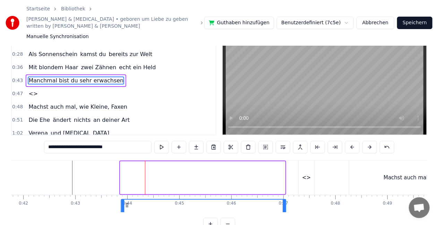
scroll to position [38, 0]
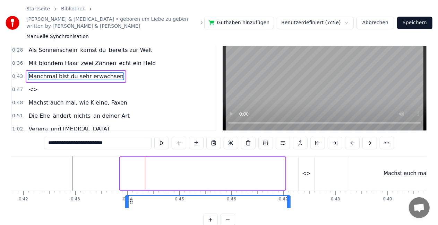
drag, startPoint x: 127, startPoint y: 195, endPoint x: 132, endPoint y: 179, distance: 16.1
click at [132, 179] on div "Manchmal bist du sehr erwachsen" at bounding box center [202, 173] width 165 height 33
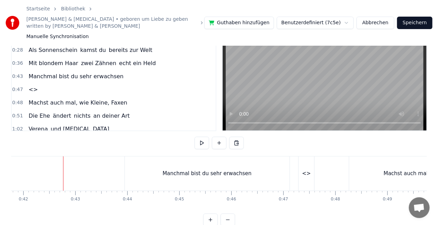
click at [202, 137] on button at bounding box center [202, 143] width 15 height 12
click at [203, 137] on button at bounding box center [202, 143] width 15 height 12
click at [260, 171] on div "Manchmal bist du sehr erwachsen" at bounding box center [207, 174] width 165 height 34
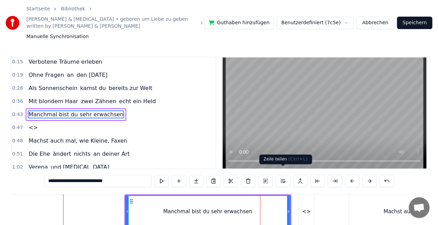
scroll to position [0, 0]
click at [311, 200] on div "<>" at bounding box center [307, 212] width 16 height 34
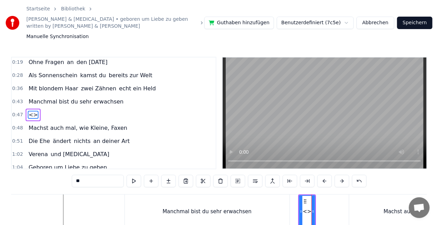
scroll to position [28, 0]
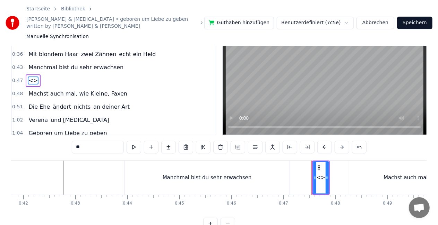
scroll to position [35, 0]
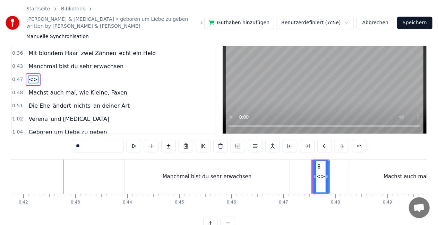
click at [285, 168] on div "Manchmal bist du sehr erwachsen" at bounding box center [207, 177] width 165 height 34
type input "**********"
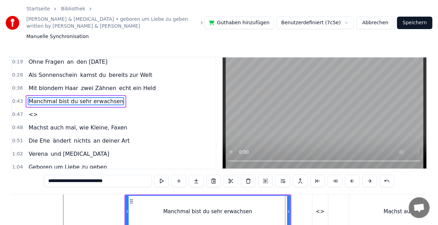
scroll to position [15, 0]
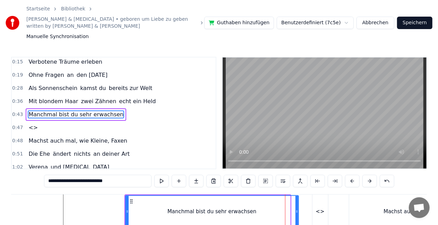
drag, startPoint x: 288, startPoint y: 205, endPoint x: 297, endPoint y: 203, distance: 9.3
click at [297, 209] on icon at bounding box center [296, 212] width 3 height 6
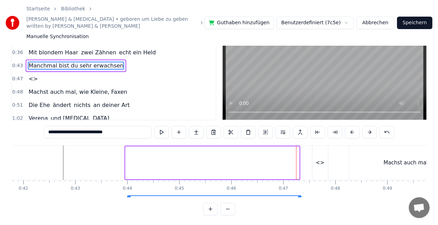
scroll to position [1, 2173]
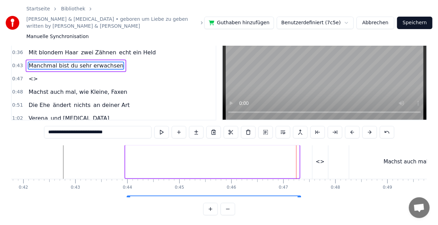
drag, startPoint x: 131, startPoint y: 196, endPoint x: 133, endPoint y: 184, distance: 12.6
click at [133, 184] on div "[PERSON_NAME], geboren um Liebe zu geben Verbotene Träume erleben Ohne Fragen a…" at bounding box center [219, 172] width 416 height 52
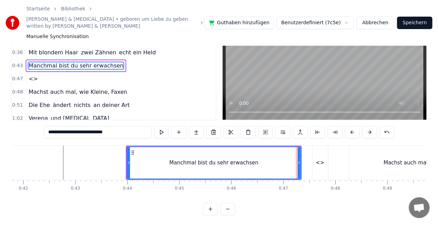
scroll to position [0, 2173]
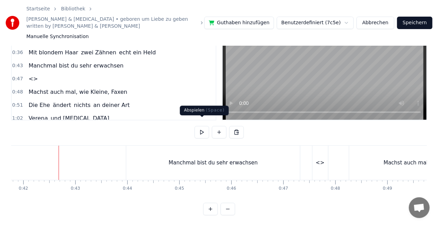
click at [199, 126] on button at bounding box center [202, 132] width 15 height 12
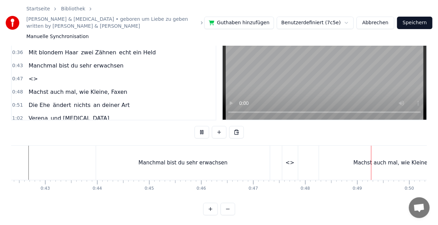
click at [199, 126] on button at bounding box center [202, 132] width 15 height 12
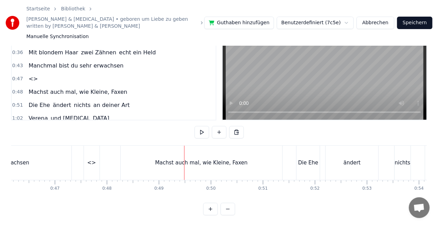
click at [201, 126] on button at bounding box center [202, 132] width 15 height 12
click at [92, 159] on div "<>" at bounding box center [91, 163] width 9 height 8
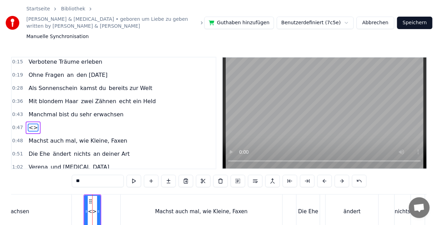
scroll to position [28, 0]
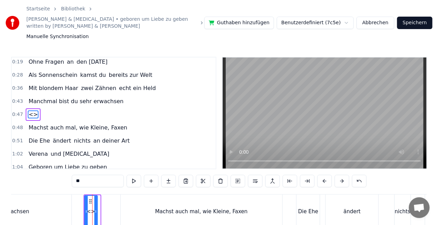
click at [96, 209] on icon at bounding box center [95, 212] width 3 height 6
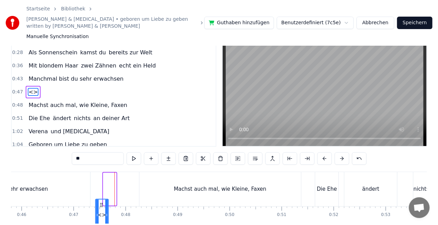
scroll to position [33, 0]
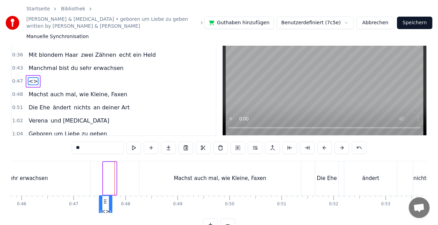
drag, startPoint x: 90, startPoint y: 196, endPoint x: 104, endPoint y: 173, distance: 27.7
click at [104, 173] on div "<>" at bounding box center [110, 178] width 14 height 33
click at [92, 142] on input "**" at bounding box center [98, 148] width 52 height 12
type input "*"
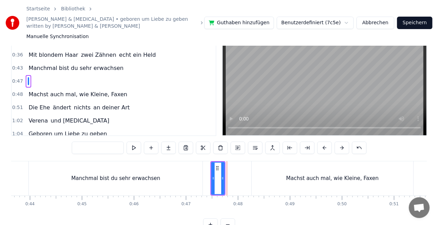
scroll to position [0, 2177]
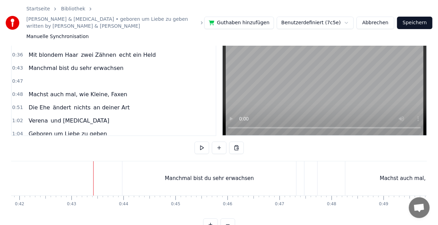
click at [205, 142] on button at bounding box center [202, 148] width 15 height 12
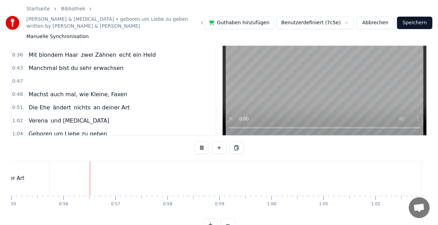
scroll to position [0, 2876]
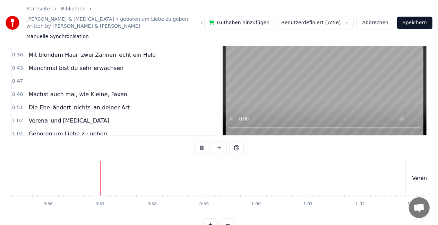
click at [427, 19] on button "Speichern" at bounding box center [414, 23] width 35 height 12
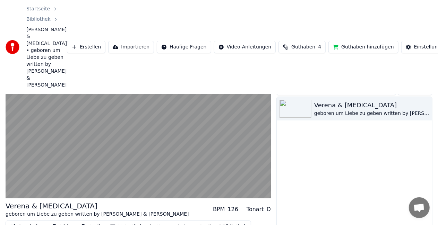
scroll to position [44, 0]
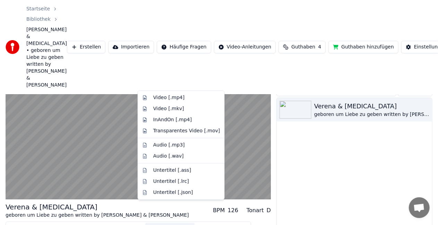
click at [164, 223] on button "Herunterladen" at bounding box center [169, 228] width 49 height 10
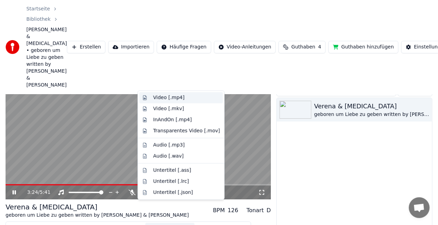
click at [173, 98] on div "Video [.mp4]" at bounding box center [168, 97] width 31 height 7
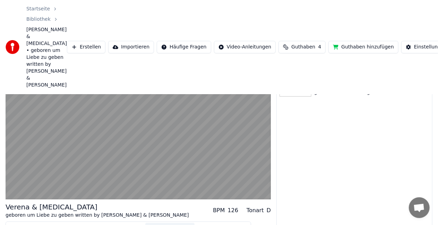
scroll to position [0, 0]
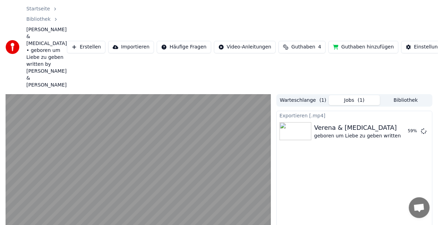
click at [401, 125] on button "Anzeigen" at bounding box center [401, 131] width 34 height 12
